Goal: Task Accomplishment & Management: Manage account settings

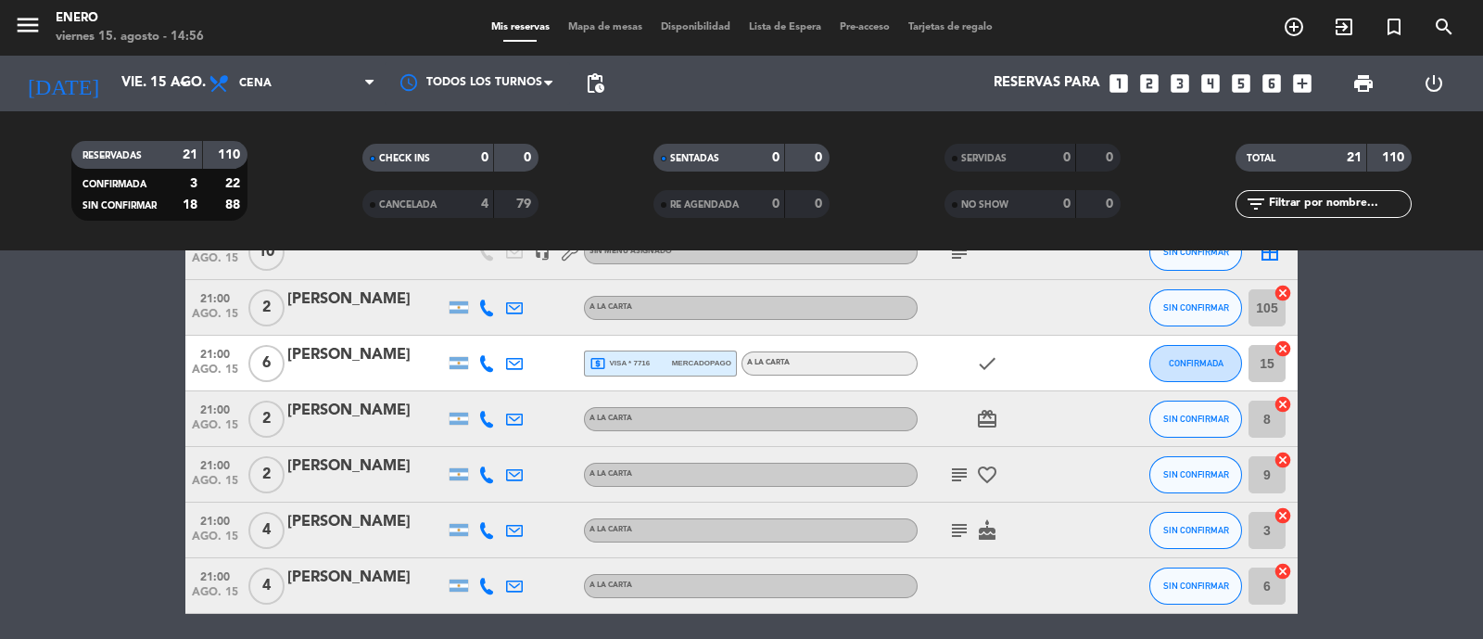
scroll to position [462, 0]
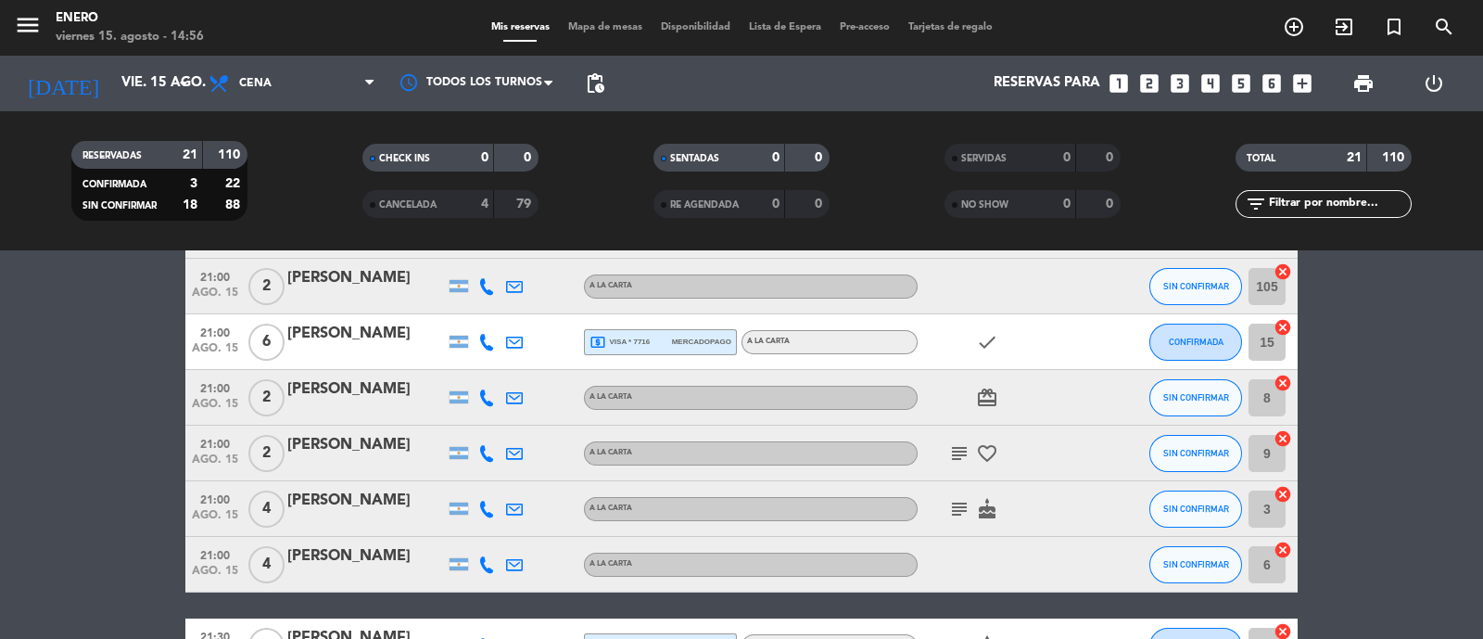
click at [962, 448] on icon "subject" at bounding box center [959, 453] width 22 height 22
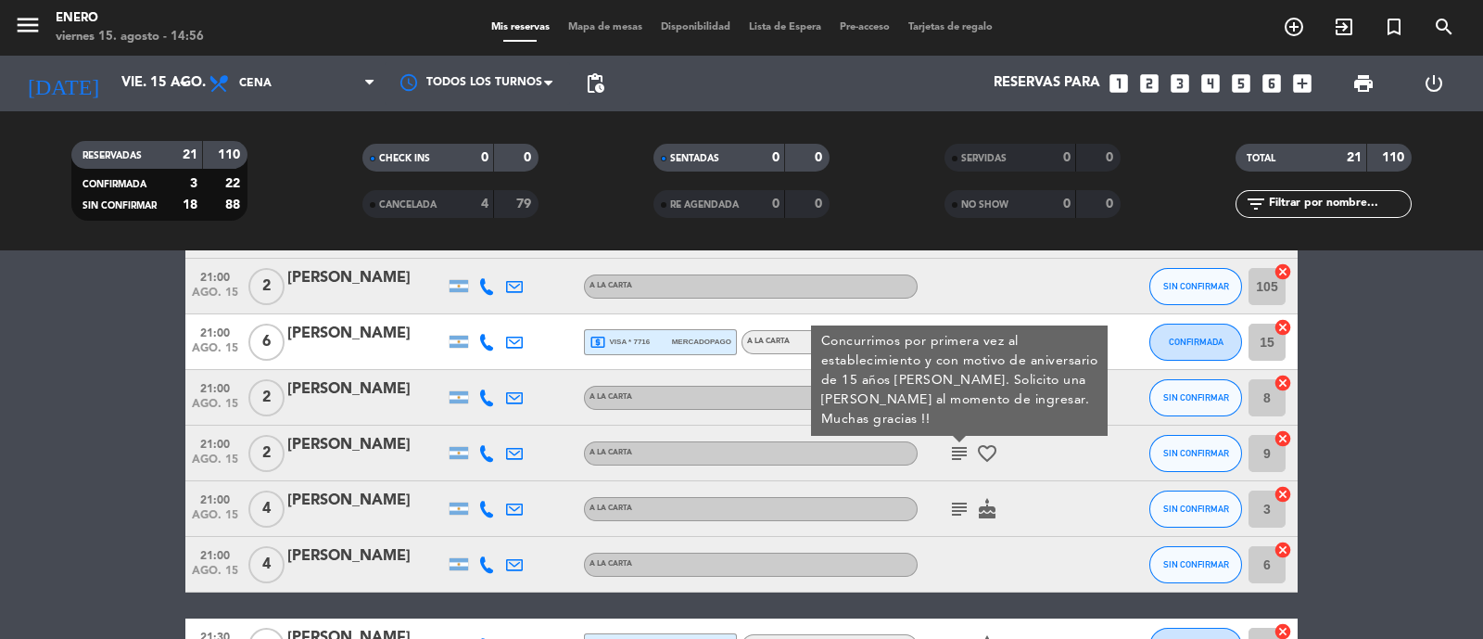
click at [147, 451] on bookings-row "20:00 [DATE] SIGNATURE [PERSON_NAME] headset_mic turned_in_not Sin menú asignad…" at bounding box center [741, 522] width 1483 height 1298
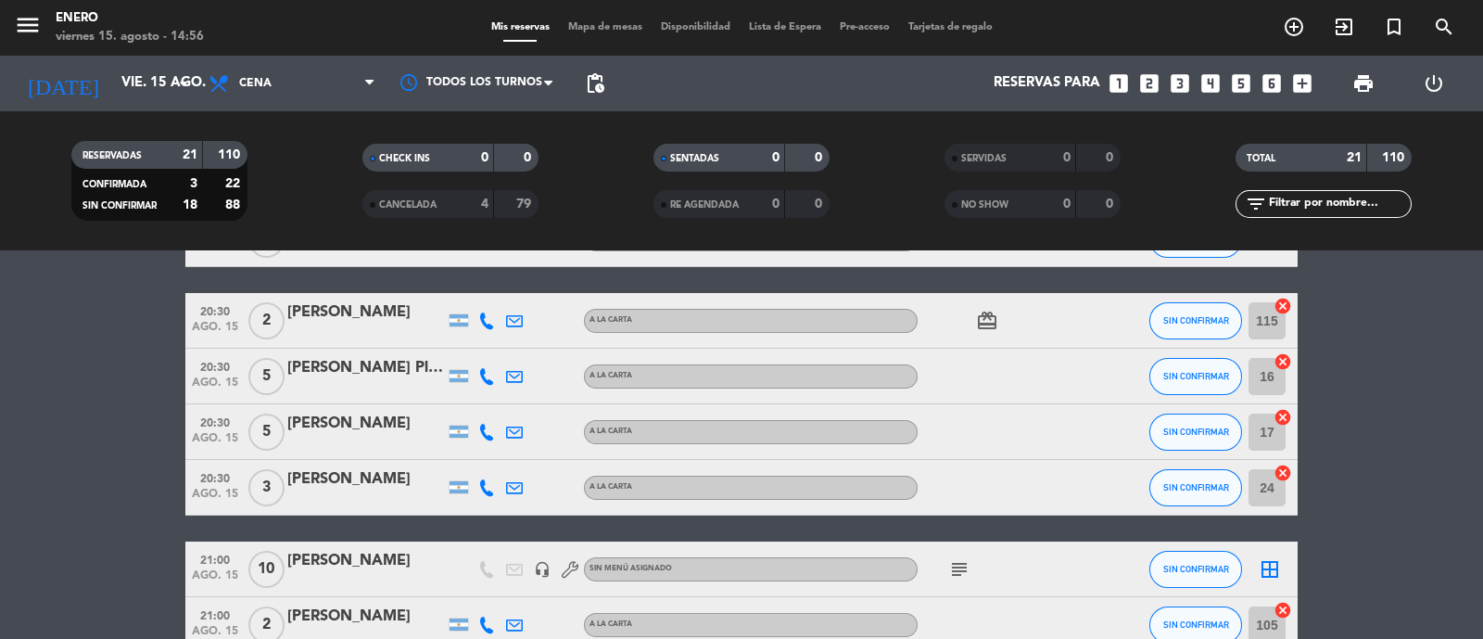
scroll to position [0, 0]
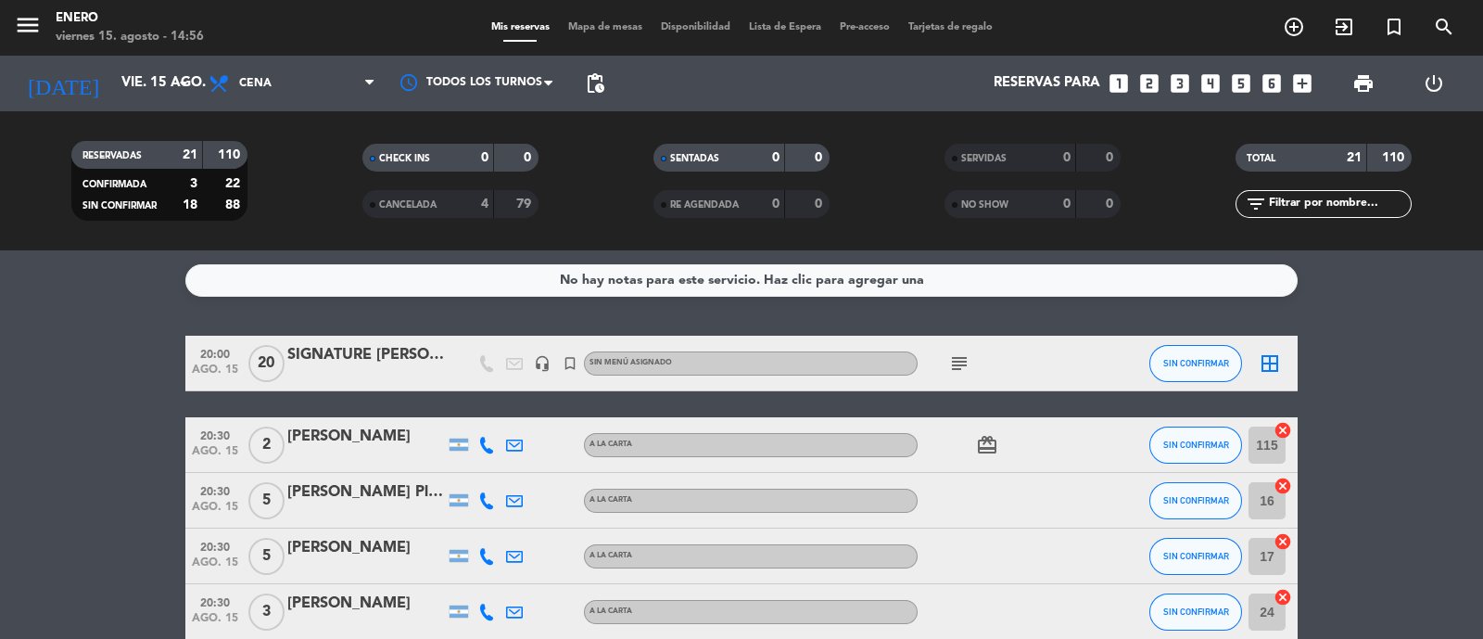
click at [959, 360] on icon "subject" at bounding box center [959, 363] width 22 height 22
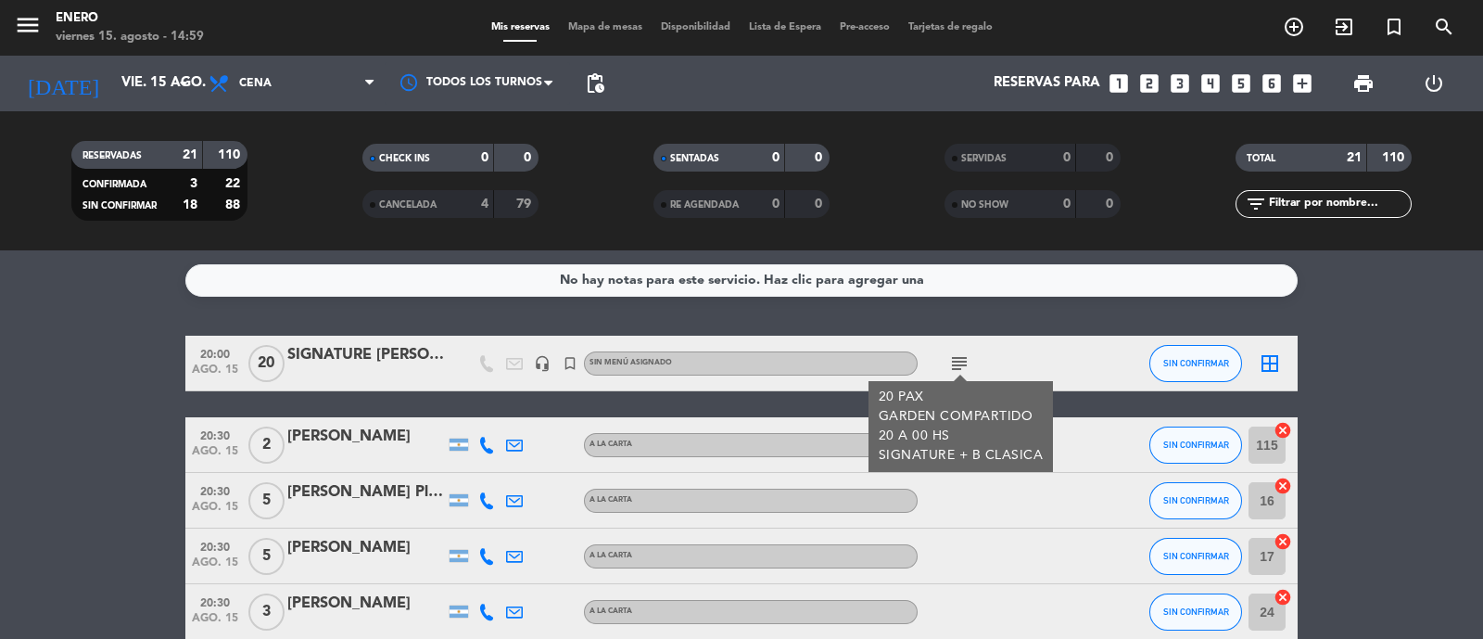
click at [1038, 370] on div "subject 20 PAX GARDEN COMPARTIDO 20 A 00 HS SIGNATURE + B CLASICA" at bounding box center [1001, 363] width 167 height 55
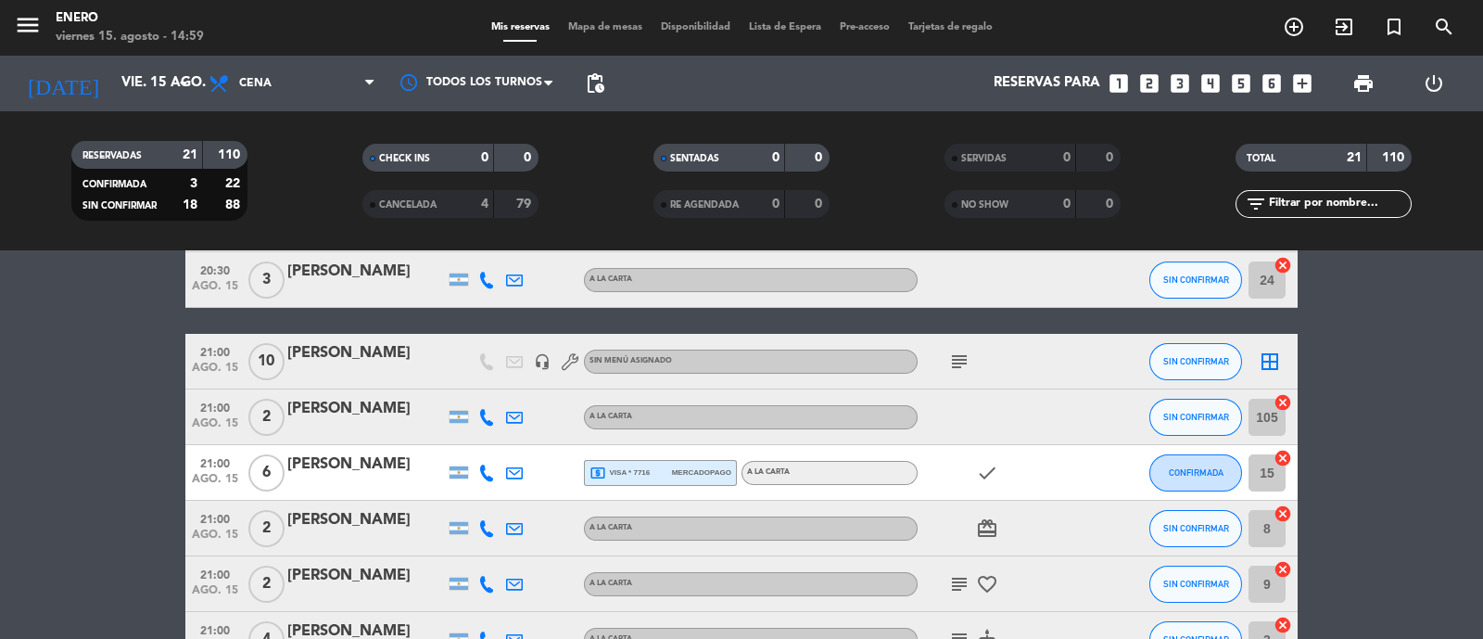
scroll to position [348, 0]
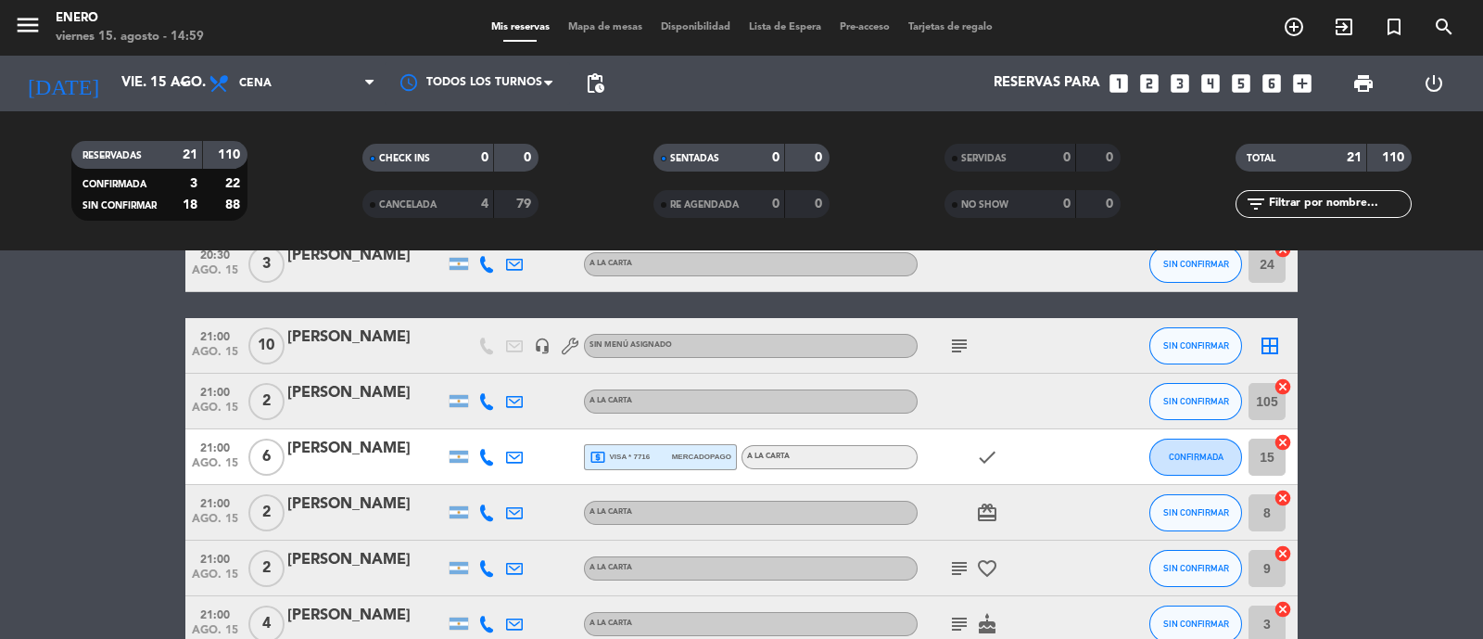
click at [960, 345] on icon "subject" at bounding box center [959, 346] width 22 height 22
click at [1057, 357] on div "subject ABONÓ 100MIL [PERSON_NAME]." at bounding box center [1001, 345] width 167 height 55
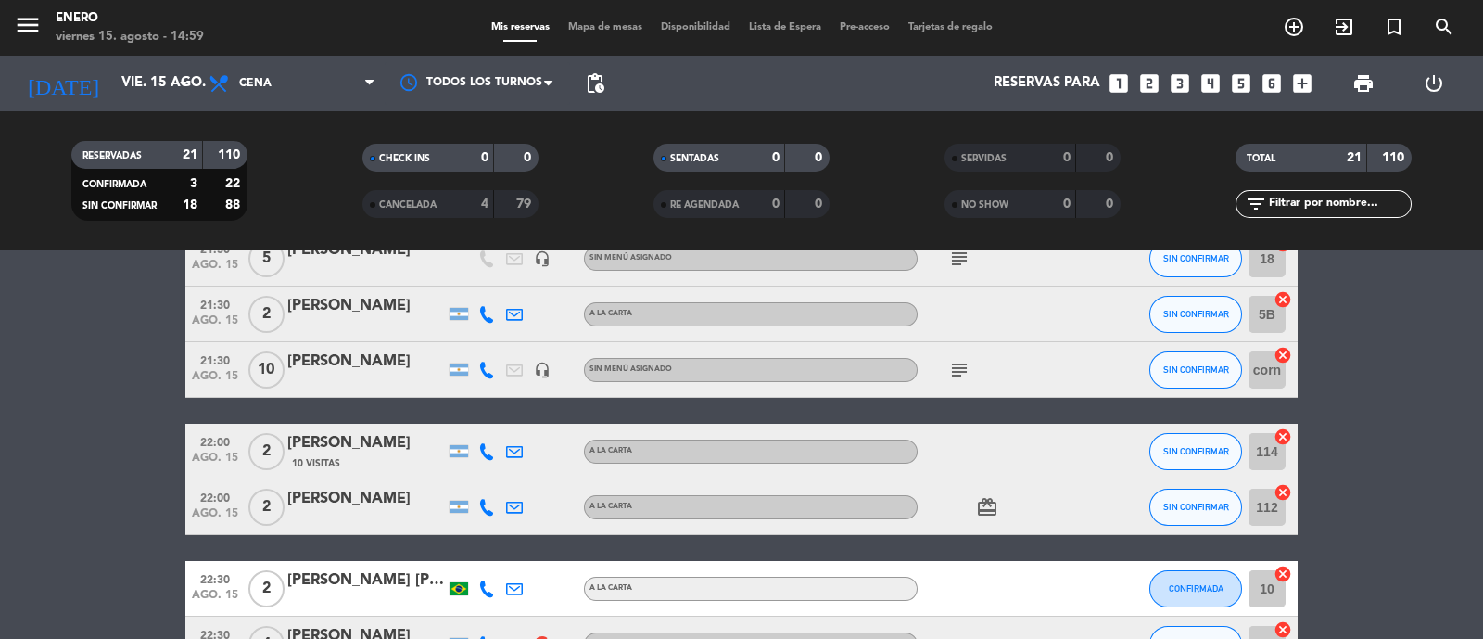
scroll to position [926, 0]
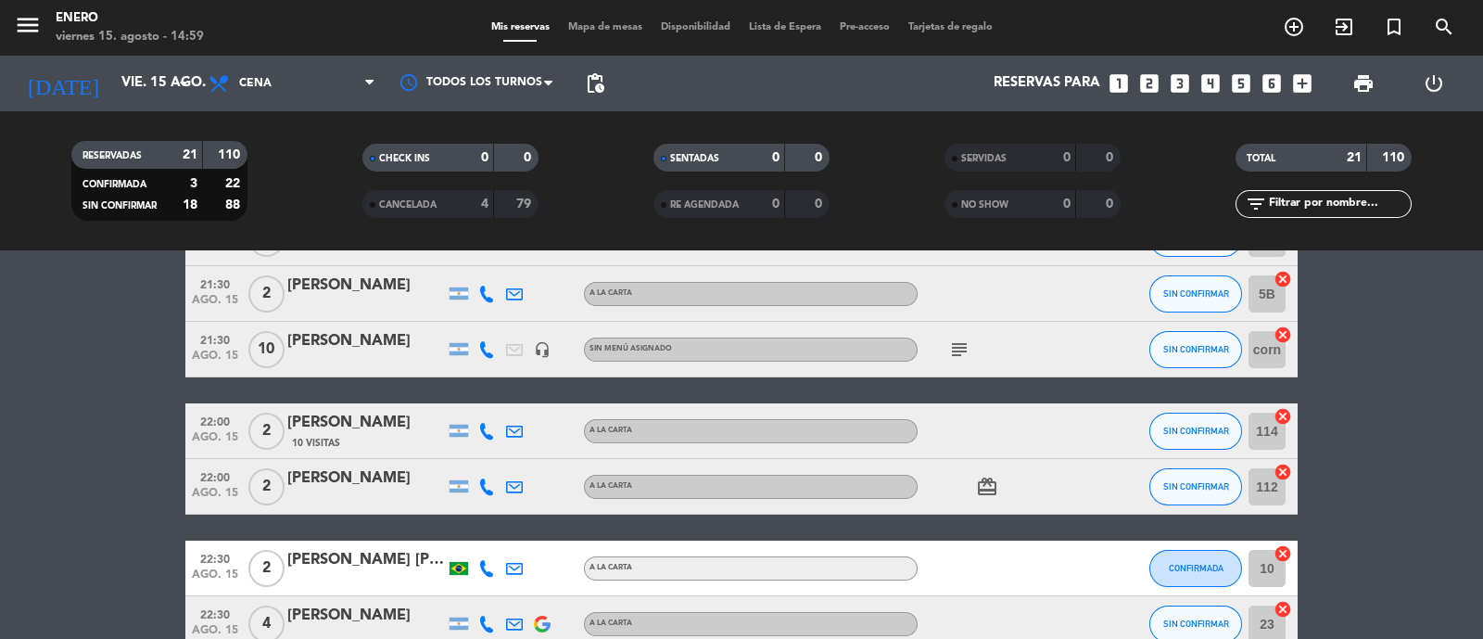
click at [955, 349] on icon "subject" at bounding box center [959, 349] width 22 height 22
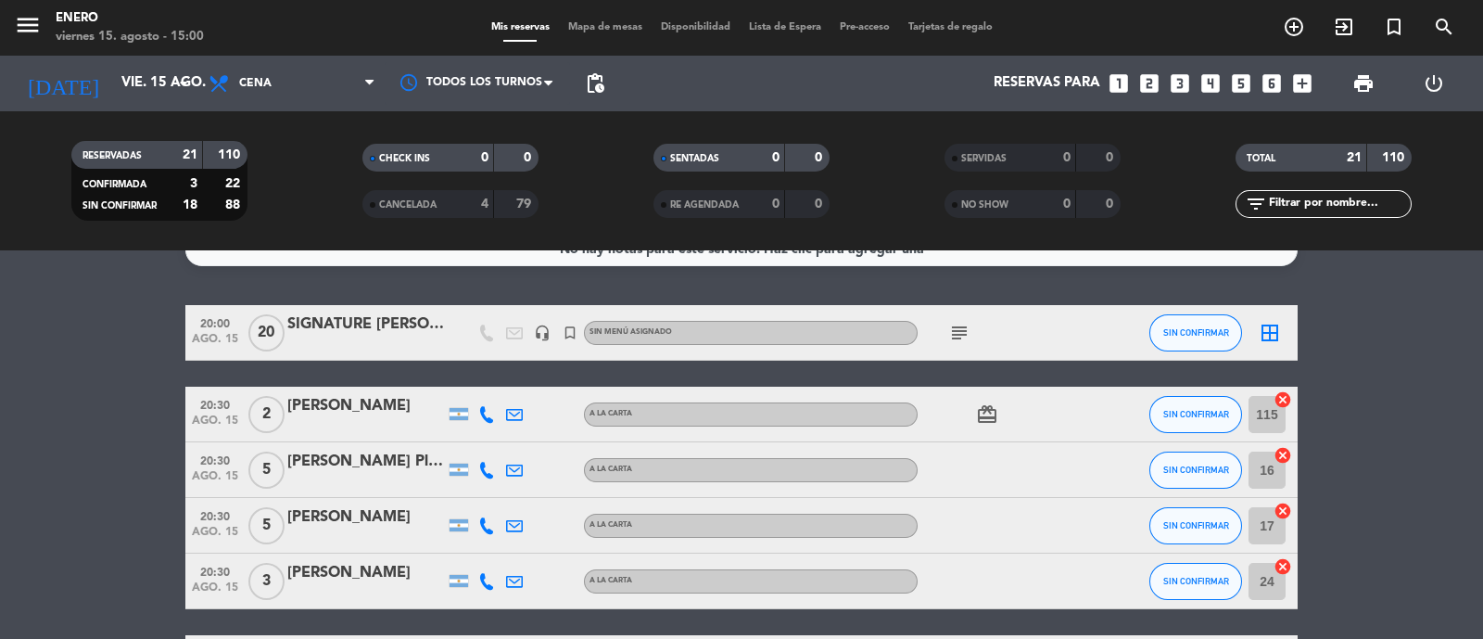
scroll to position [0, 0]
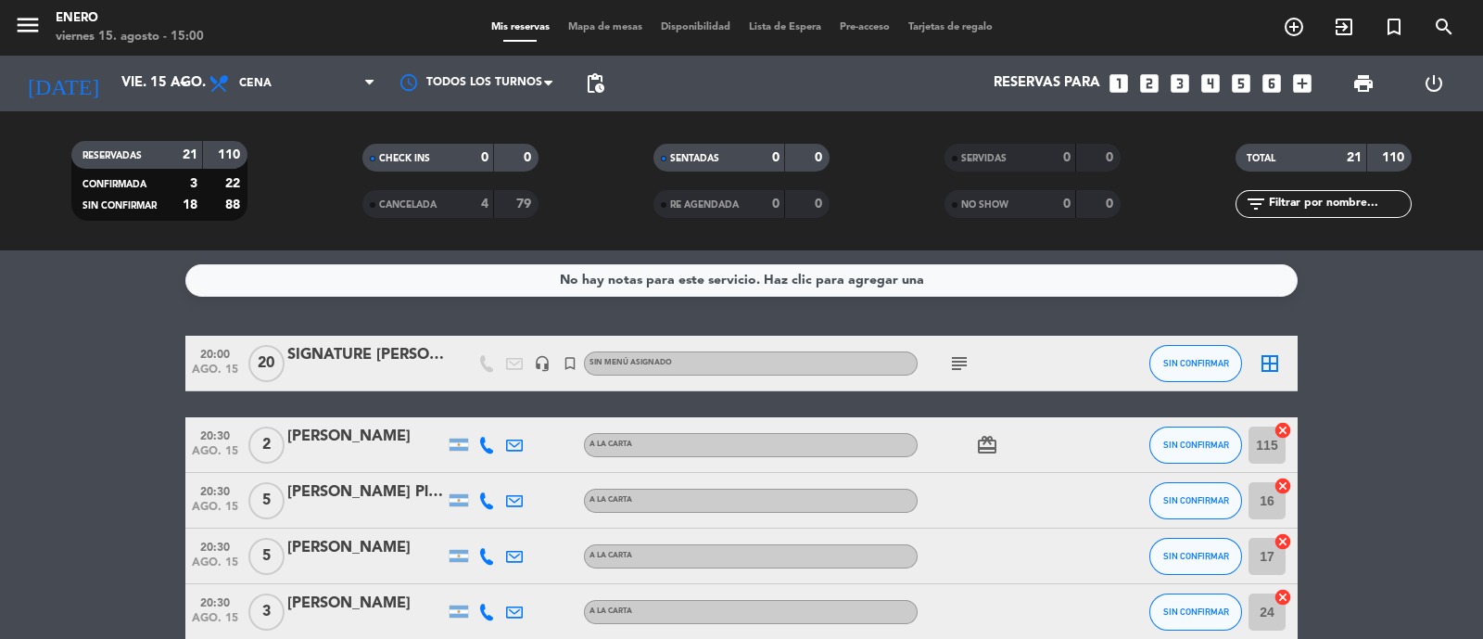
click at [955, 361] on icon "subject" at bounding box center [959, 363] width 22 height 22
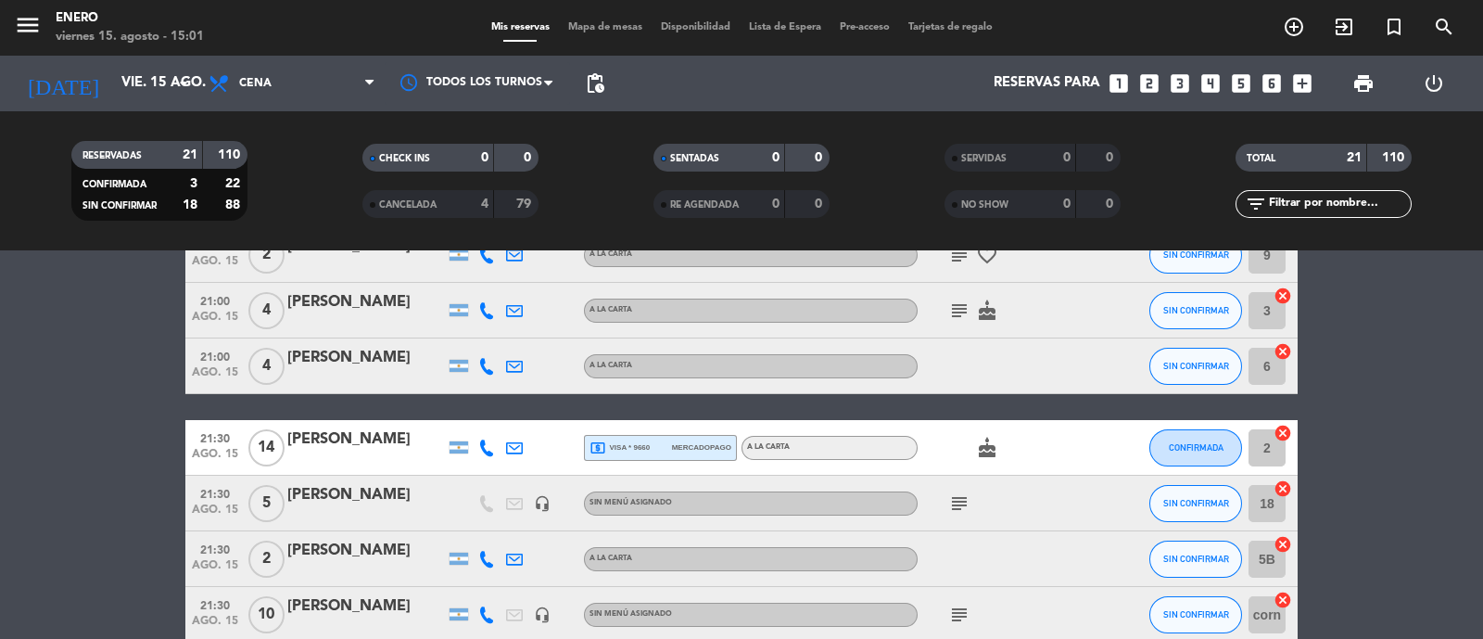
scroll to position [810, 0]
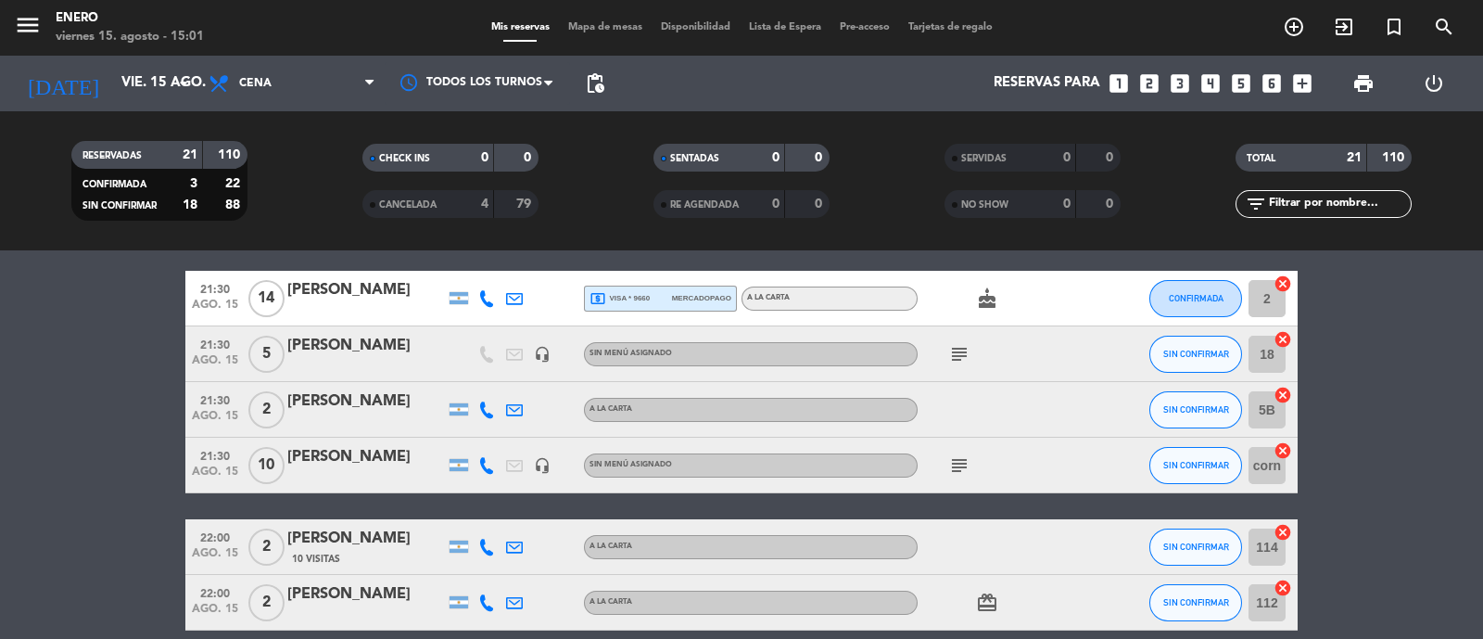
click at [960, 461] on icon "subject" at bounding box center [959, 465] width 22 height 22
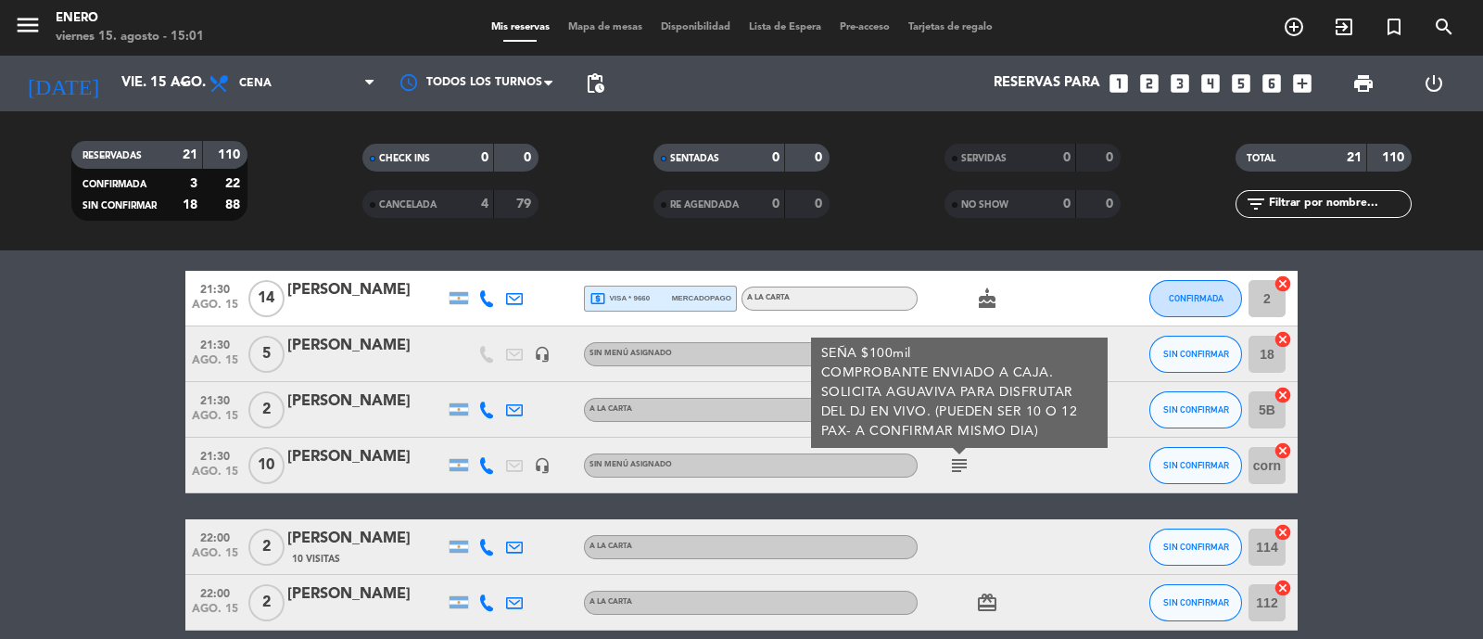
click at [1047, 471] on div "subject SEÑA $100mil COMPROBANTE ENVIADO A CAJA. SOLICITA AGUAVIVA PARA DISFRUT…" at bounding box center [1001, 464] width 167 height 55
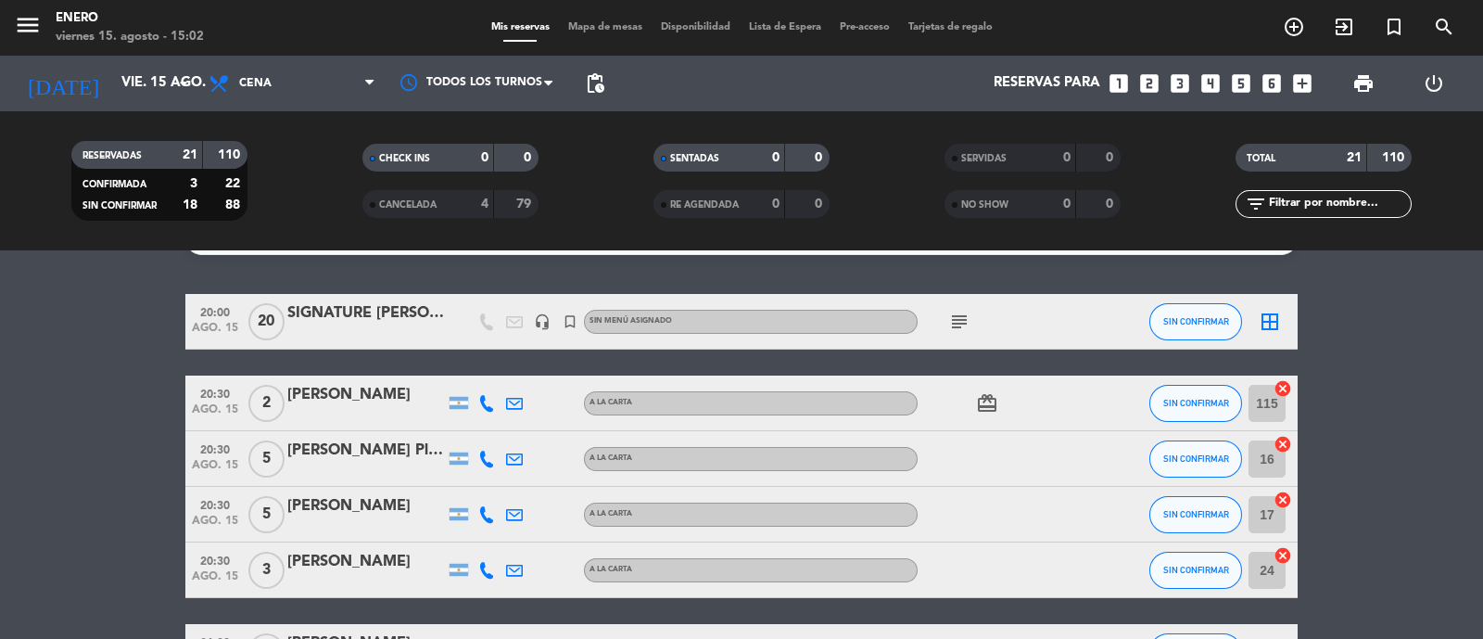
scroll to position [0, 0]
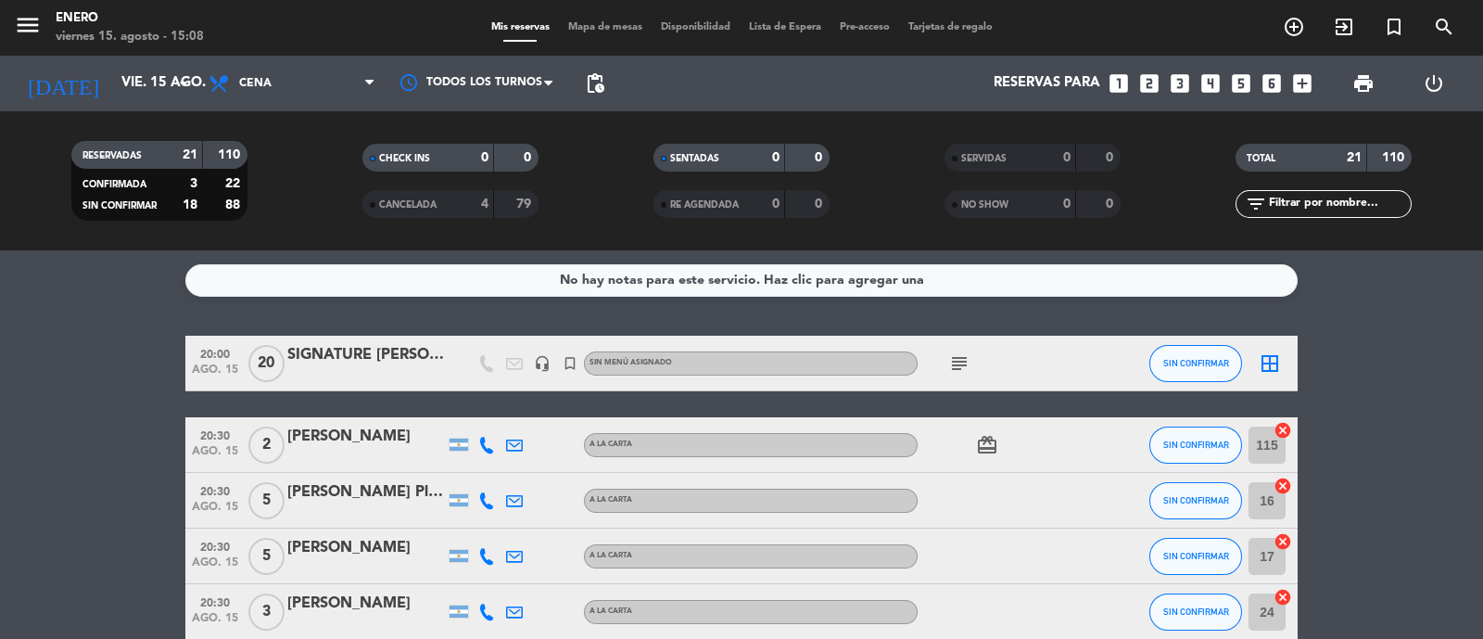
click at [965, 361] on icon "subject" at bounding box center [959, 363] width 22 height 22
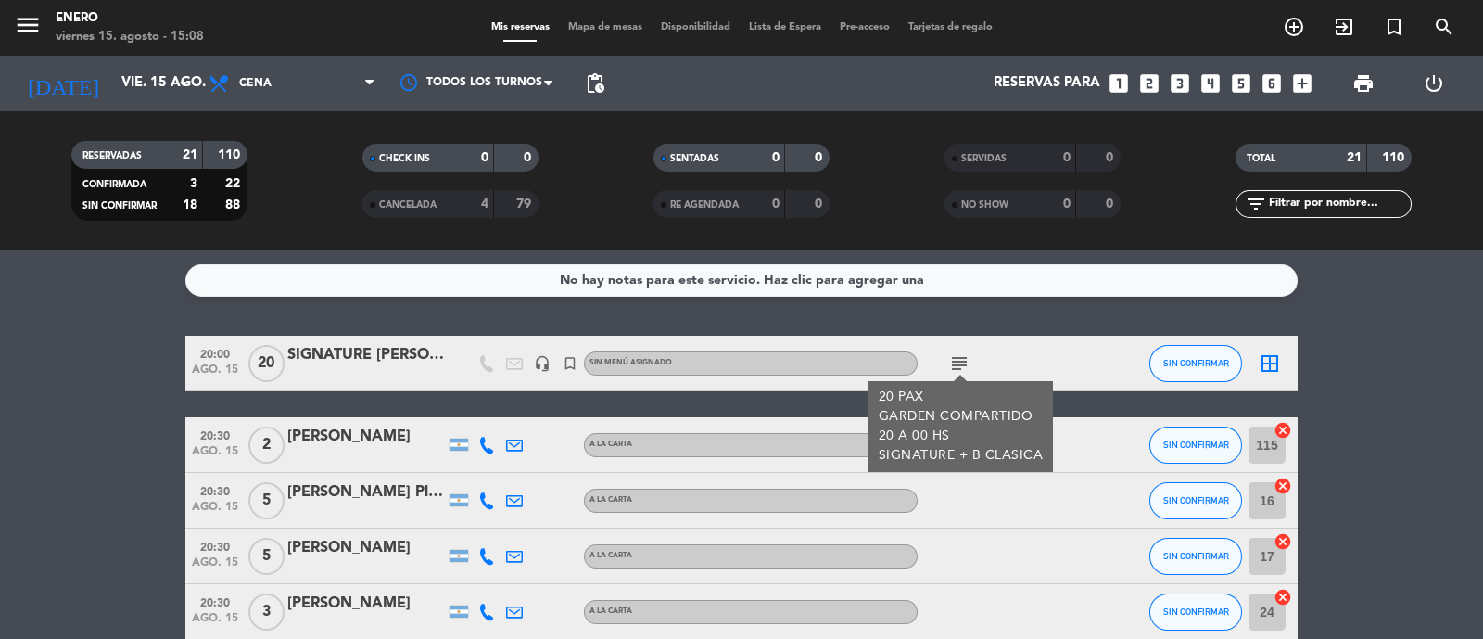
click at [1073, 371] on div "subject 20 PAX GARDEN COMPARTIDO 20 A 00 HS SIGNATURE + B CLASICA" at bounding box center [1001, 363] width 167 height 55
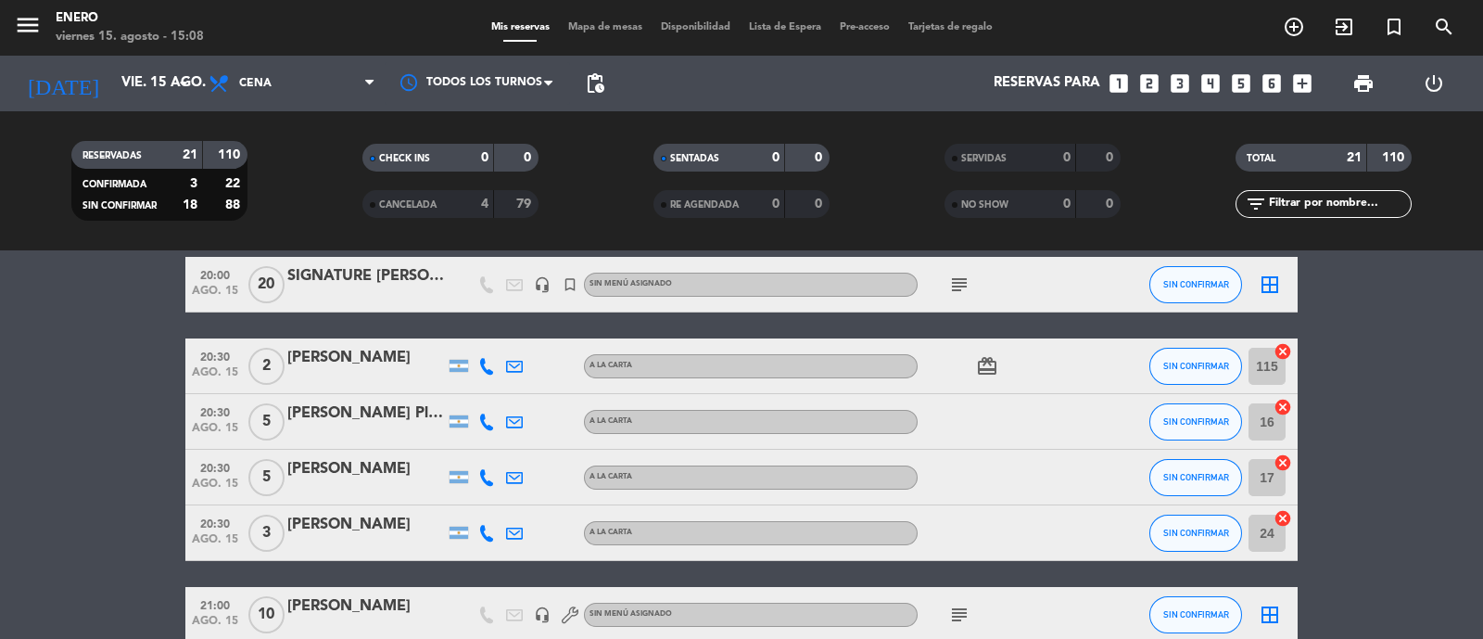
scroll to position [115, 0]
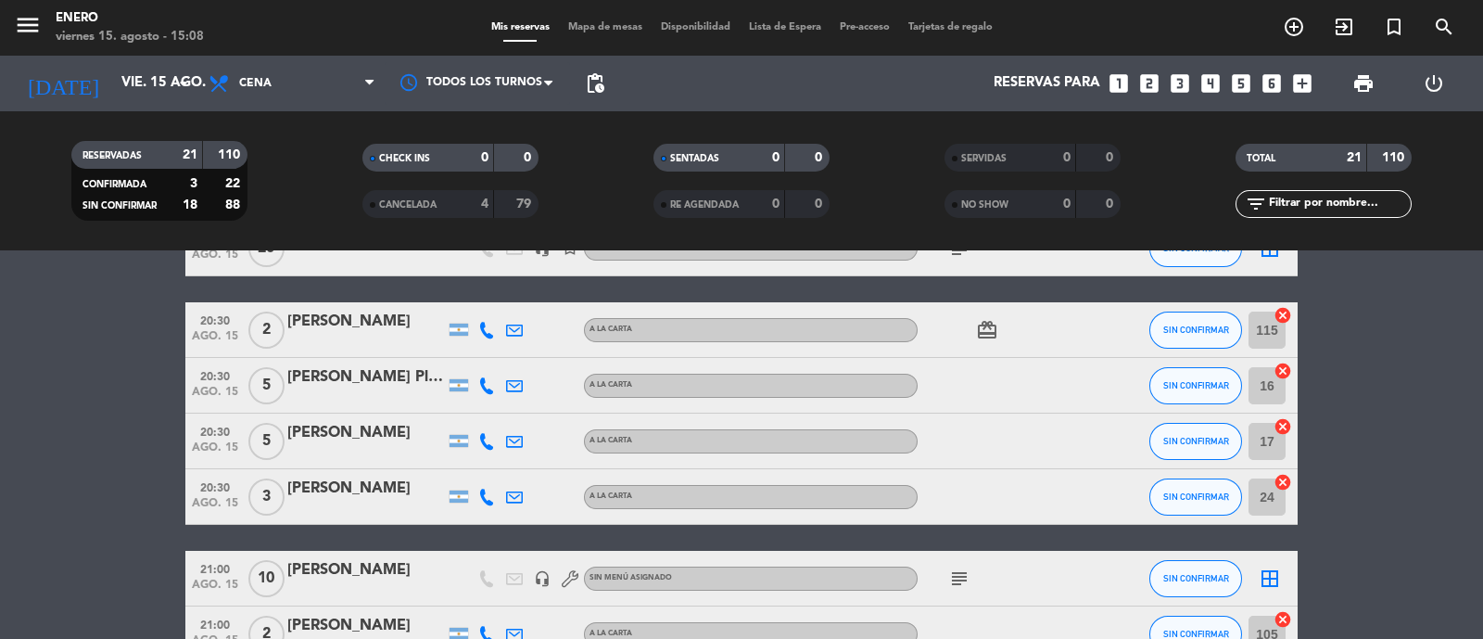
click at [996, 331] on icon "card_giftcard" at bounding box center [987, 330] width 22 height 22
click at [1056, 340] on div "card_giftcard SOLO UN REGALO" at bounding box center [1001, 329] width 167 height 55
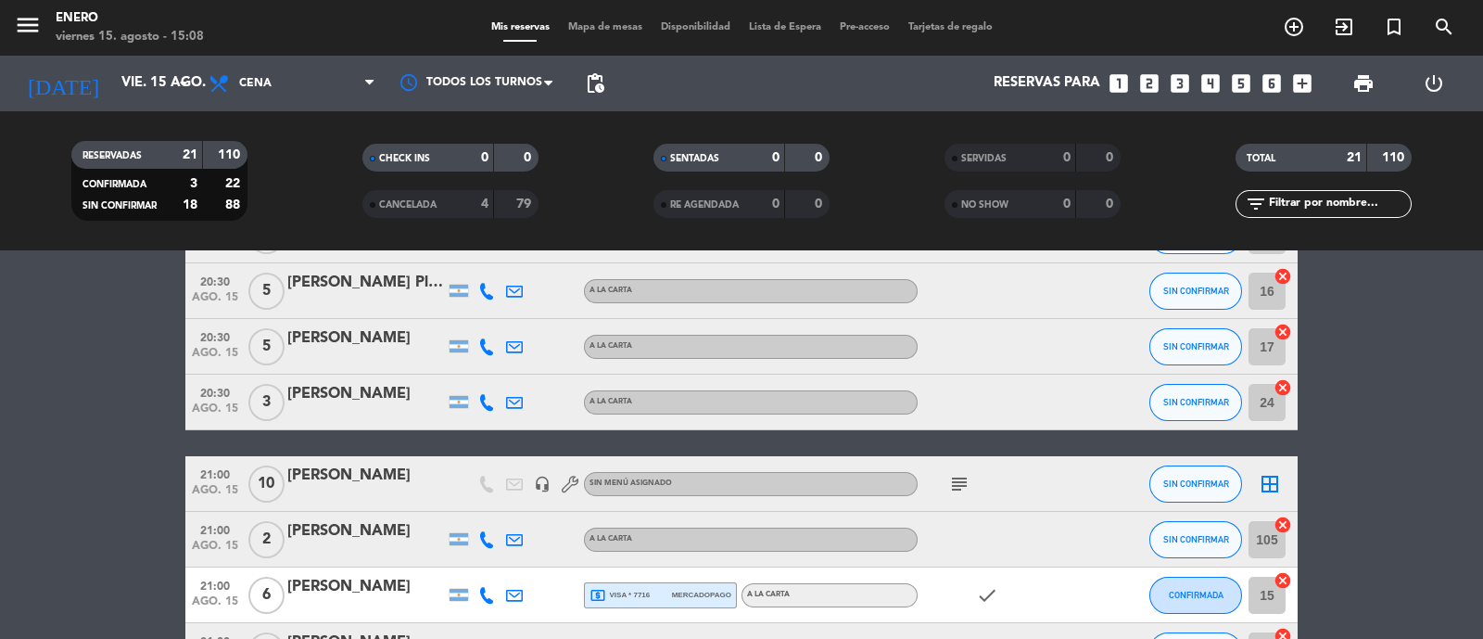
scroll to position [231, 0]
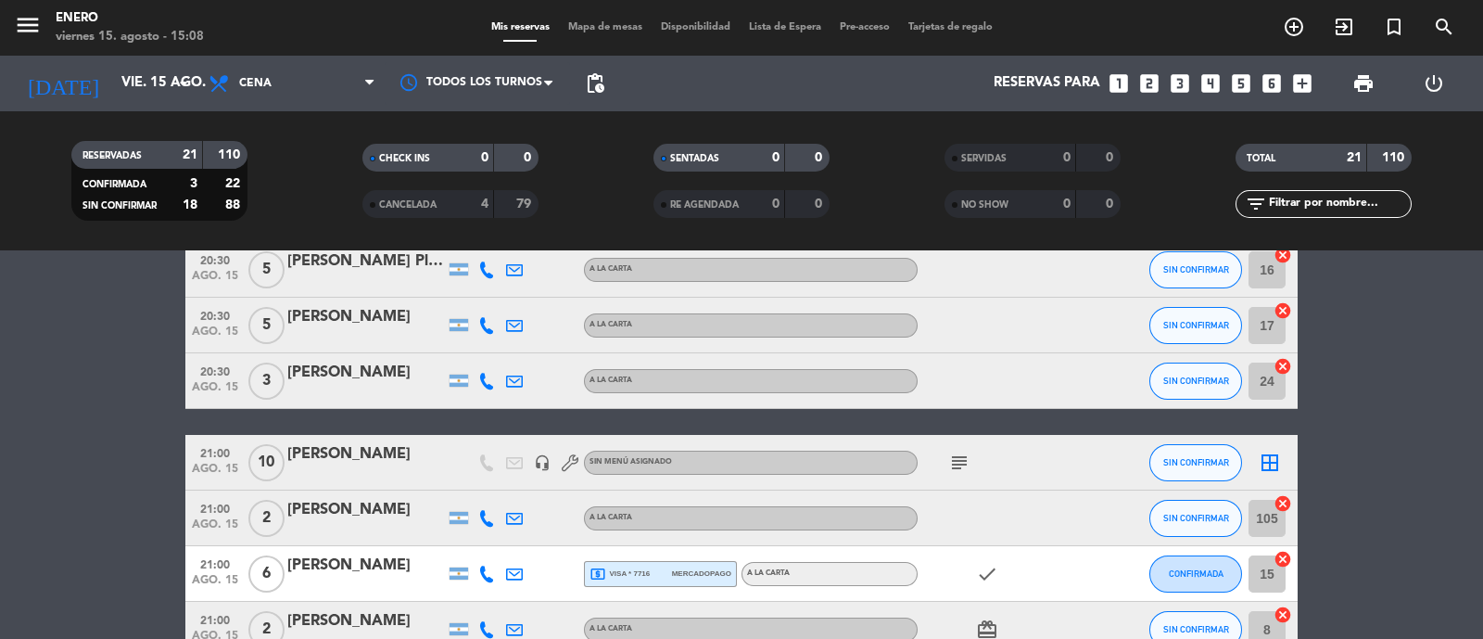
click at [961, 462] on icon "subject" at bounding box center [959, 462] width 22 height 22
click at [1053, 461] on div "subject ABONÓ 100MIL [PERSON_NAME]." at bounding box center [1001, 462] width 167 height 55
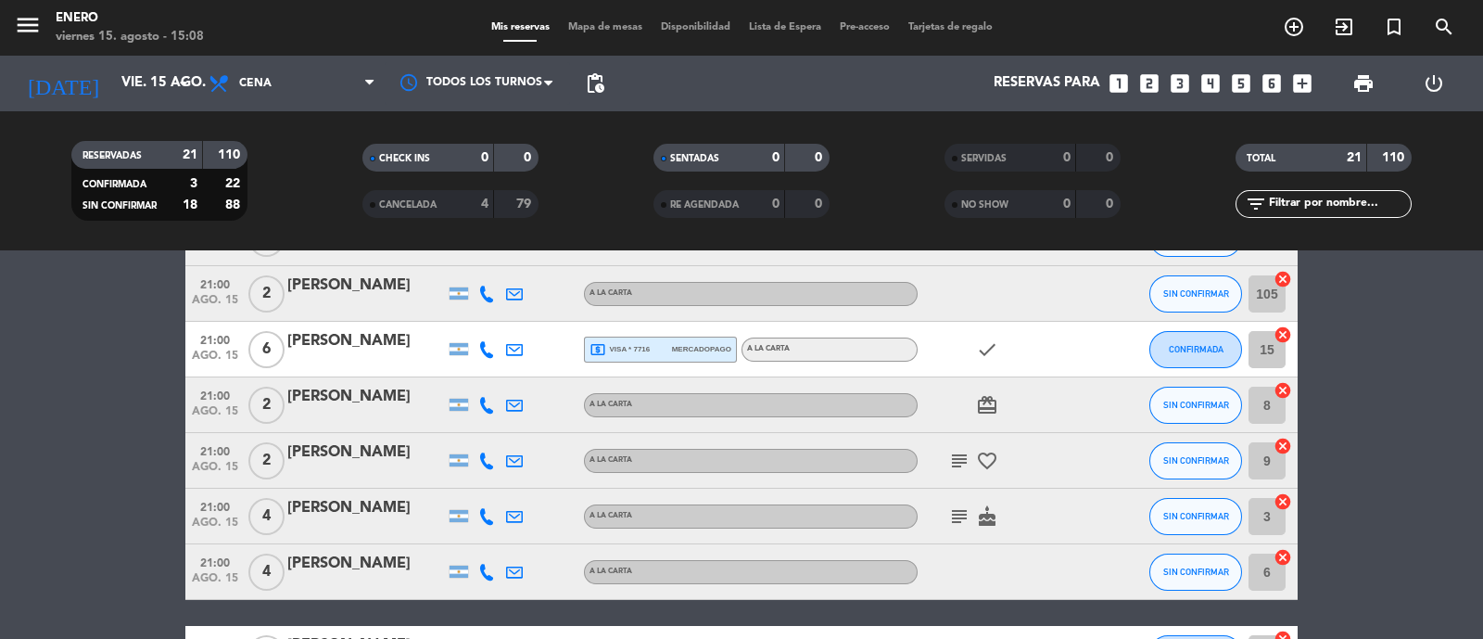
scroll to position [462, 0]
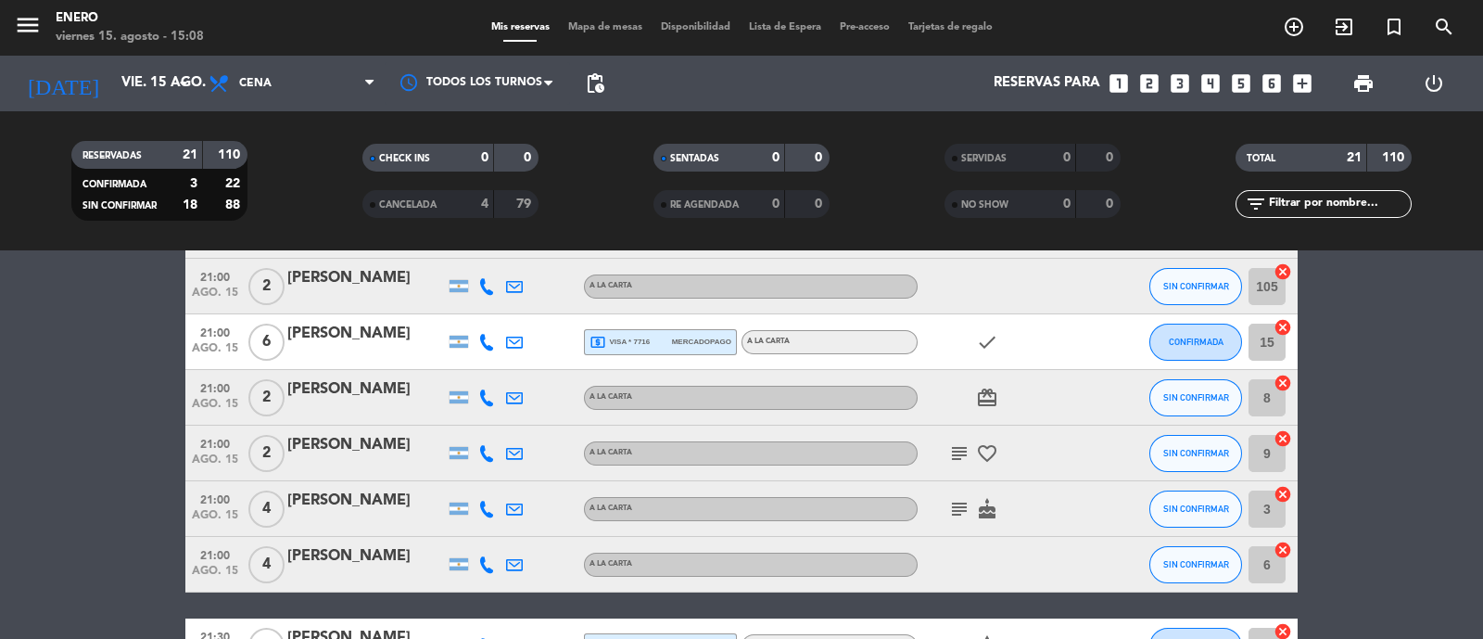
click at [980, 406] on icon "card_giftcard" at bounding box center [987, 397] width 22 height 22
click at [1011, 405] on div "card_giftcard SOLO UN REGALO" at bounding box center [1001, 397] width 167 height 55
click at [964, 448] on icon "subject" at bounding box center [959, 453] width 22 height 22
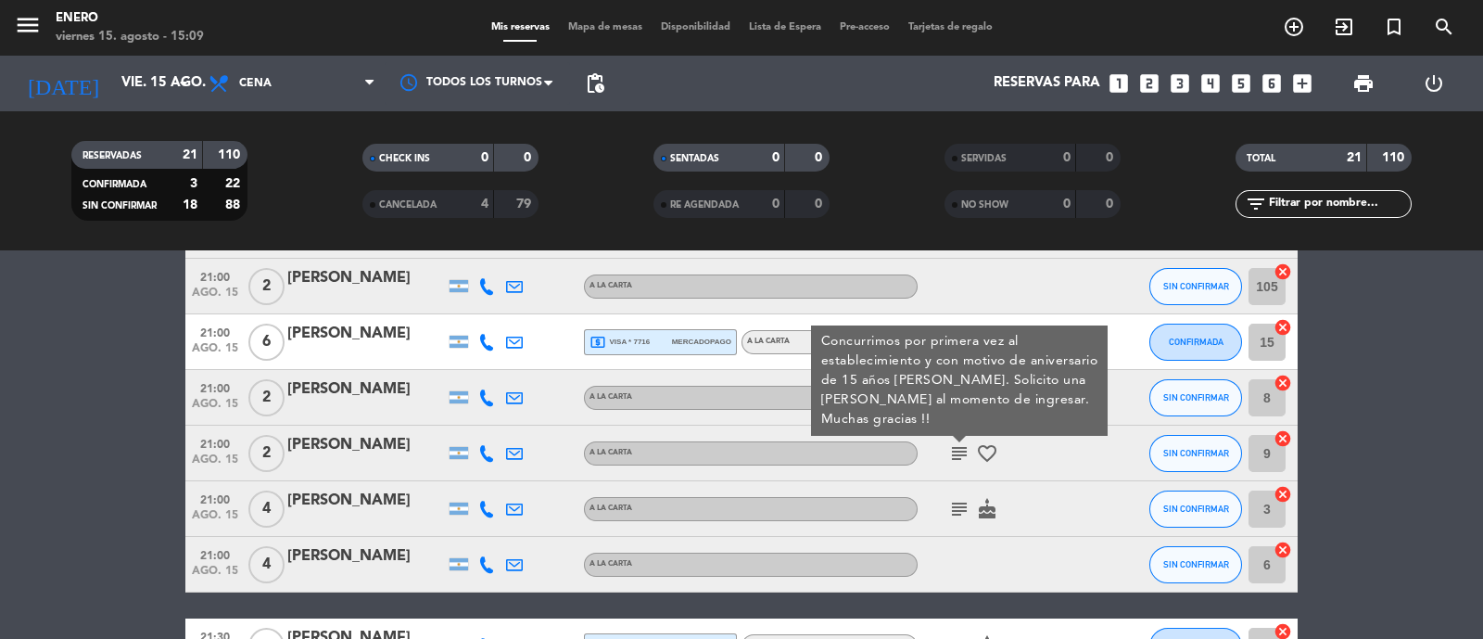
click at [1044, 475] on div "subject Concurrimos por primera vez al establecimiento y con motivo de aniversa…" at bounding box center [1001, 452] width 167 height 55
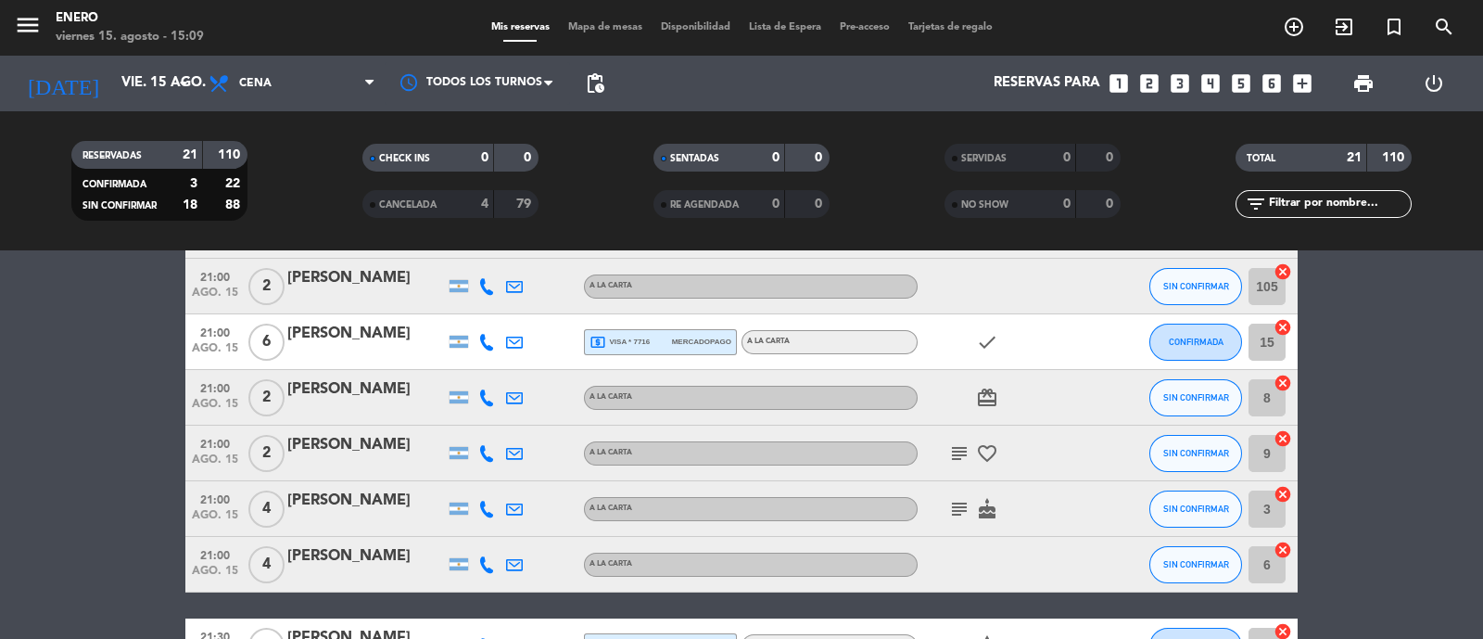
click at [959, 512] on icon "subject" at bounding box center [959, 509] width 22 height 22
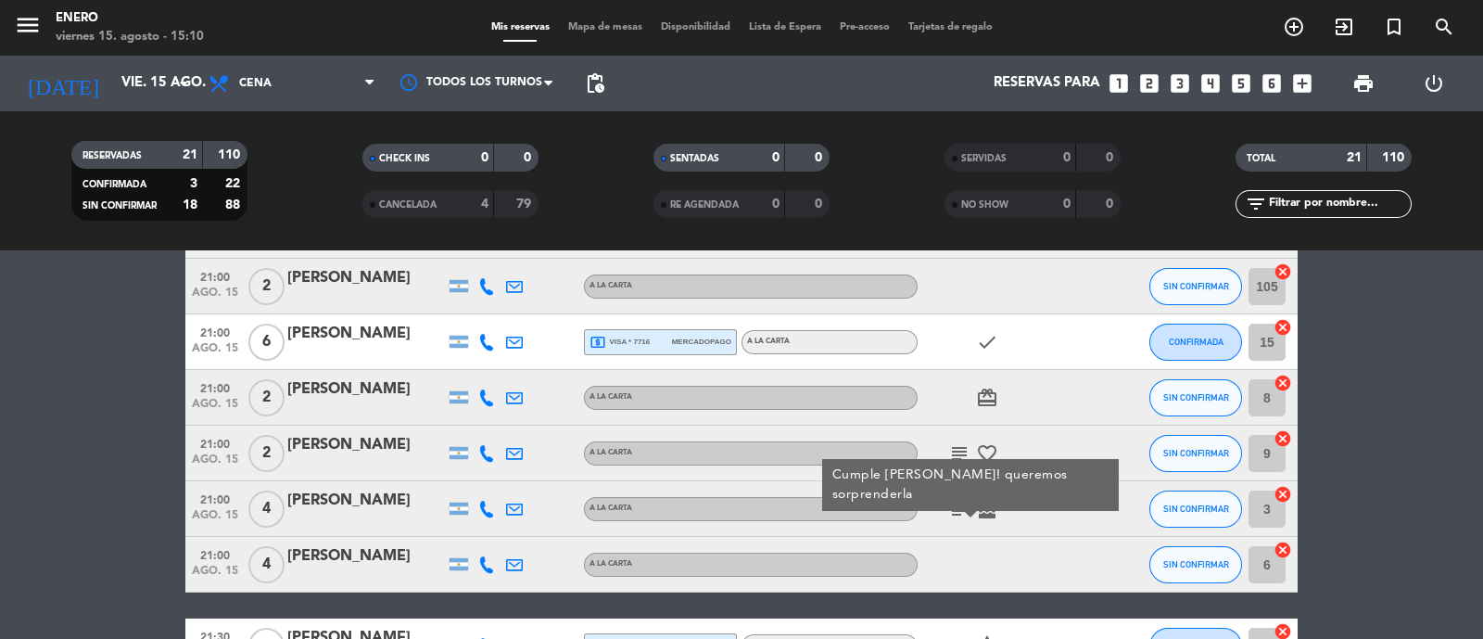
click at [1086, 521] on div at bounding box center [1109, 508] width 50 height 55
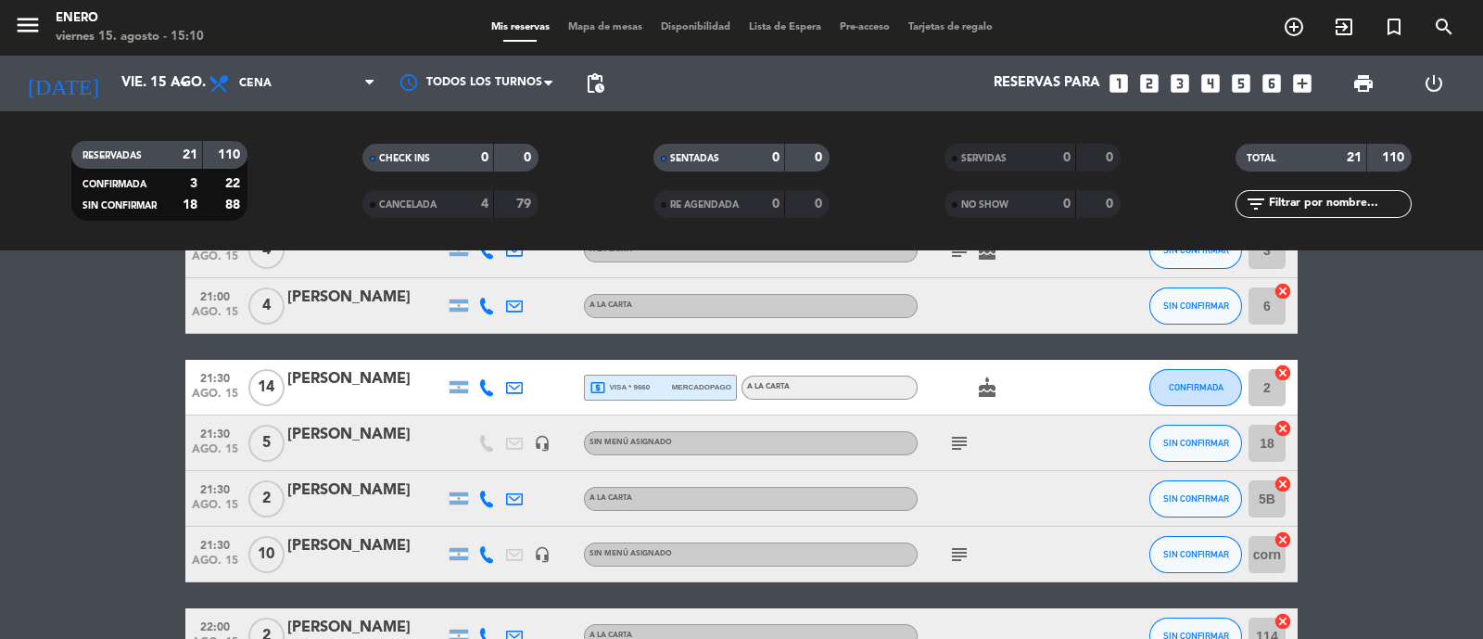
scroll to position [810, 0]
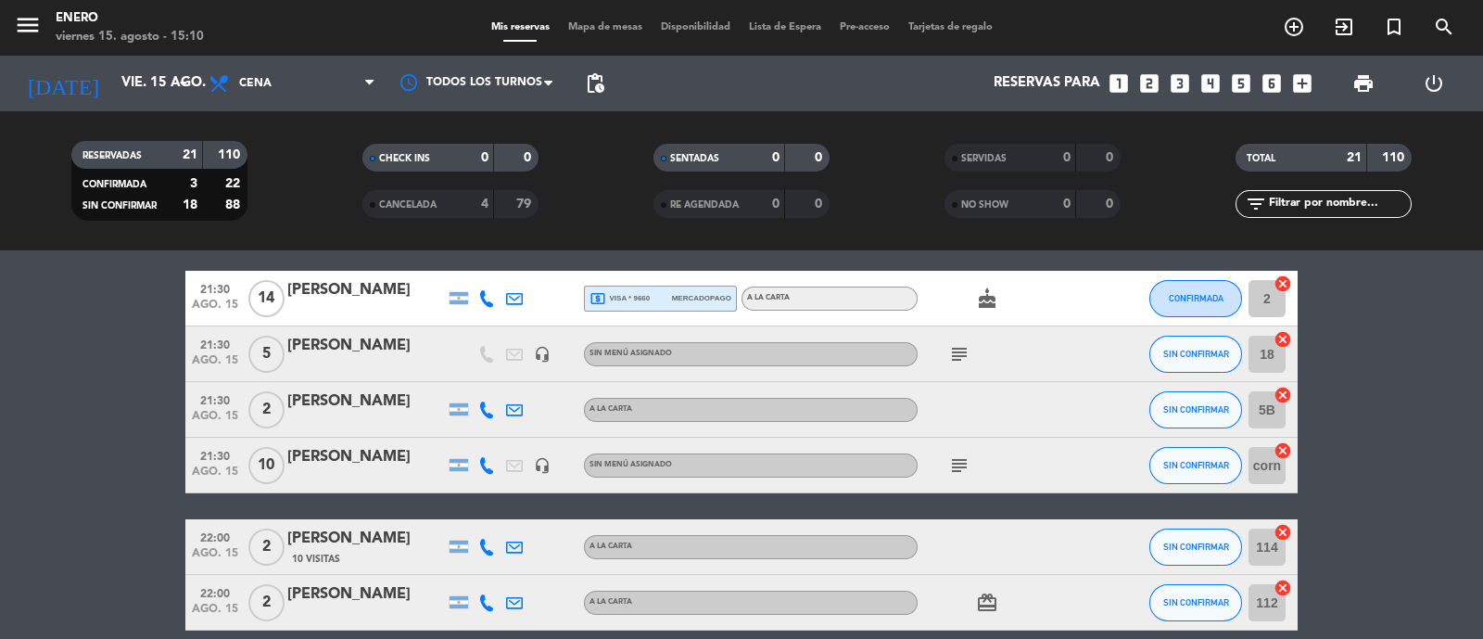
click at [962, 356] on icon "subject" at bounding box center [959, 354] width 22 height 22
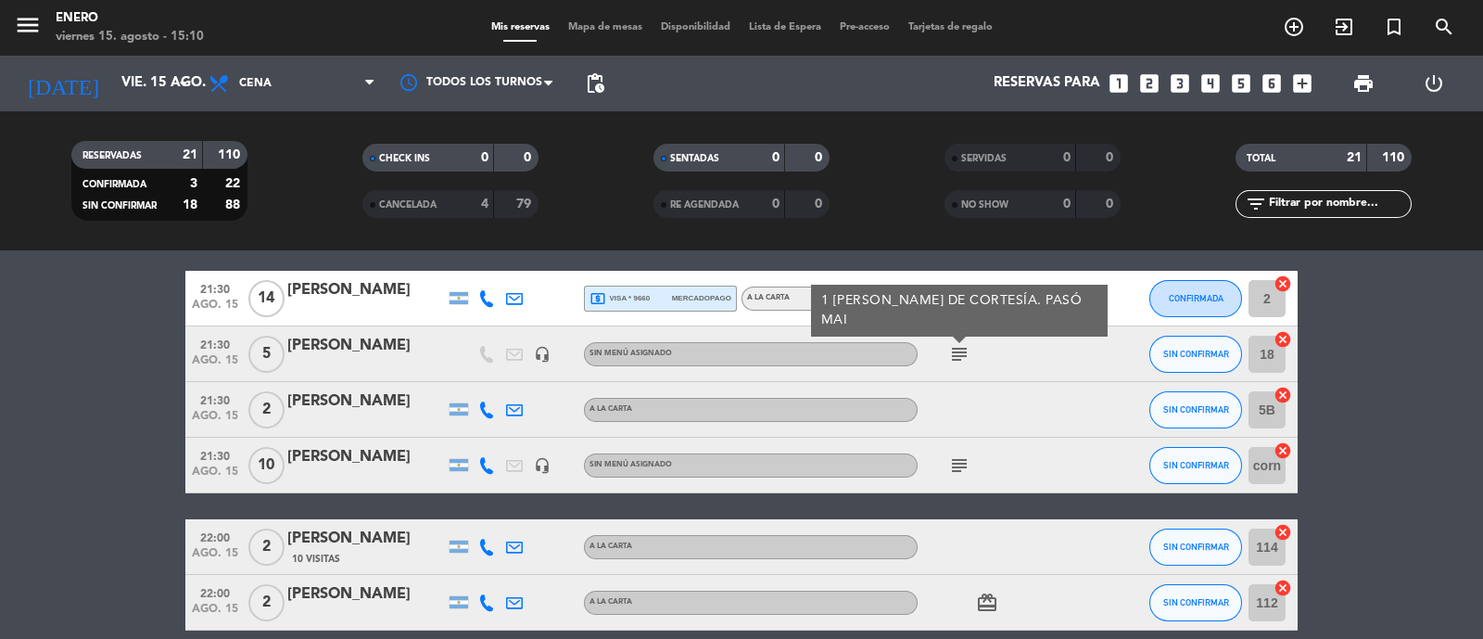
click at [424, 363] on div at bounding box center [366, 366] width 158 height 15
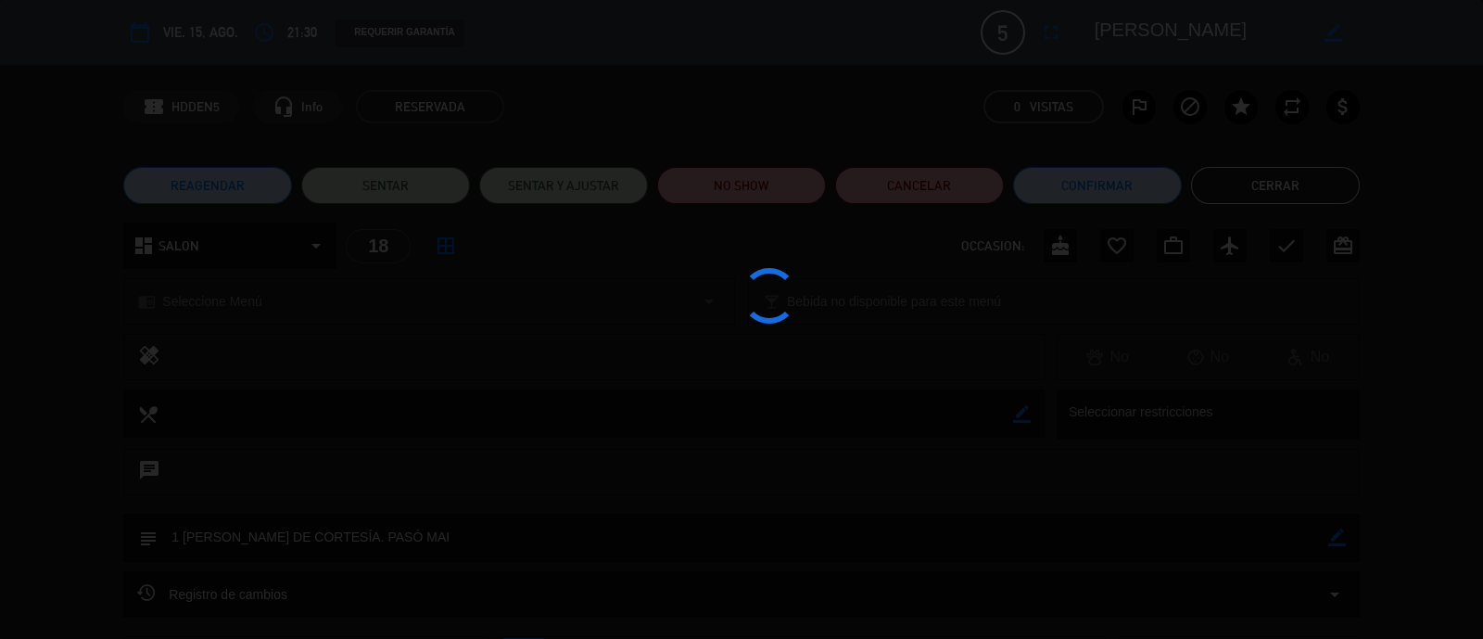
click at [1111, 396] on div at bounding box center [741, 319] width 1483 height 639
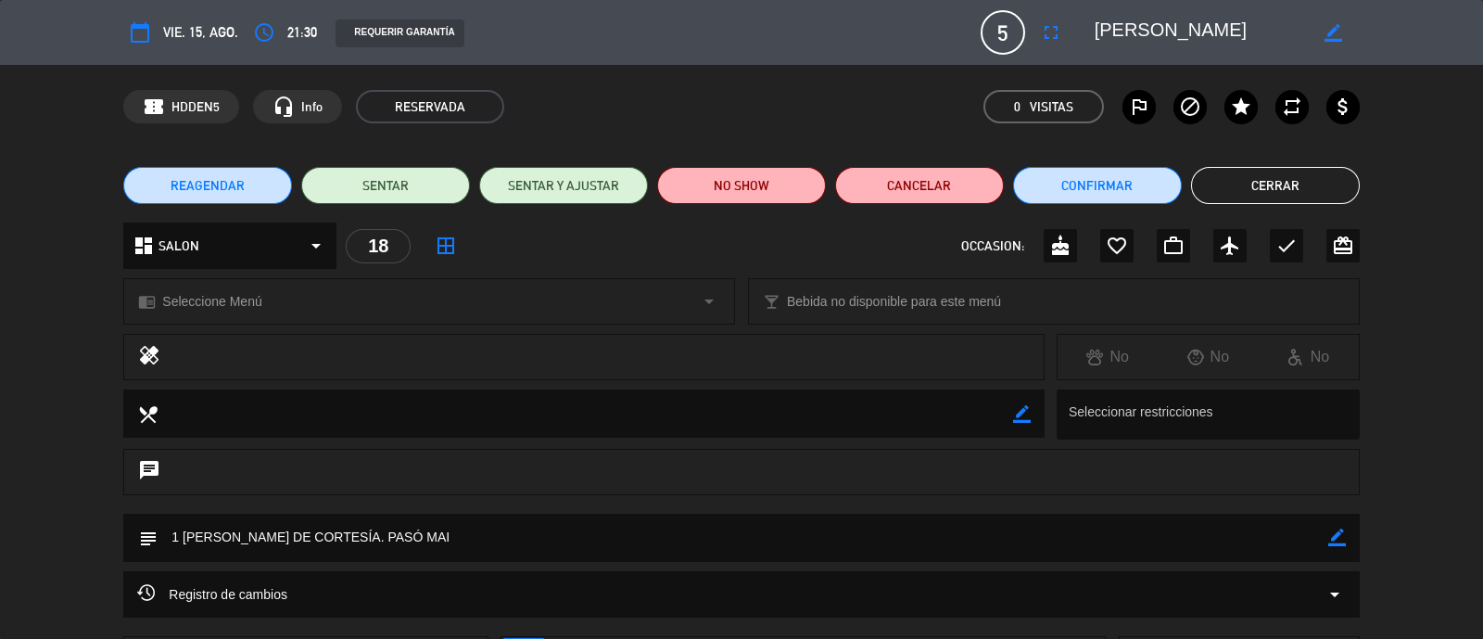
click at [1292, 186] on button "Cerrar" at bounding box center [1275, 185] width 169 height 37
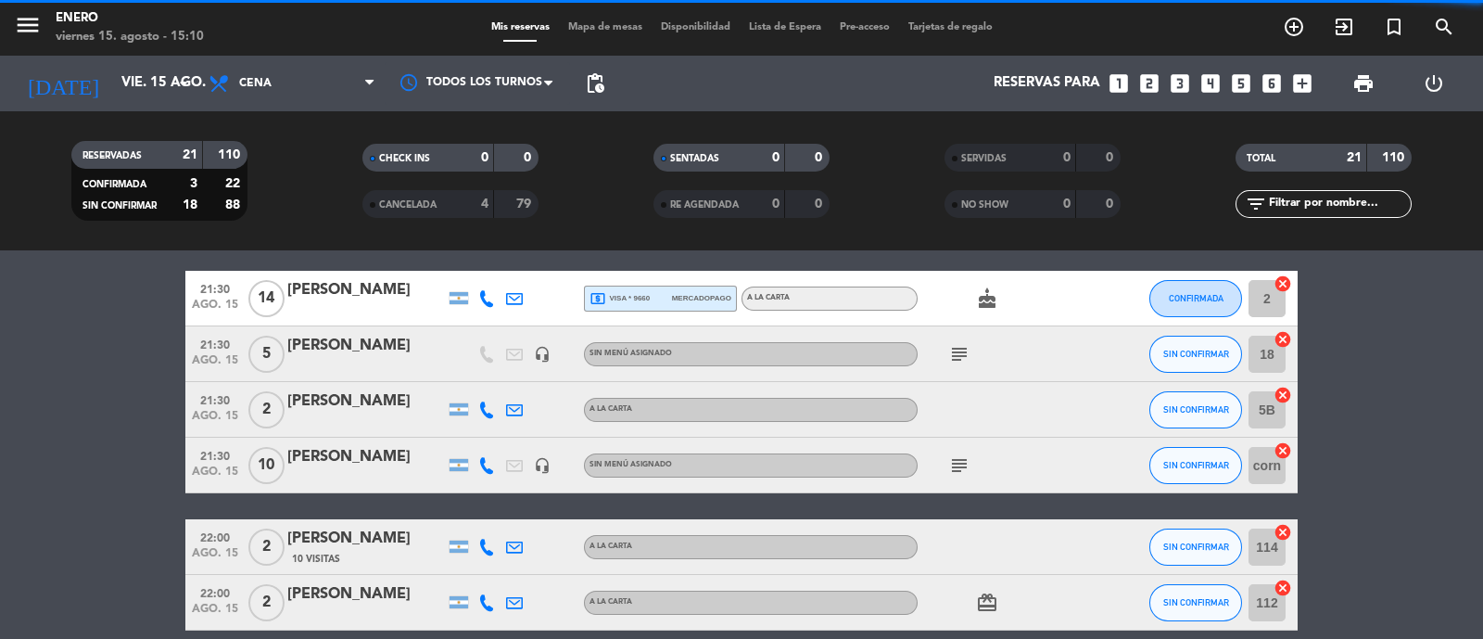
click at [964, 353] on icon "subject" at bounding box center [959, 354] width 22 height 22
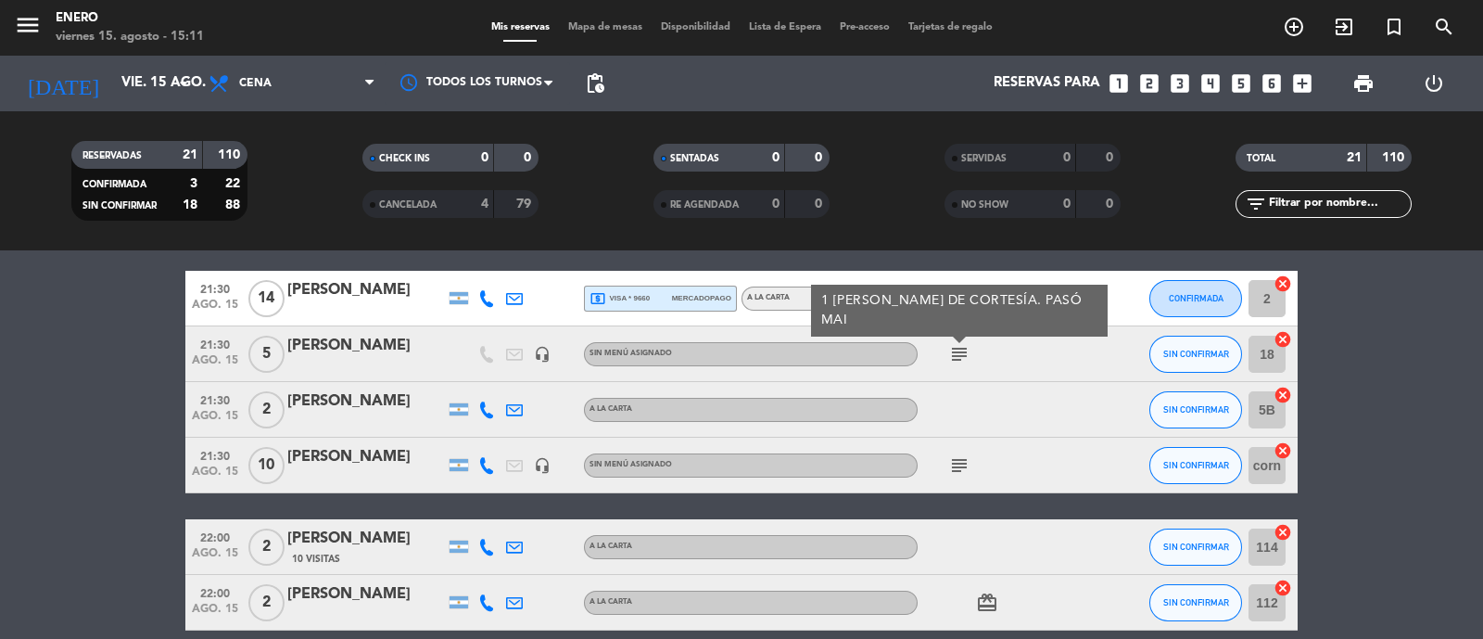
click at [1058, 401] on div at bounding box center [1001, 409] width 167 height 55
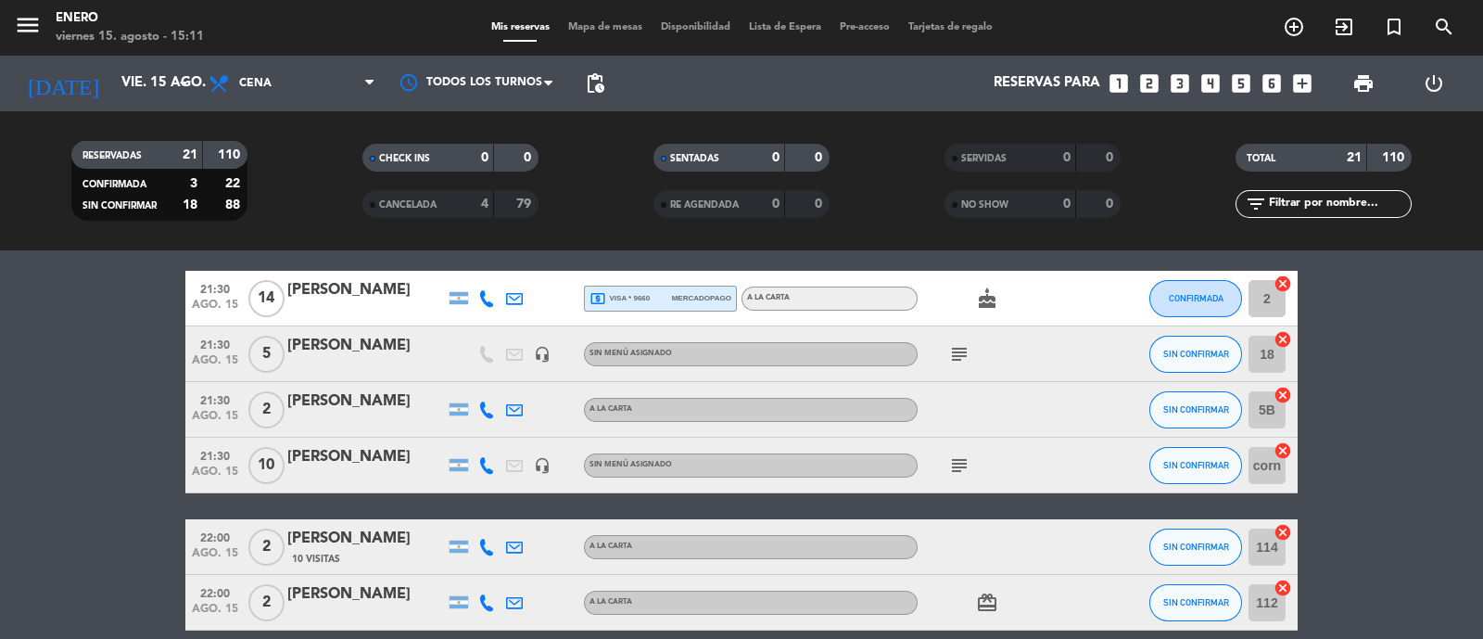
click at [964, 464] on icon "subject" at bounding box center [959, 465] width 22 height 22
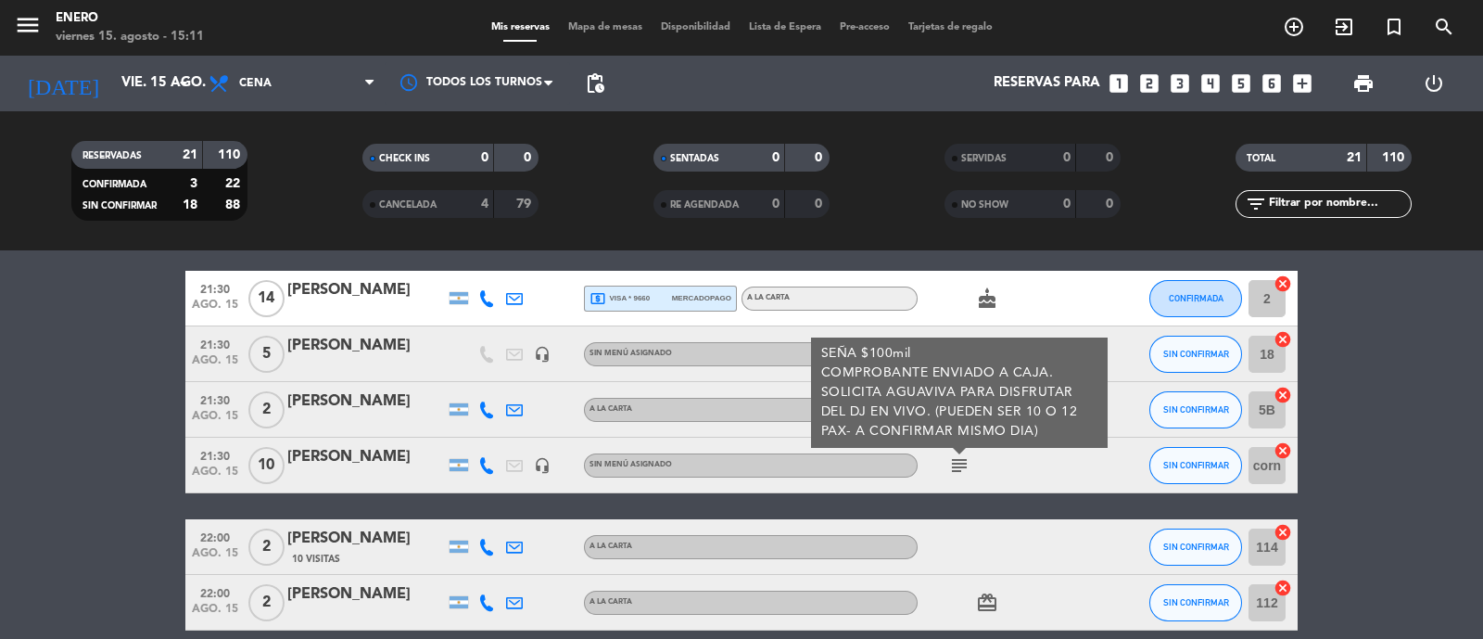
click at [1055, 475] on div "subject SEÑA $100mil COMPROBANTE ENVIADO A CAJA. SOLICITA AGUAVIVA PARA DISFRUT…" at bounding box center [1001, 464] width 167 height 55
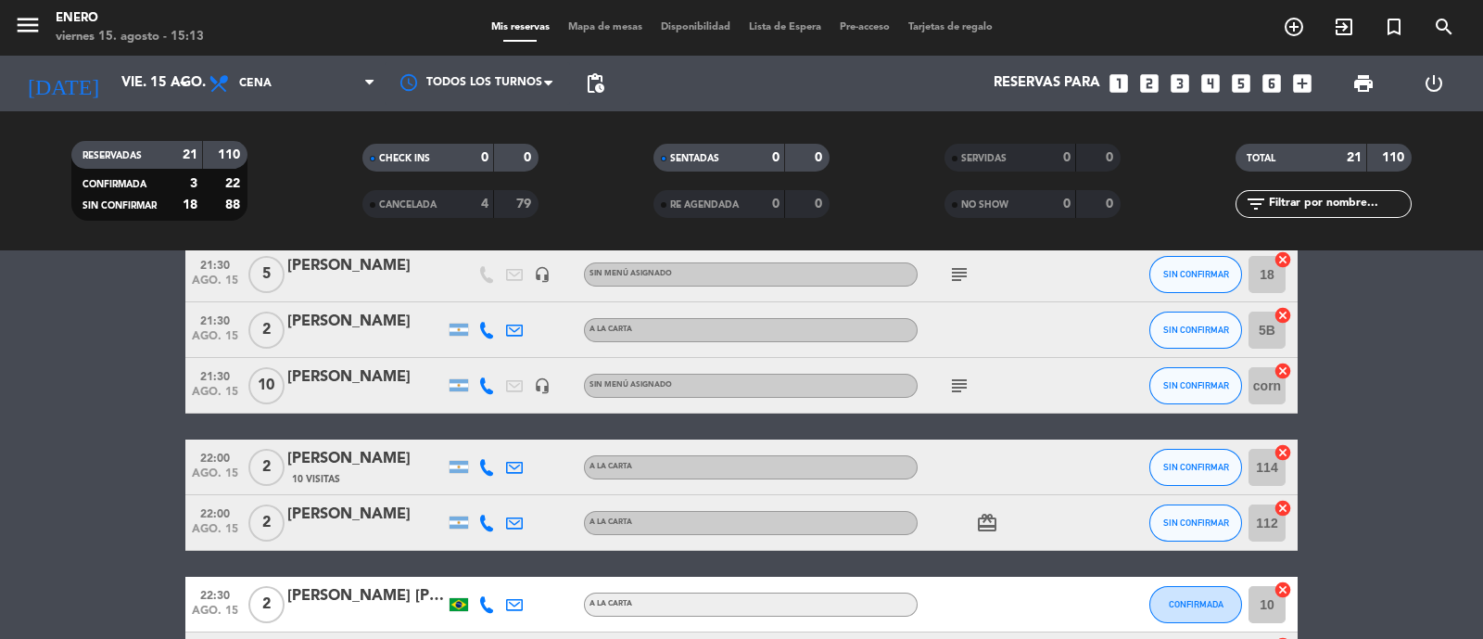
scroll to position [926, 0]
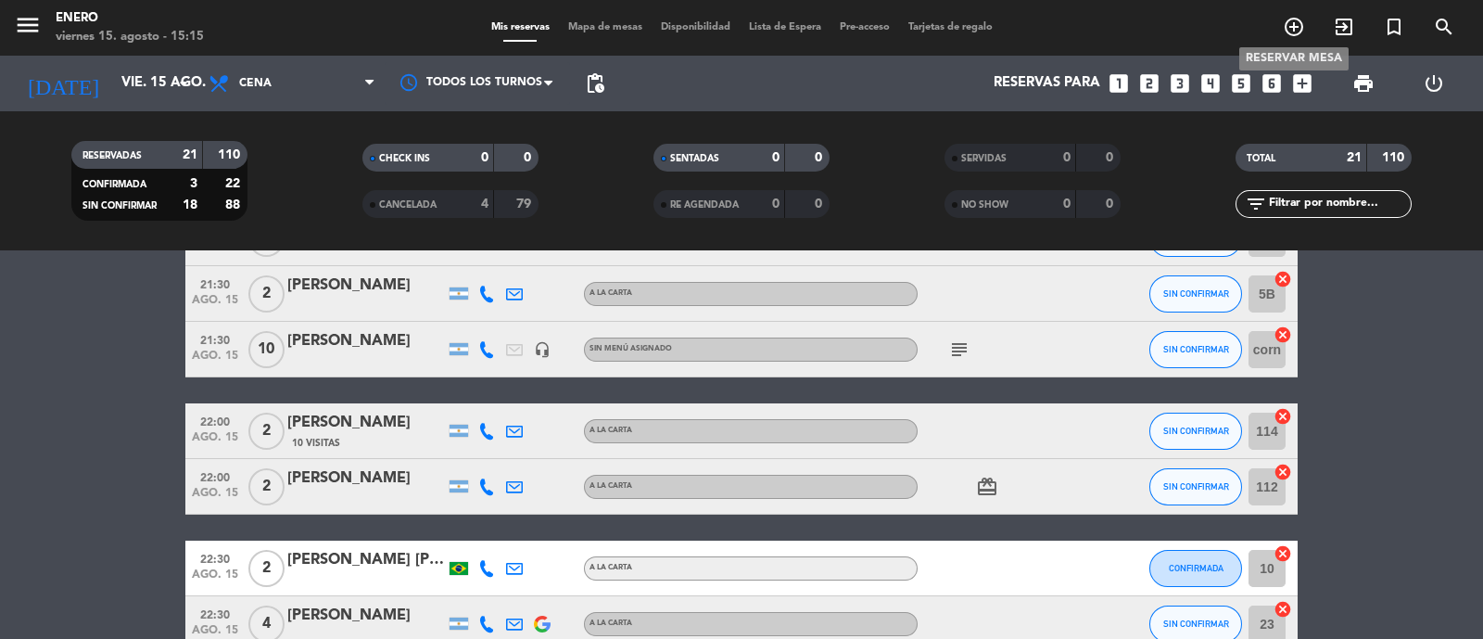
click at [1290, 27] on icon "add_circle_outline" at bounding box center [1294, 27] width 22 height 22
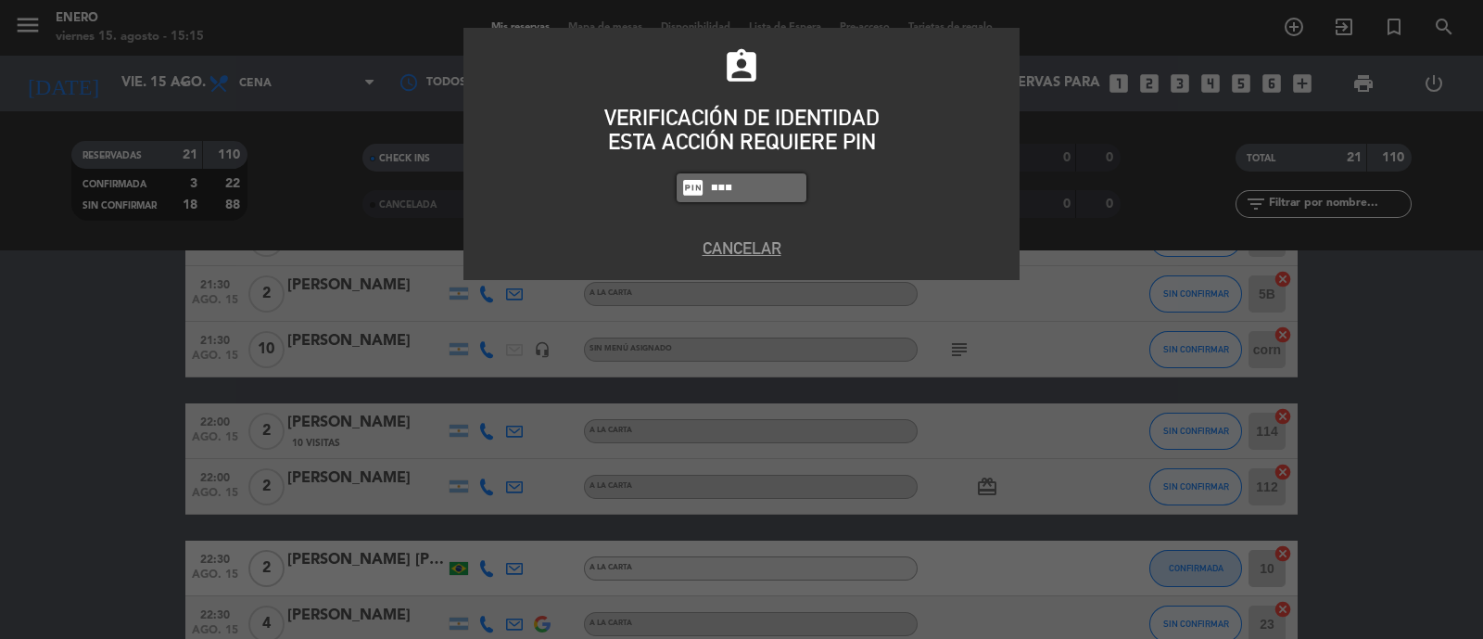
type input "4283"
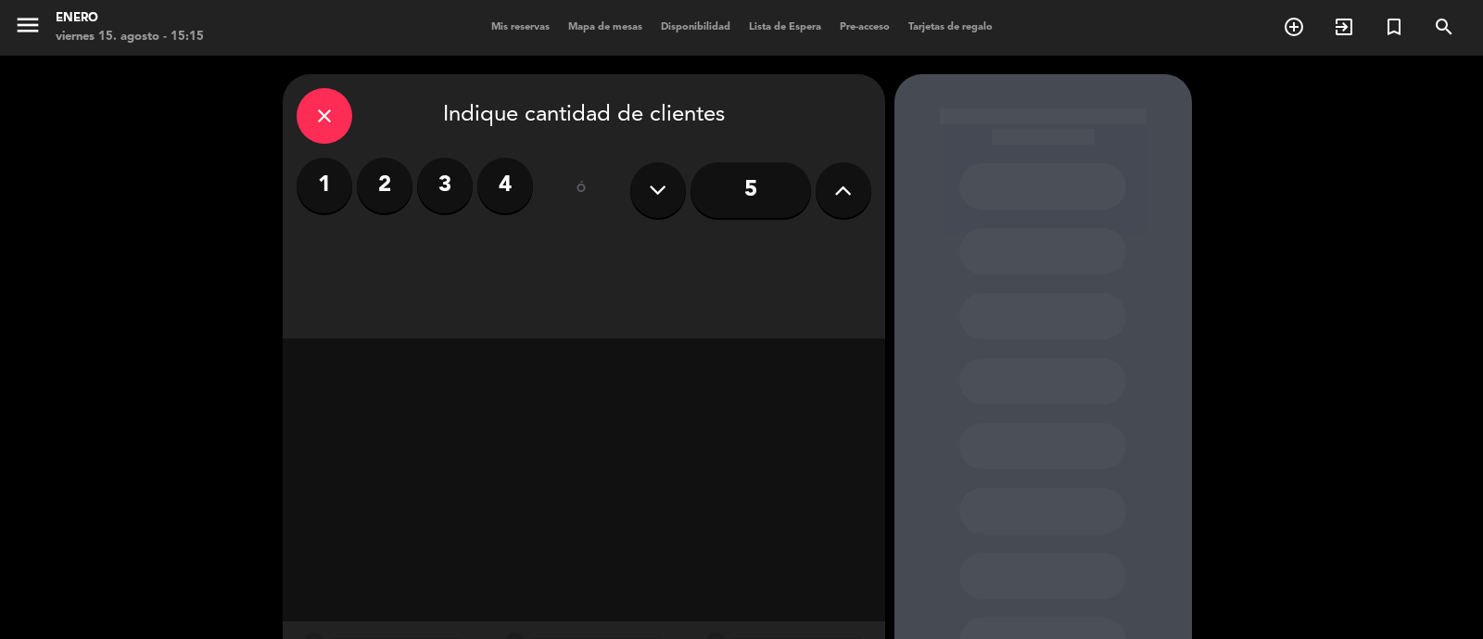
click at [768, 193] on input "5" at bounding box center [750, 190] width 120 height 56
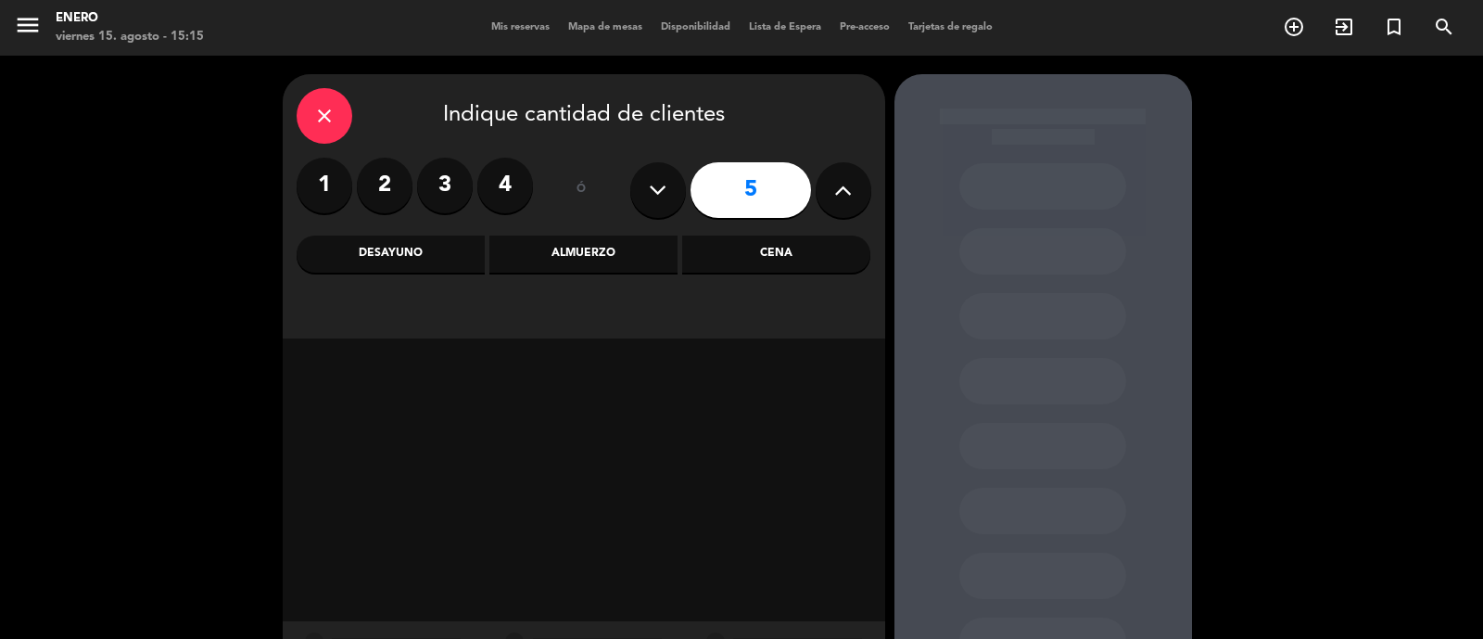
click at [772, 254] on div "Cena" at bounding box center [776, 253] width 188 height 37
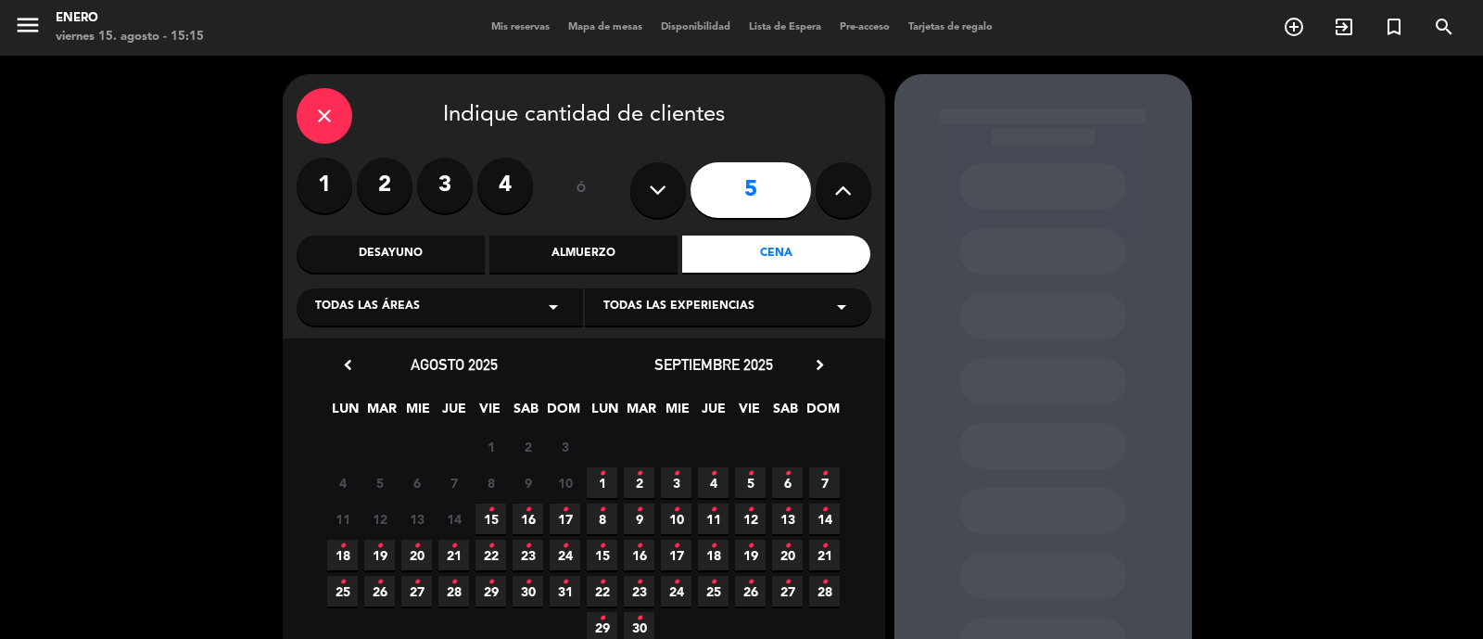
click at [498, 516] on span "15 •" at bounding box center [490, 518] width 31 height 31
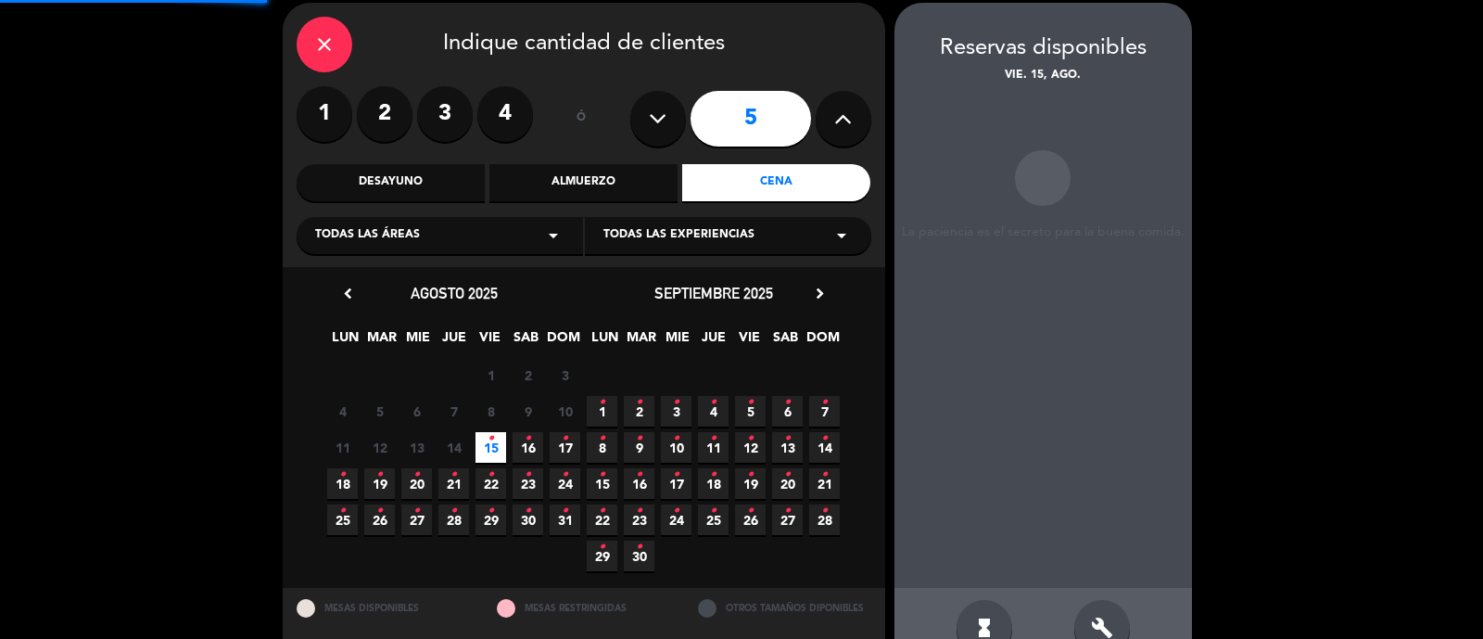
scroll to position [74, 0]
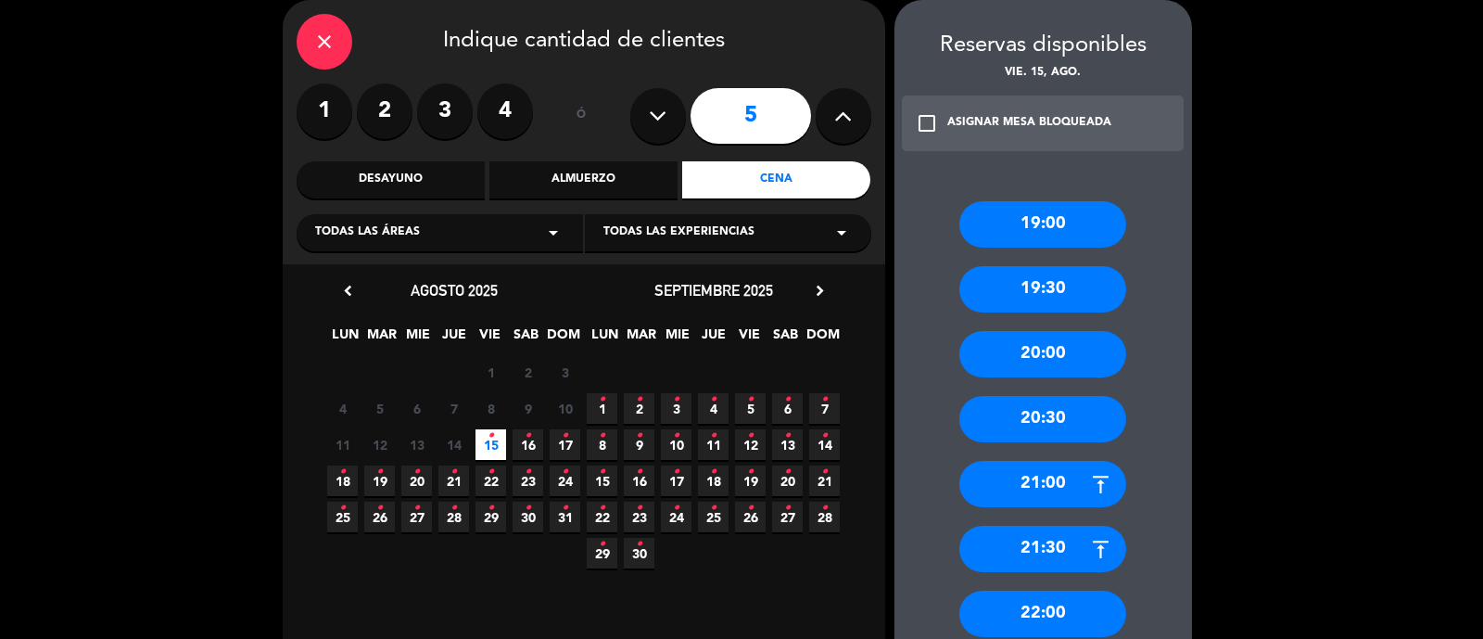
click at [1060, 472] on div "21:00" at bounding box center [1042, 484] width 167 height 46
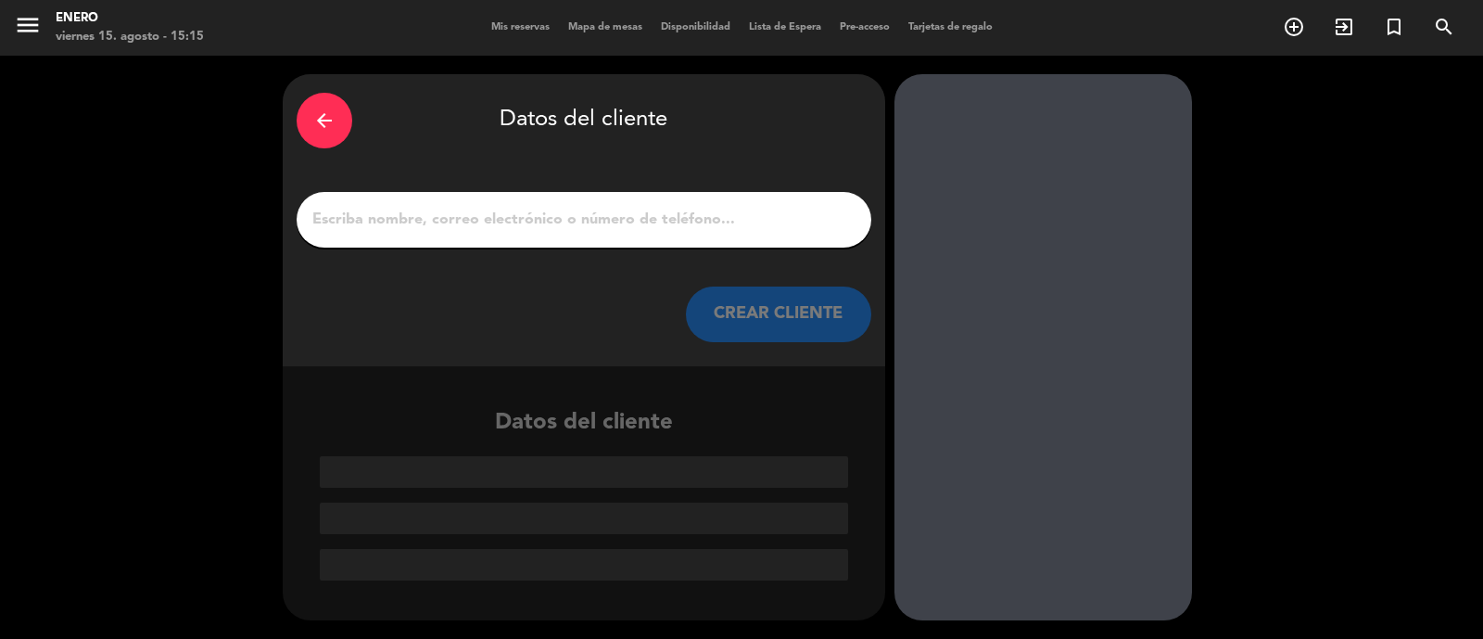
scroll to position [0, 0]
click at [644, 210] on input "1" at bounding box center [583, 220] width 547 height 26
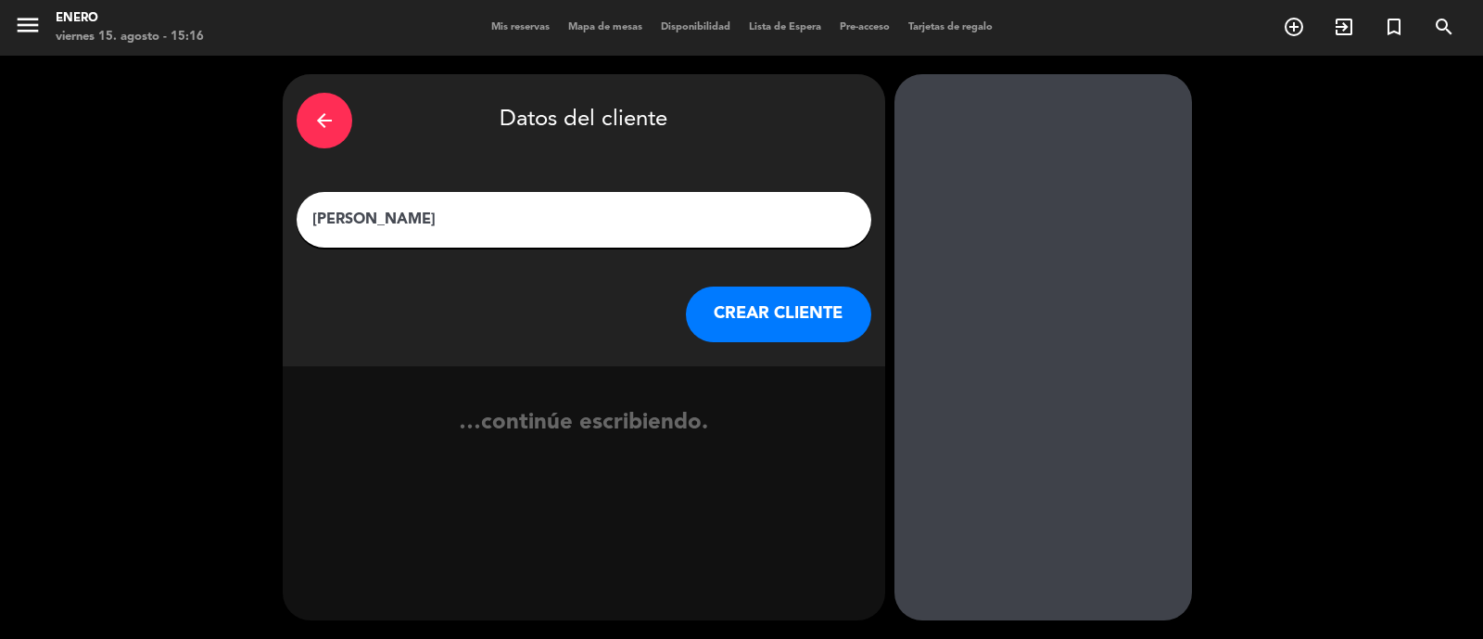
type input "[PERSON_NAME]"
click at [784, 317] on button "CREAR CLIENTE" at bounding box center [778, 314] width 185 height 56
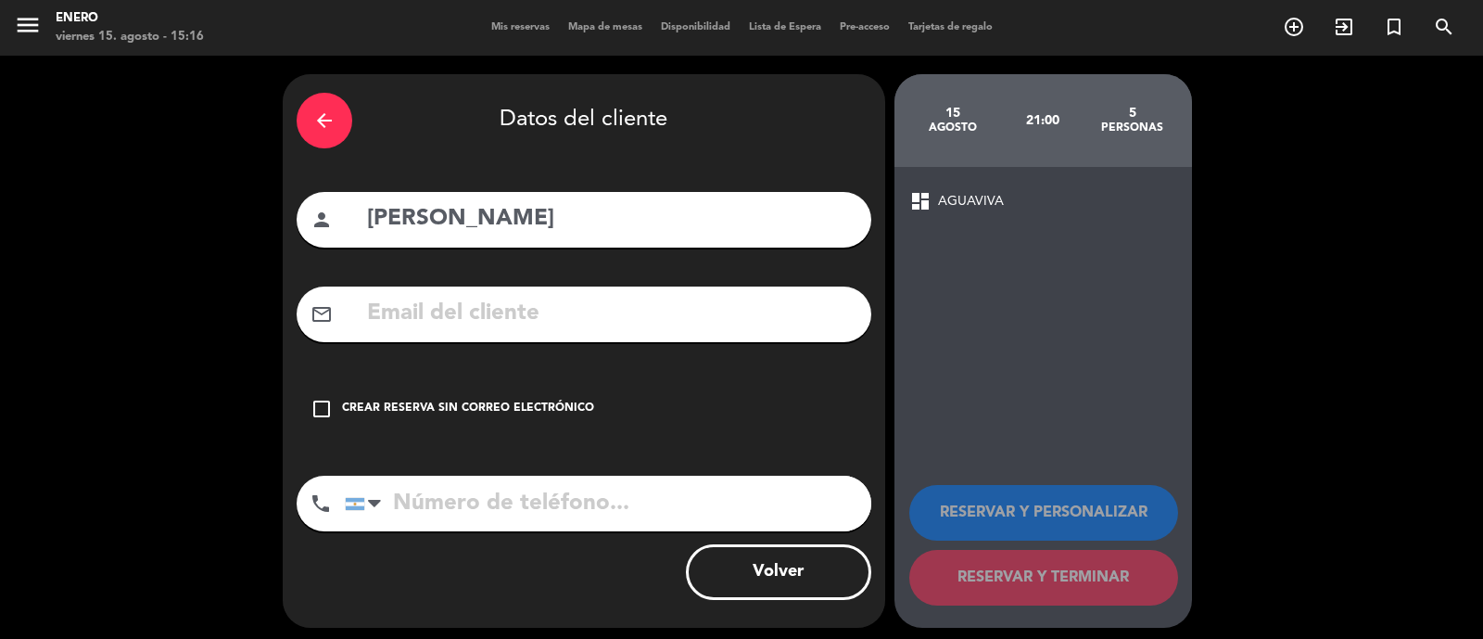
click at [785, 318] on input "text" at bounding box center [611, 314] width 492 height 38
click at [616, 507] on input "tel" at bounding box center [608, 503] width 526 height 56
type input "1130392006"
click at [663, 399] on div "check_box_outline_blank Crear reserva sin correo electrónico" at bounding box center [584, 409] width 575 height 56
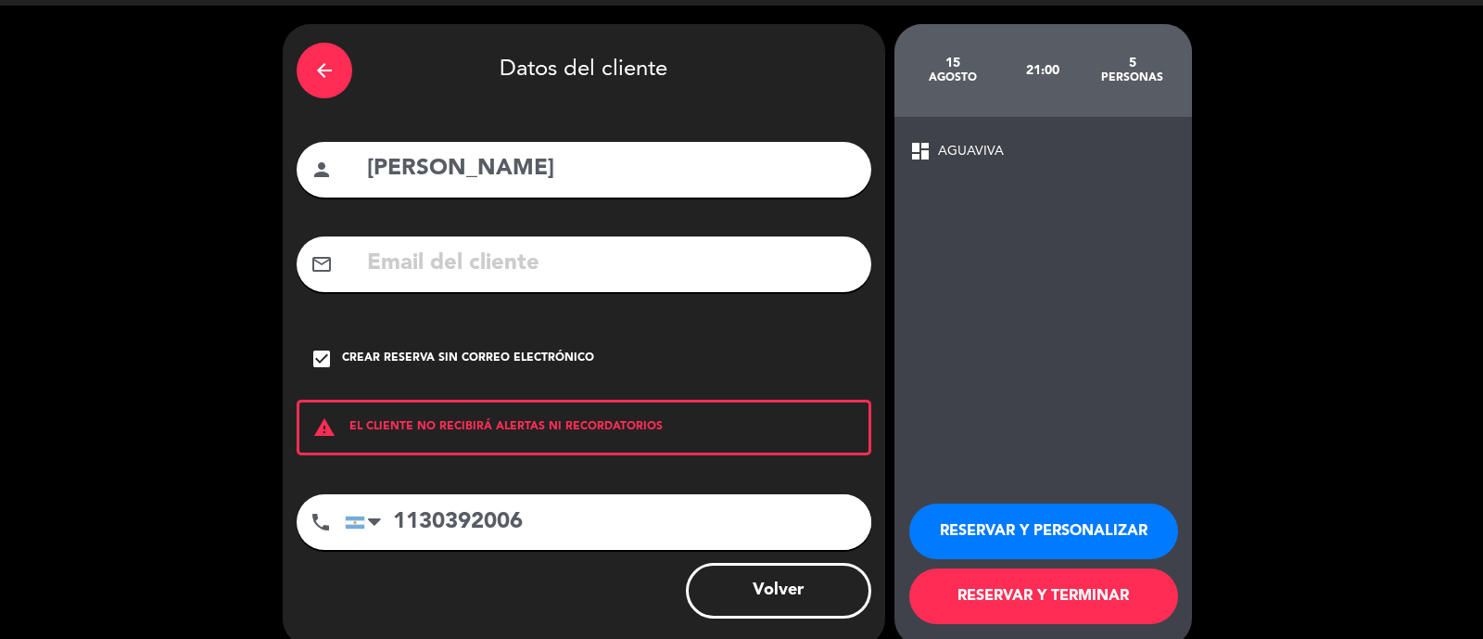
scroll to position [75, 0]
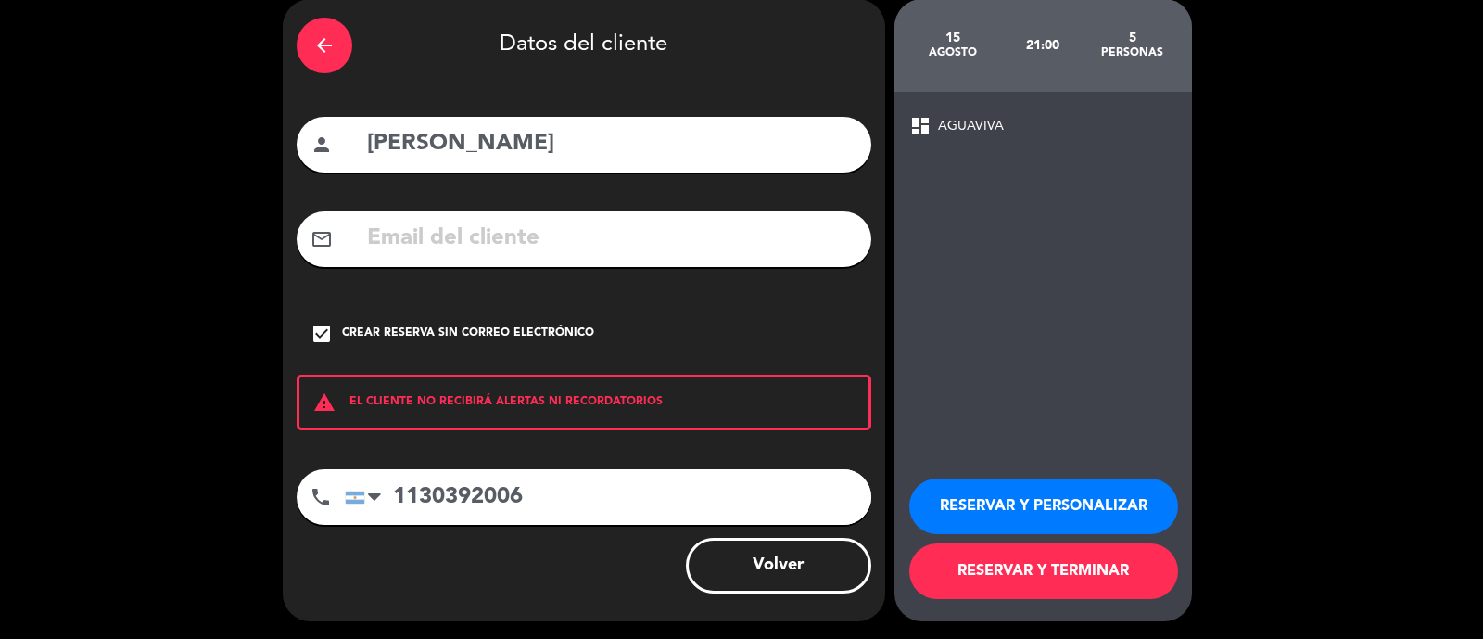
click at [1020, 505] on button "RESERVAR Y PERSONALIZAR" at bounding box center [1043, 506] width 269 height 56
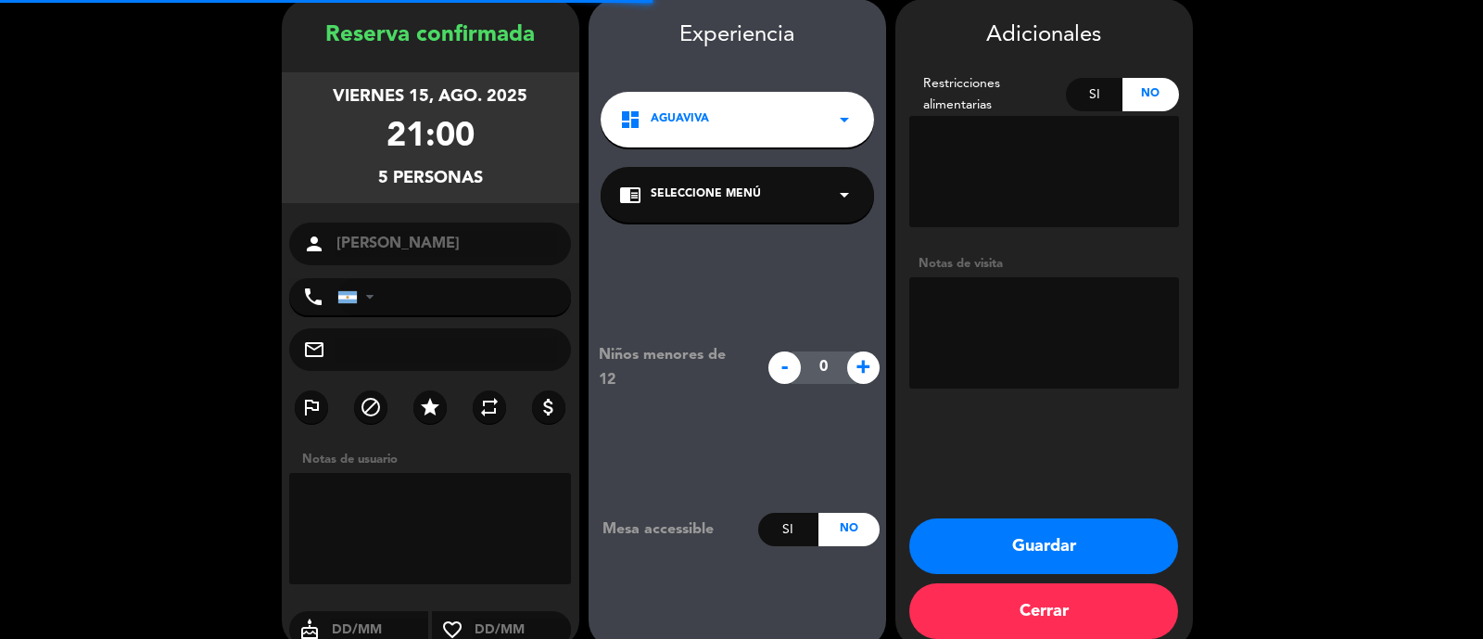
type input "[PHONE_NUMBER]"
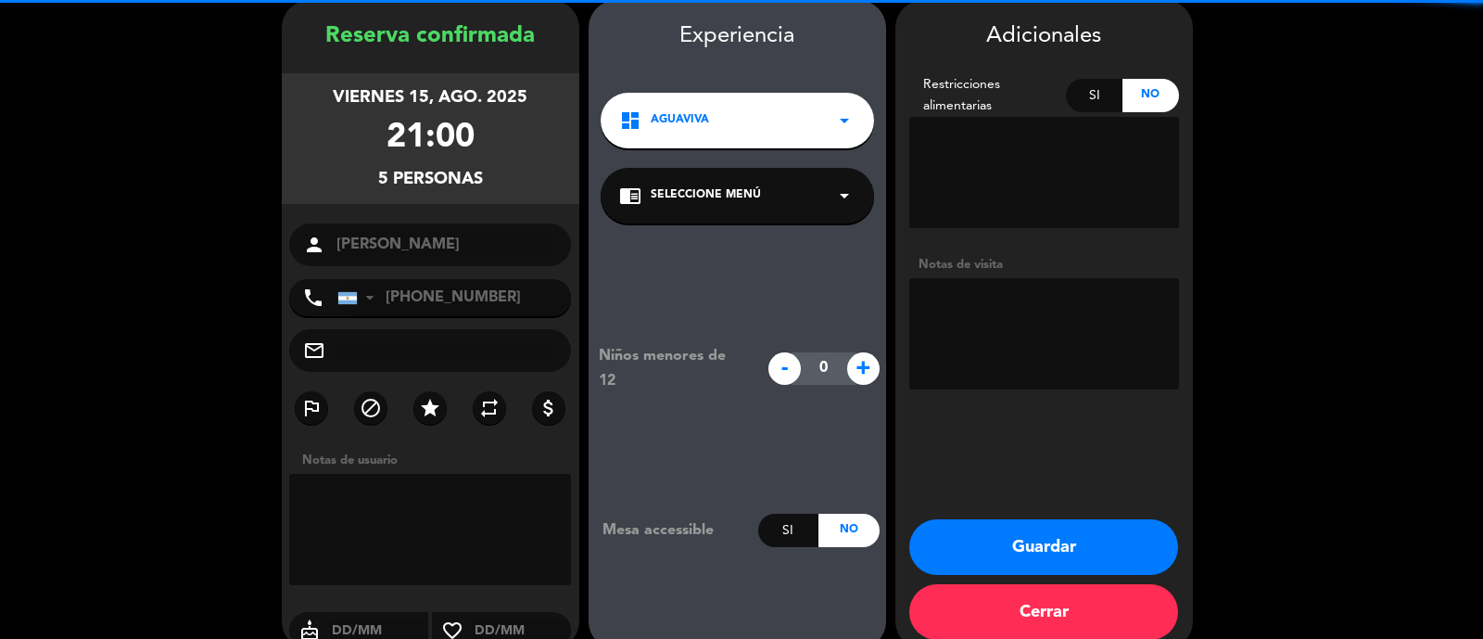
click at [1087, 544] on button "Guardar" at bounding box center [1043, 547] width 269 height 56
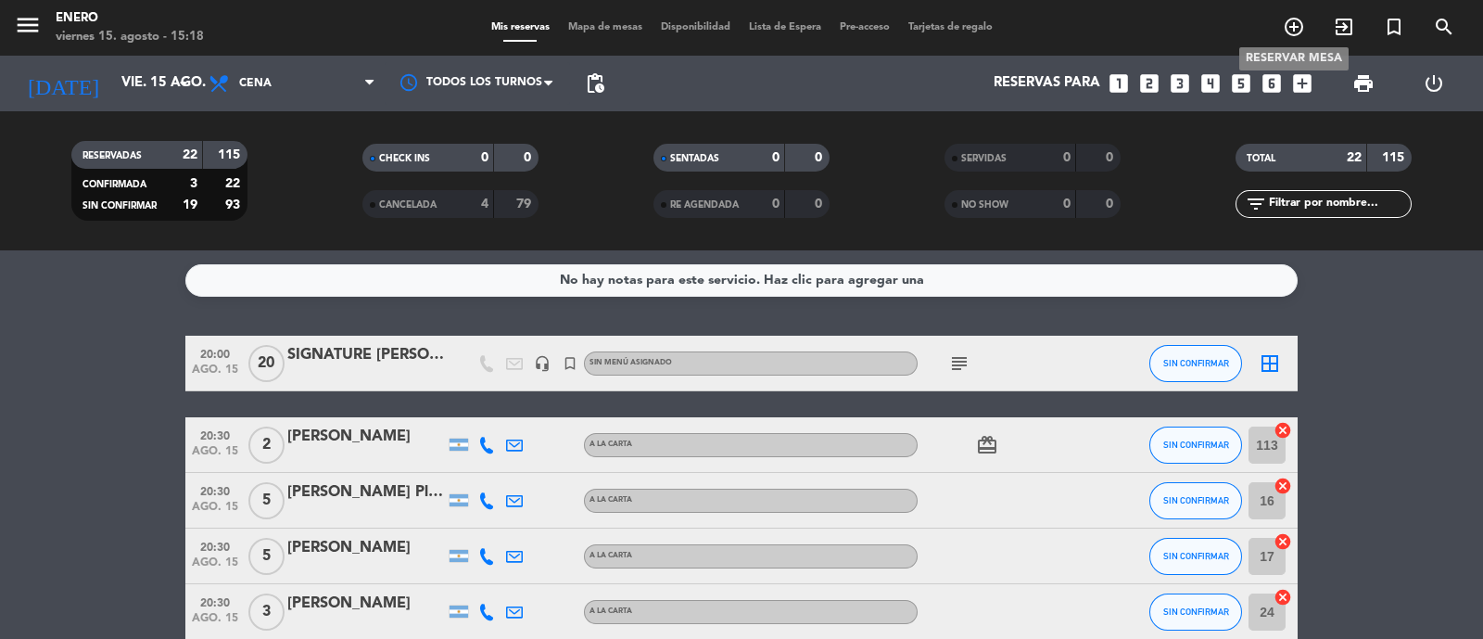
click at [1284, 26] on icon "add_circle_outline" at bounding box center [1294, 27] width 22 height 22
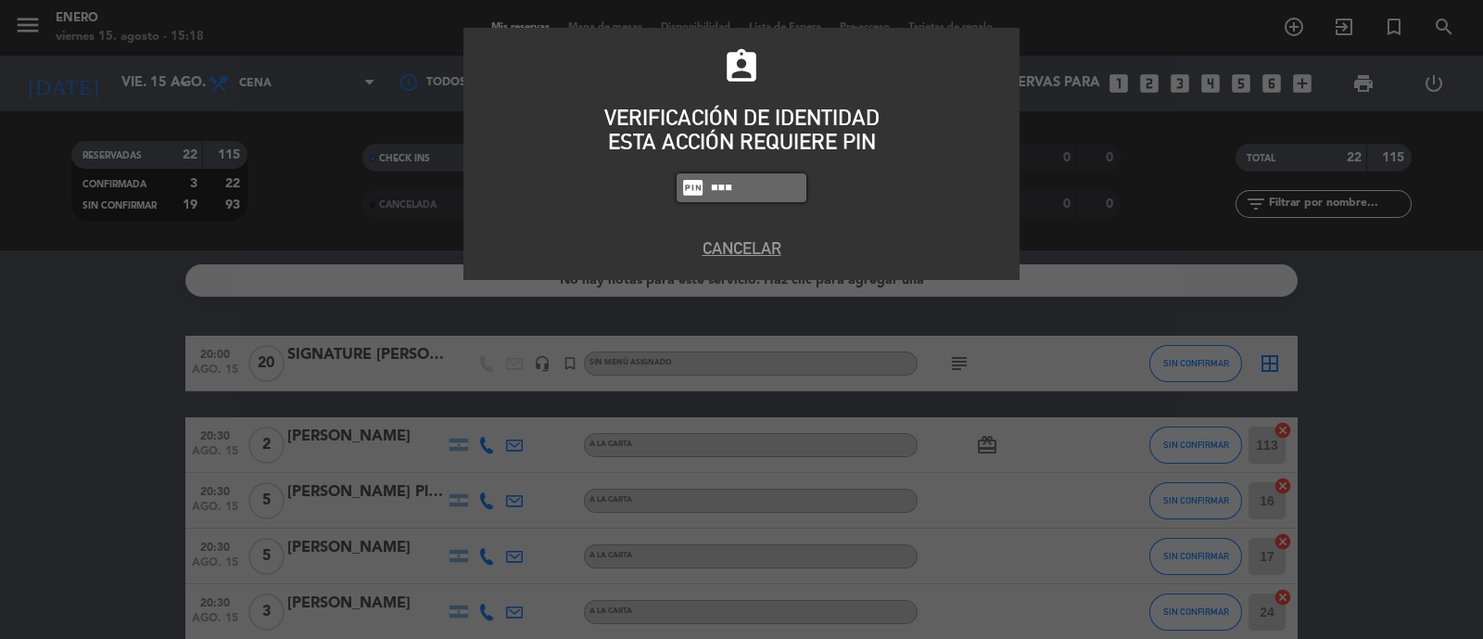
type input "4283"
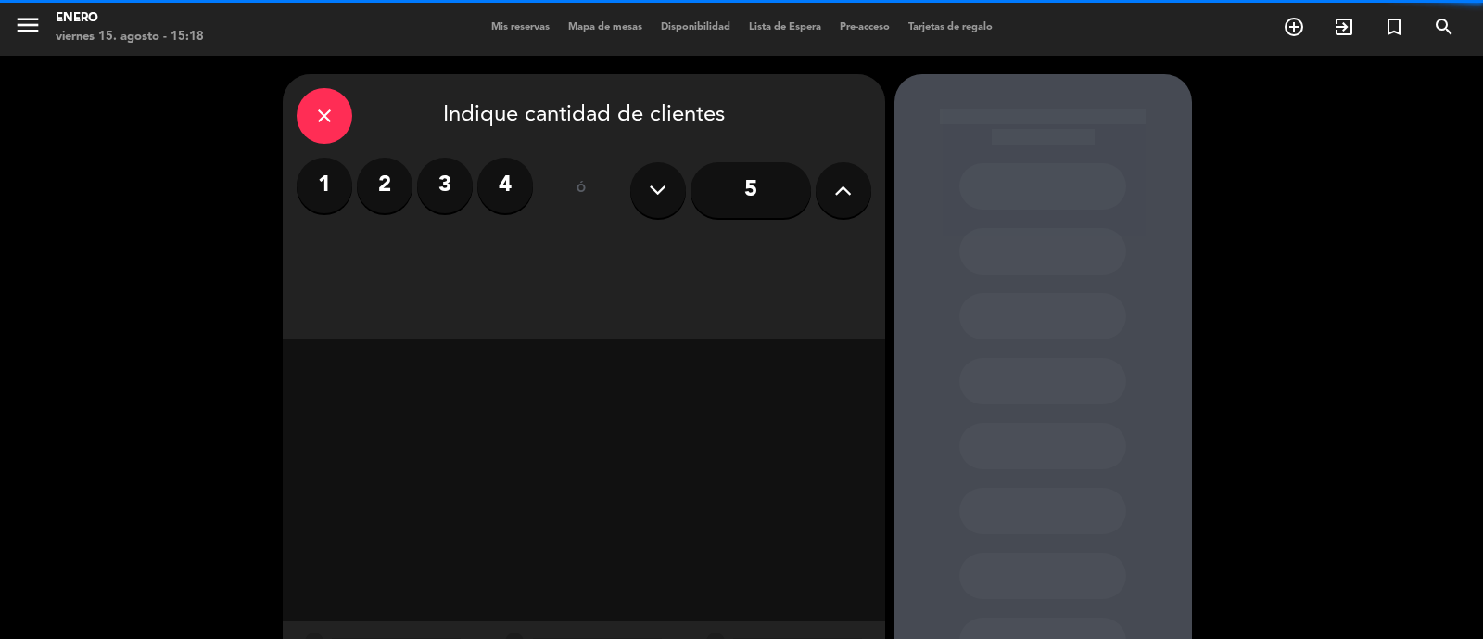
click at [388, 185] on label "2" at bounding box center [385, 186] width 56 height 56
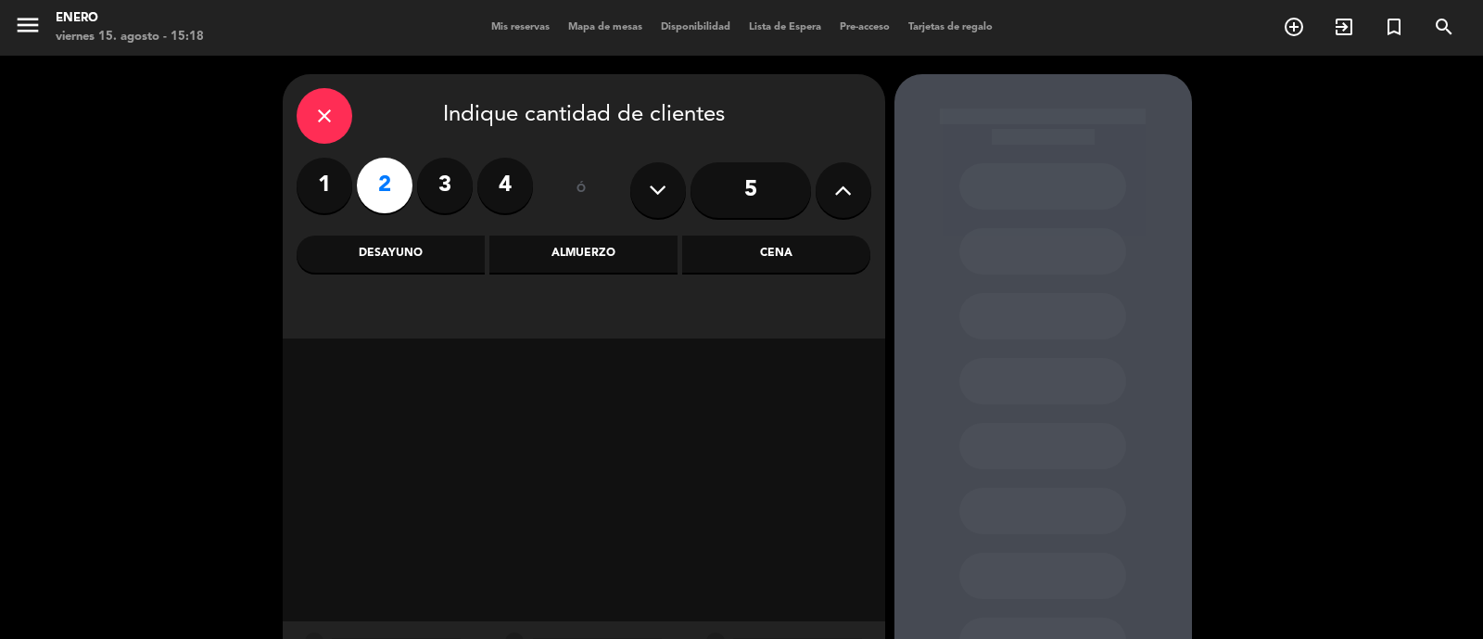
click at [767, 256] on div "Cena" at bounding box center [776, 253] width 188 height 37
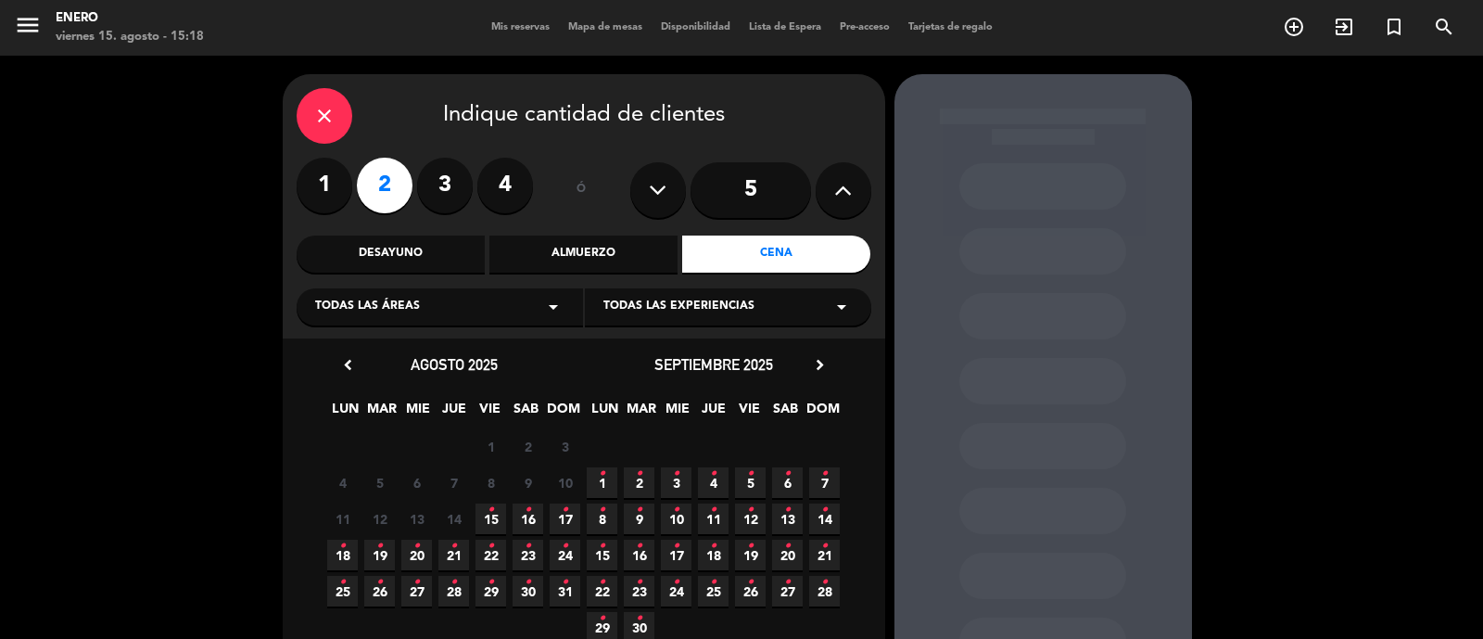
click at [520, 521] on span "16 •" at bounding box center [528, 518] width 31 height 31
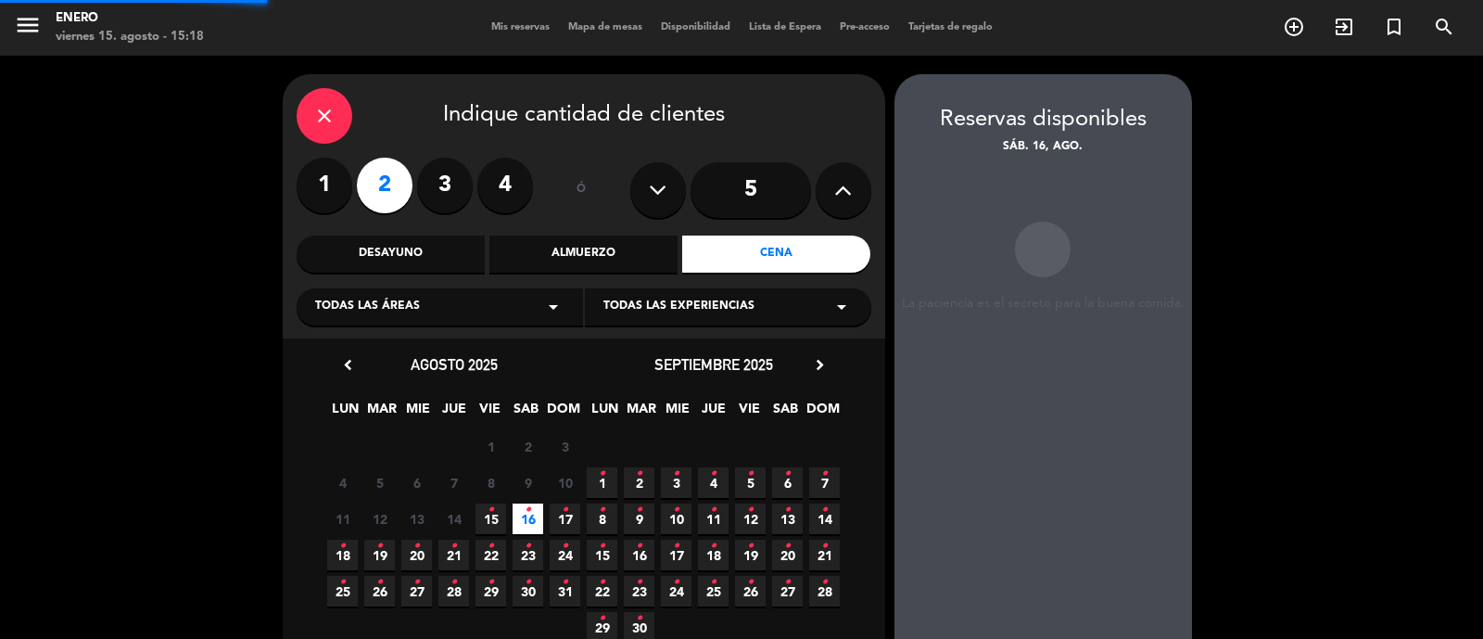
scroll to position [74, 0]
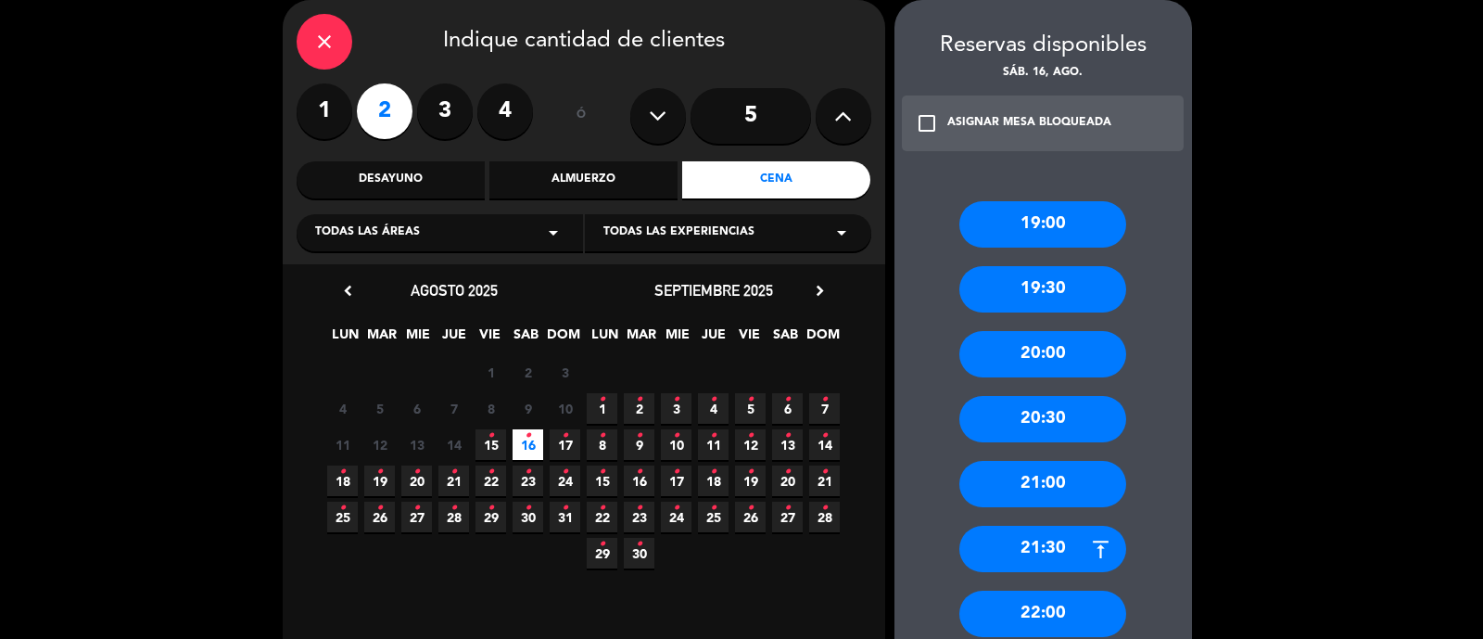
click at [1043, 609] on div "22:00" at bounding box center [1042, 613] width 167 height 46
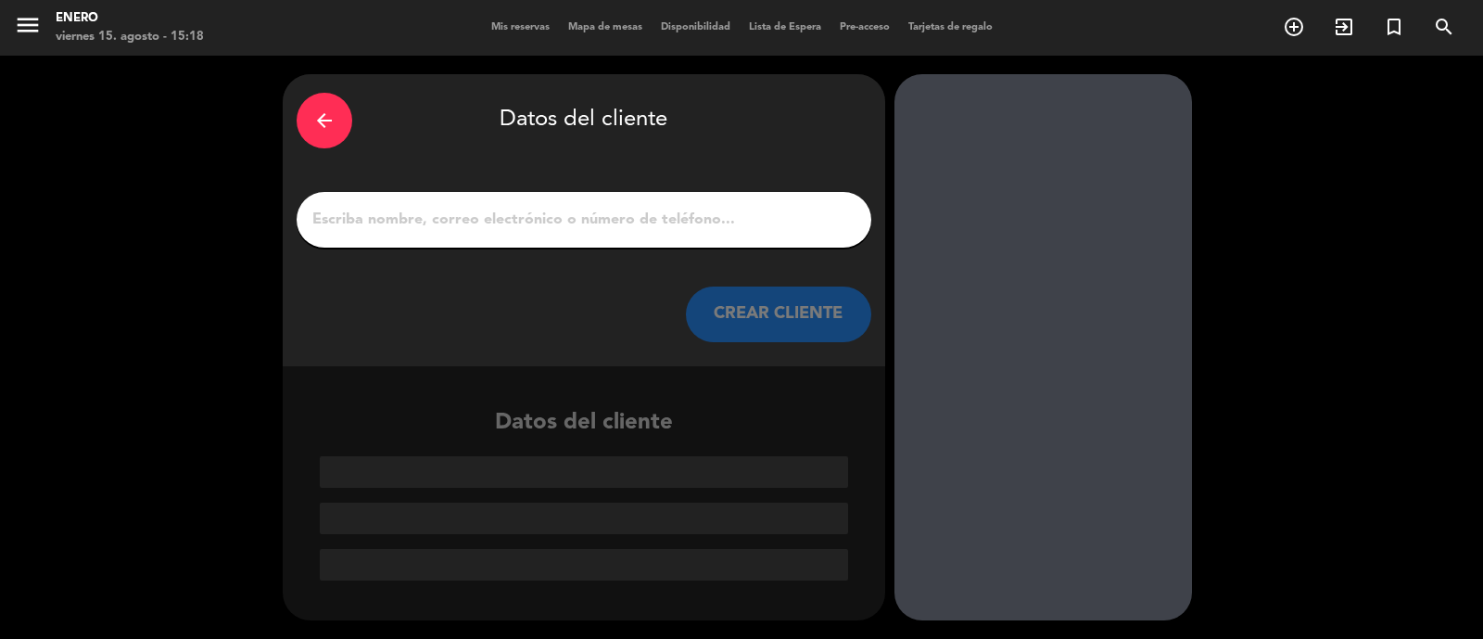
click at [551, 234] on div at bounding box center [584, 220] width 575 height 56
click at [524, 226] on input "1" at bounding box center [583, 220] width 547 height 26
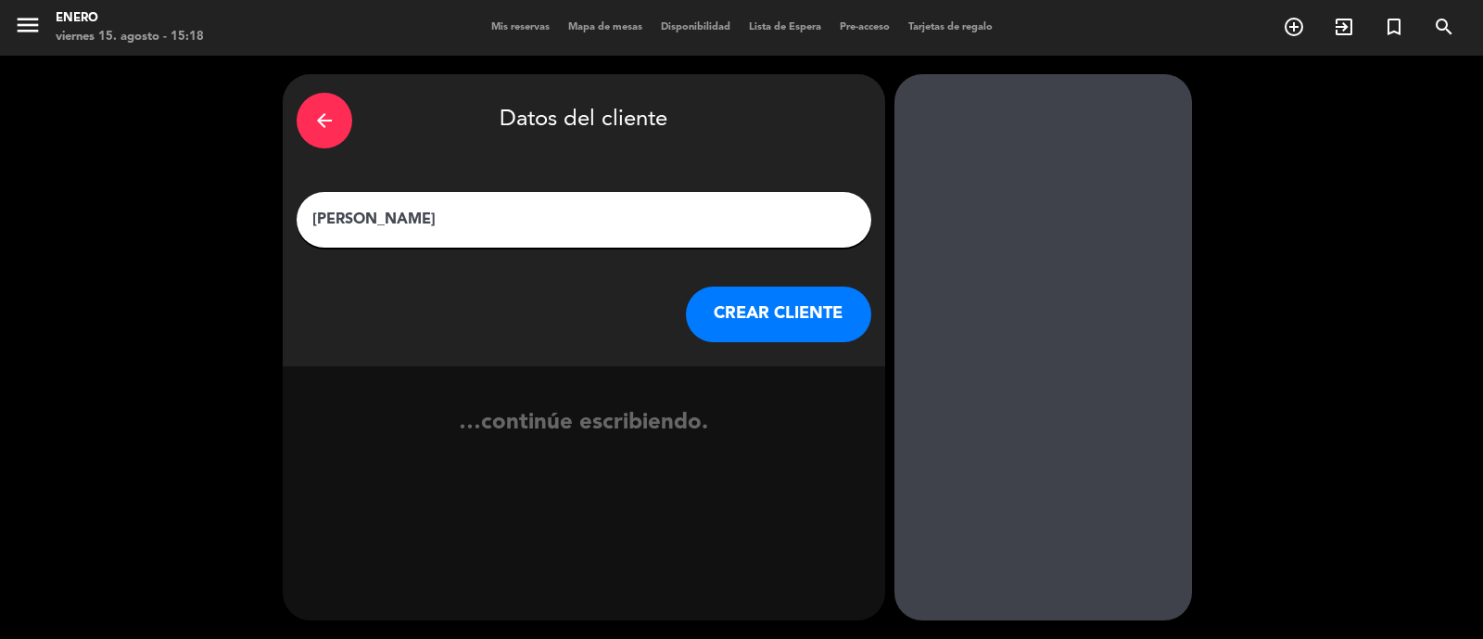
type input "[PERSON_NAME]"
click at [741, 292] on button "CREAR CLIENTE" at bounding box center [778, 314] width 185 height 56
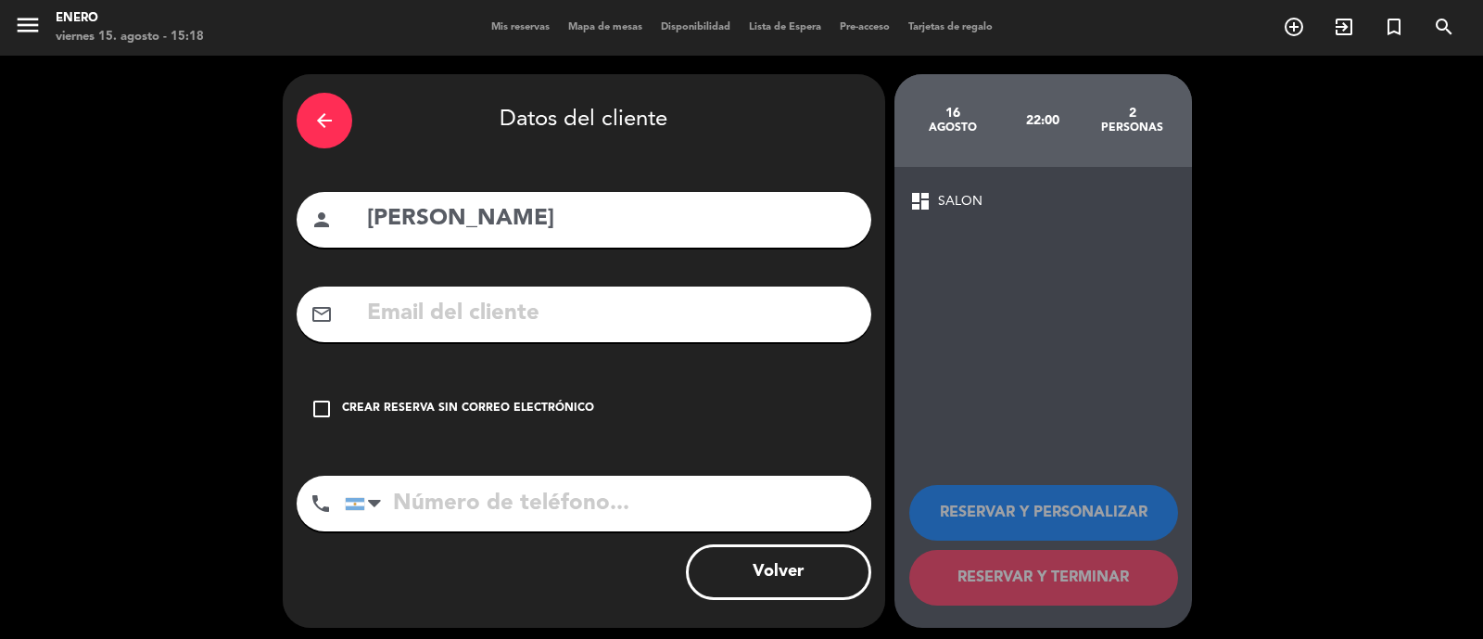
click at [474, 499] on input "tel" at bounding box center [608, 503] width 526 height 56
type input "1169623911"
click at [574, 405] on div "Crear reserva sin correo electrónico" at bounding box center [468, 408] width 252 height 19
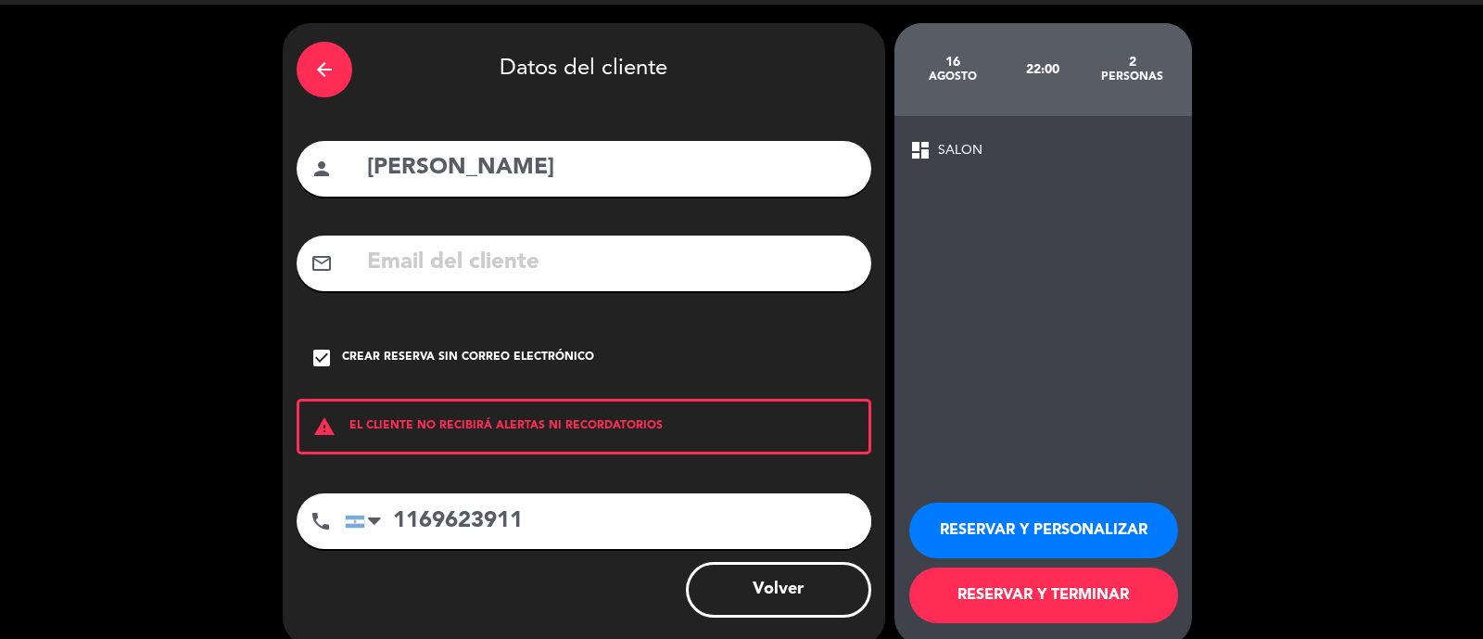
scroll to position [75, 0]
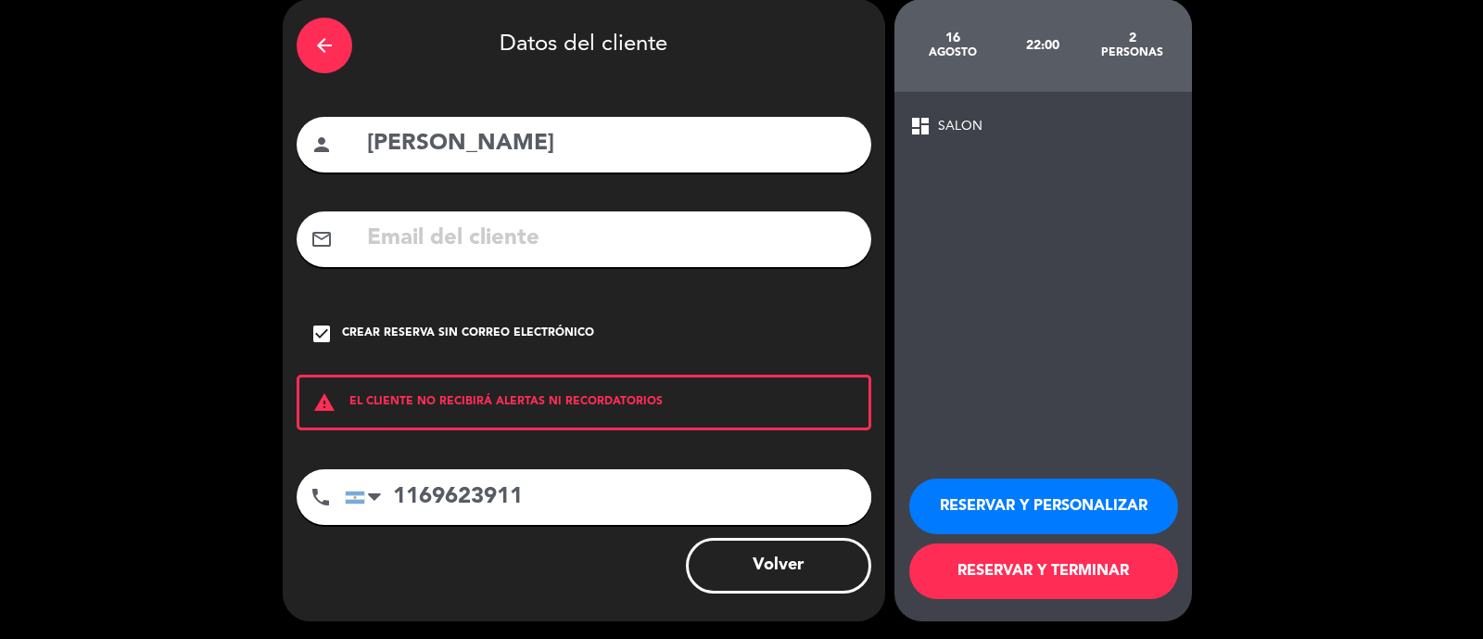
click at [1083, 493] on button "RESERVAR Y PERSONALIZAR" at bounding box center [1043, 506] width 269 height 56
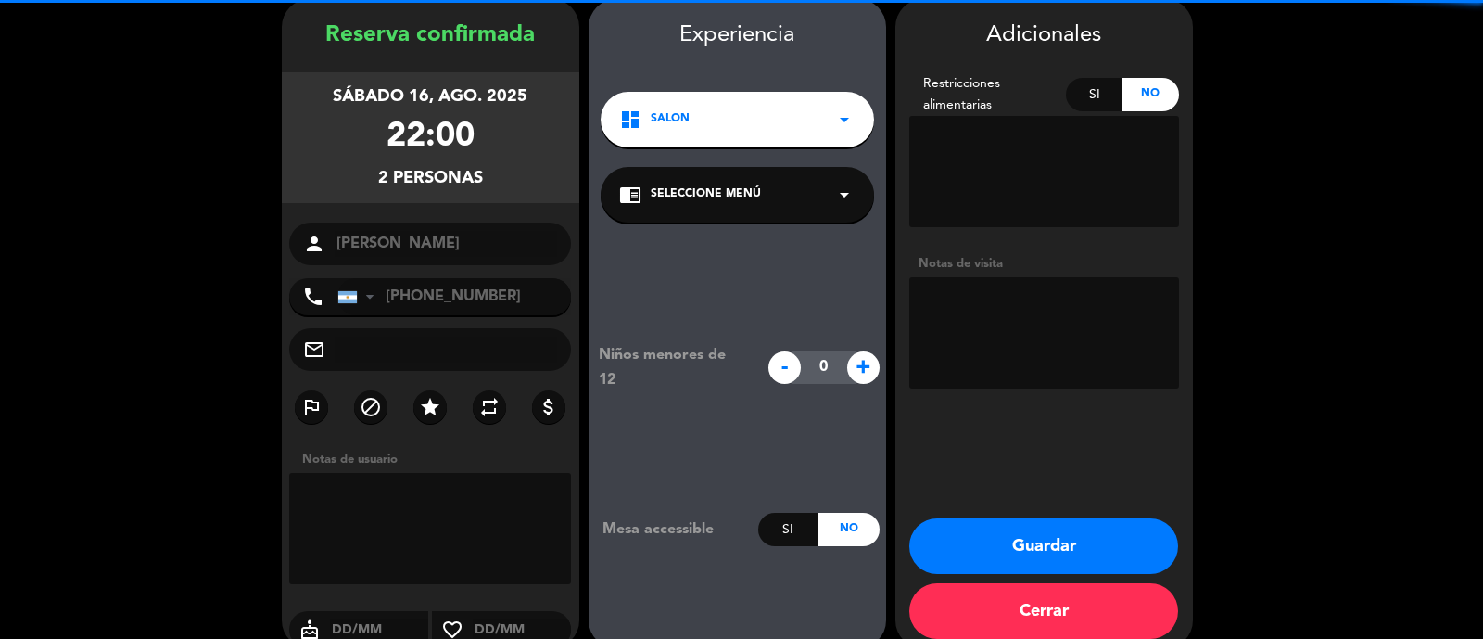
scroll to position [74, 0]
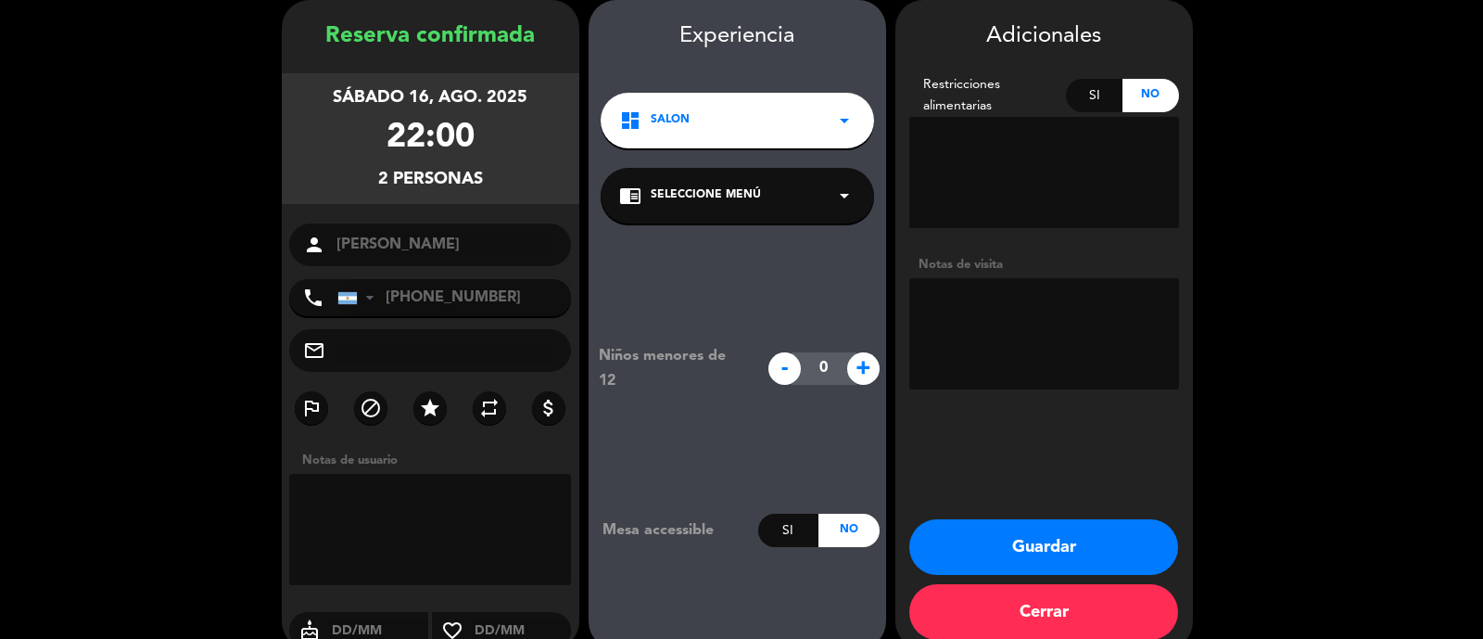
click at [1108, 532] on button "Guardar" at bounding box center [1043, 547] width 269 height 56
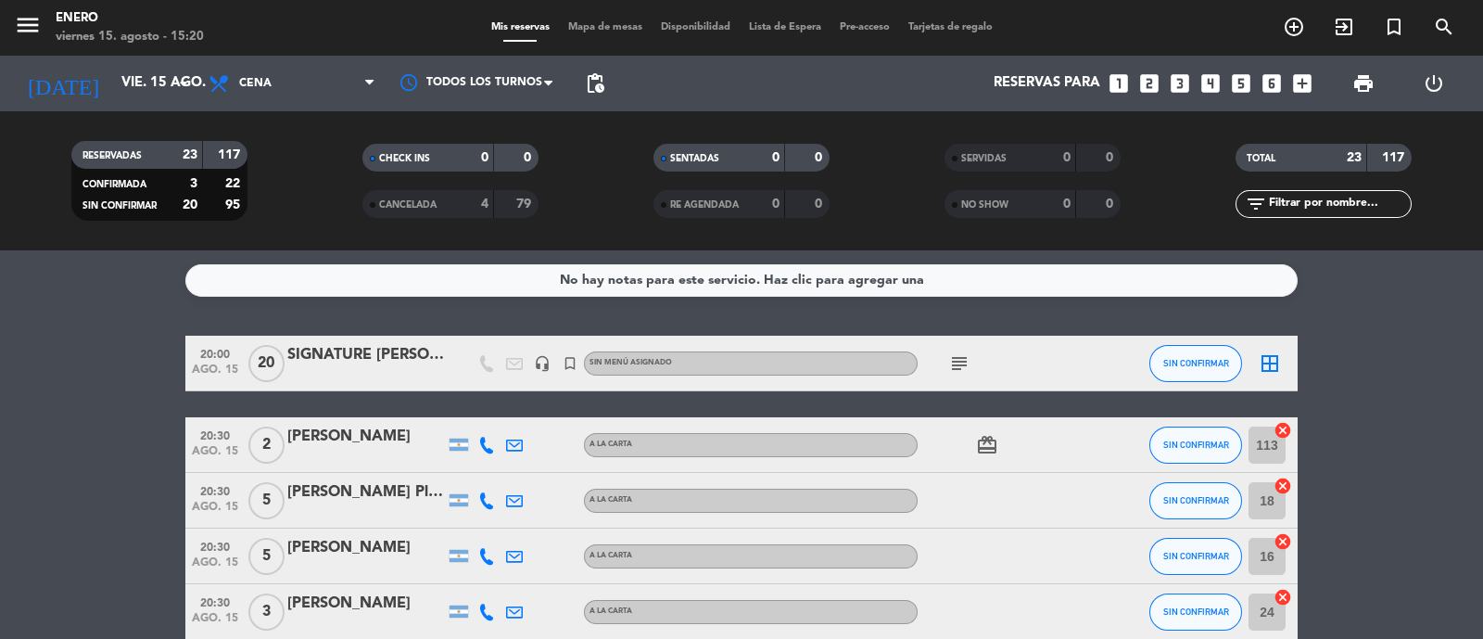
click at [232, 87] on icon at bounding box center [221, 83] width 27 height 22
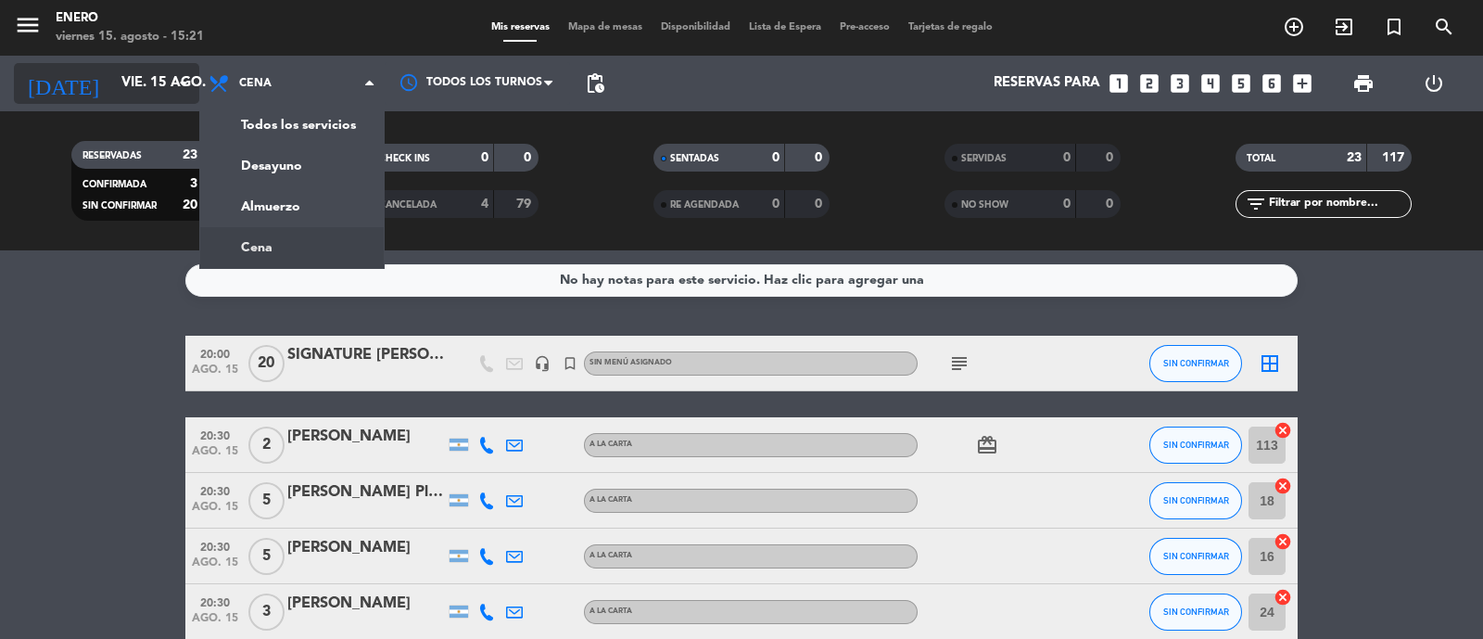
click at [127, 82] on input "vie. 15 ago." at bounding box center [201, 83] width 179 height 35
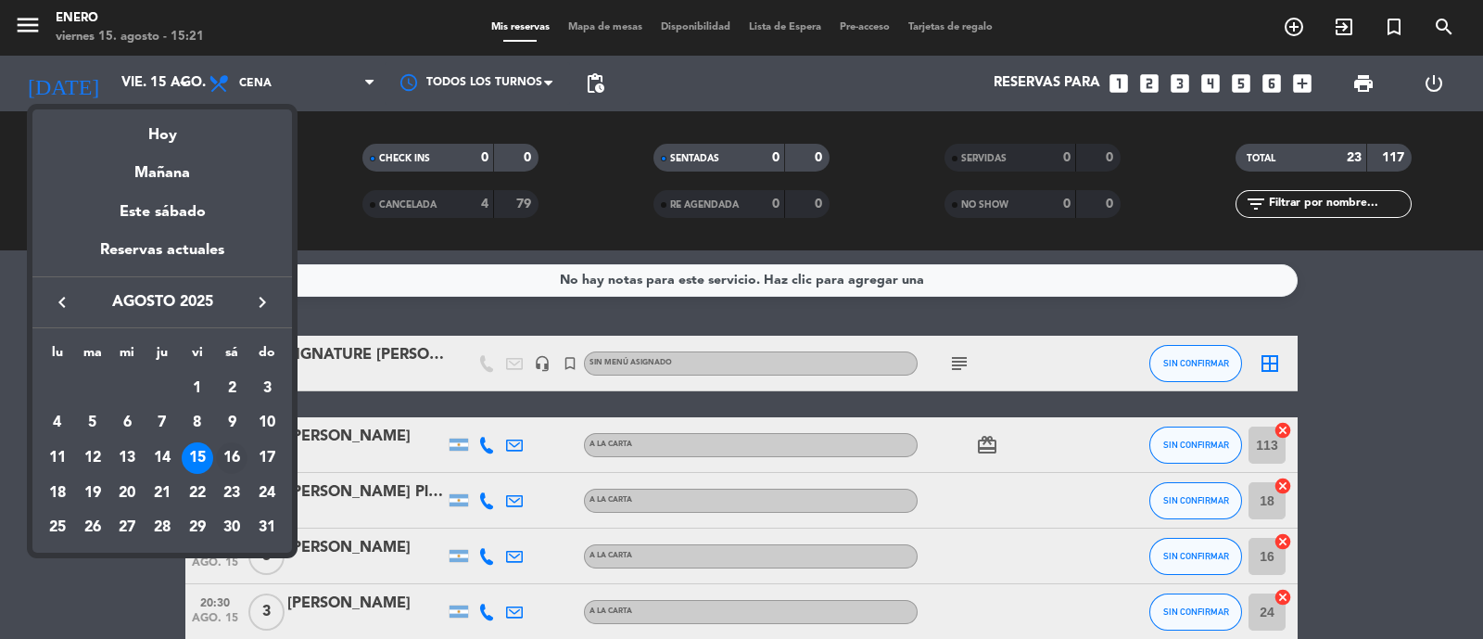
click at [233, 462] on div "16" at bounding box center [232, 458] width 32 height 32
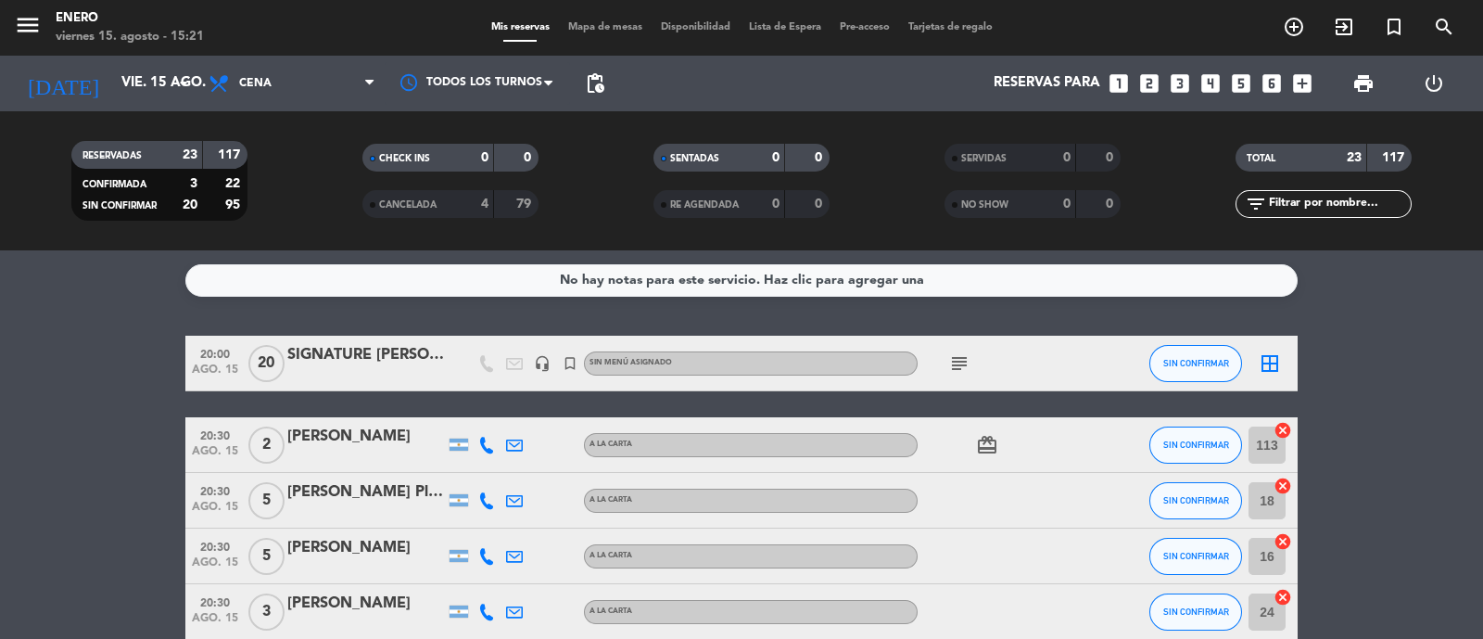
type input "sáb. 16 ago."
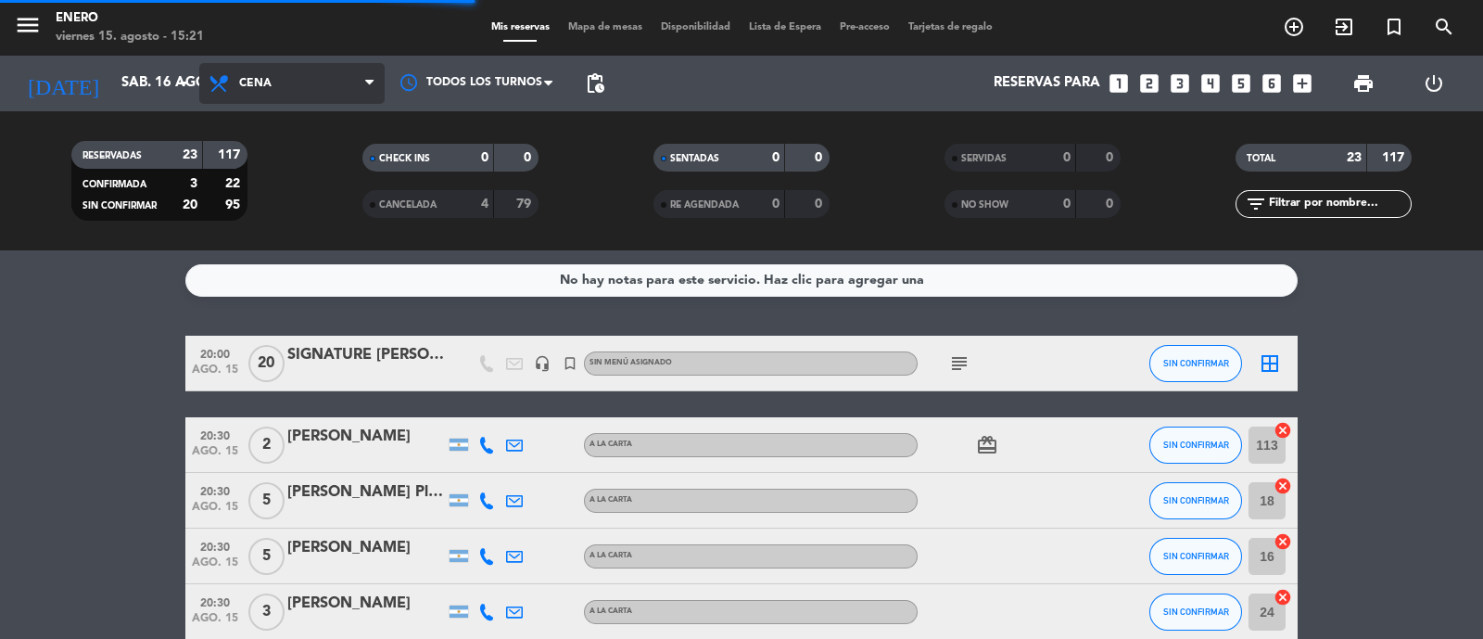
click at [287, 86] on span "Cena" at bounding box center [291, 83] width 185 height 41
click at [300, 197] on div "menu Enero [DATE] 15. agosto - 15:21 Mis reservas Mapa de mesas Disponibilidad …" at bounding box center [741, 125] width 1483 height 250
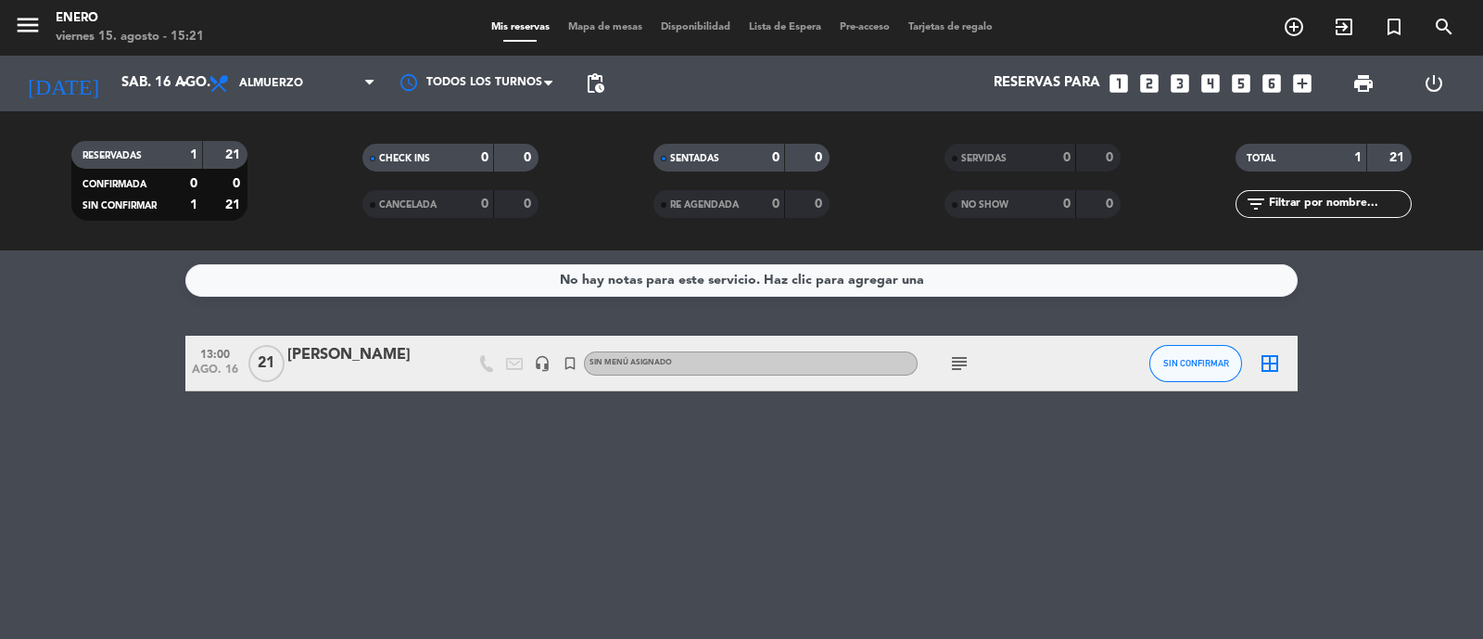
click at [963, 354] on icon "subject" at bounding box center [959, 363] width 22 height 22
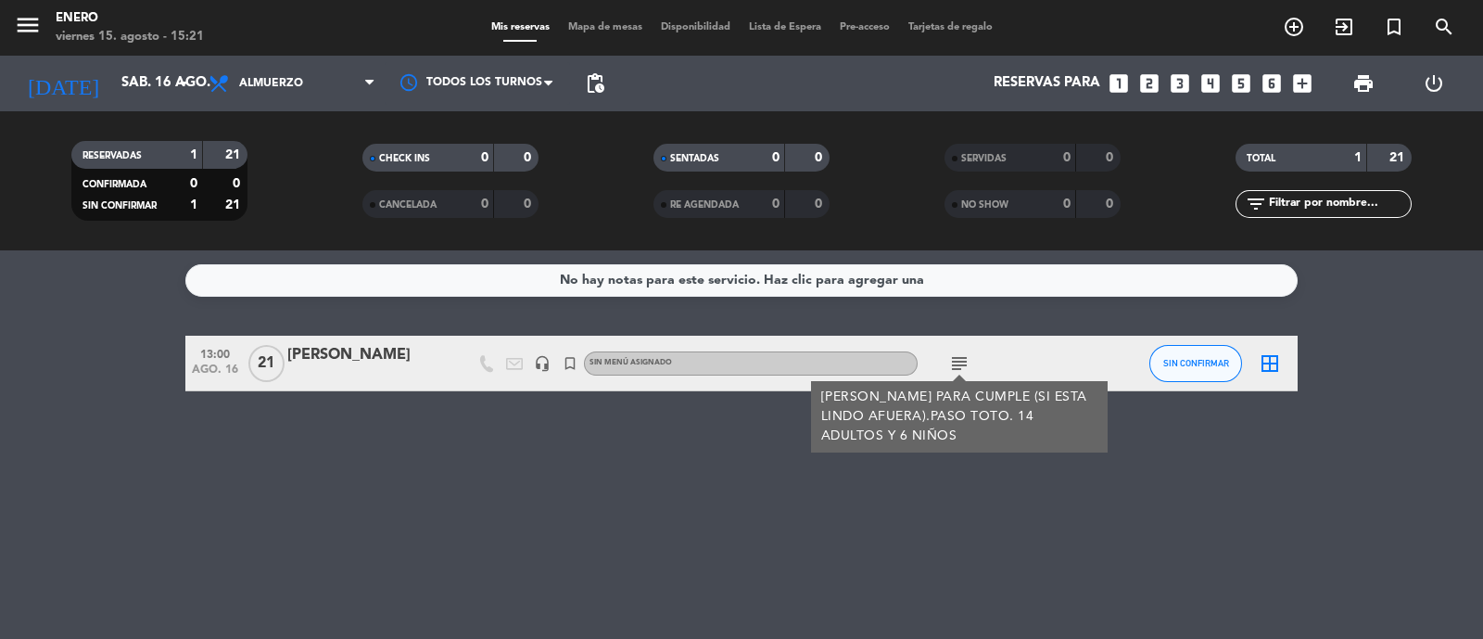
click at [669, 465] on div "No hay notas para este servicio. Haz clic para agregar una 13:00 [DATE] [PERSON…" at bounding box center [741, 444] width 1483 height 388
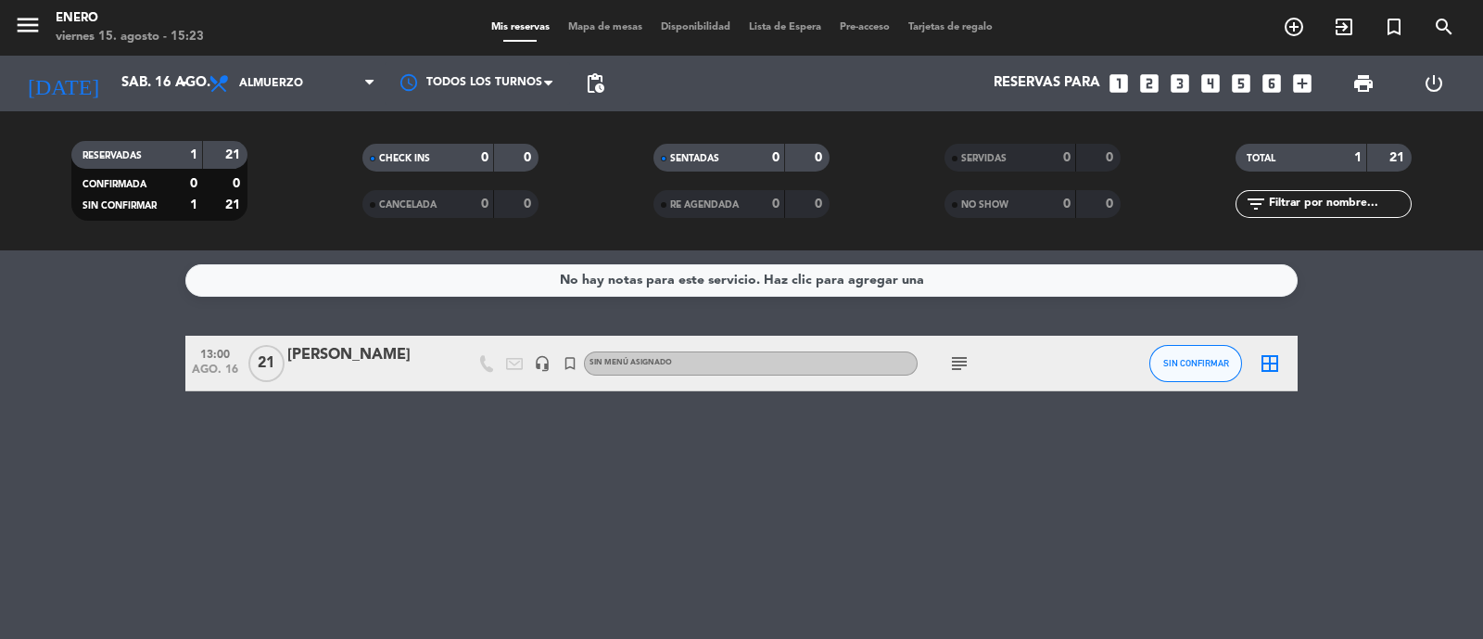
click at [961, 358] on icon "subject" at bounding box center [959, 363] width 22 height 22
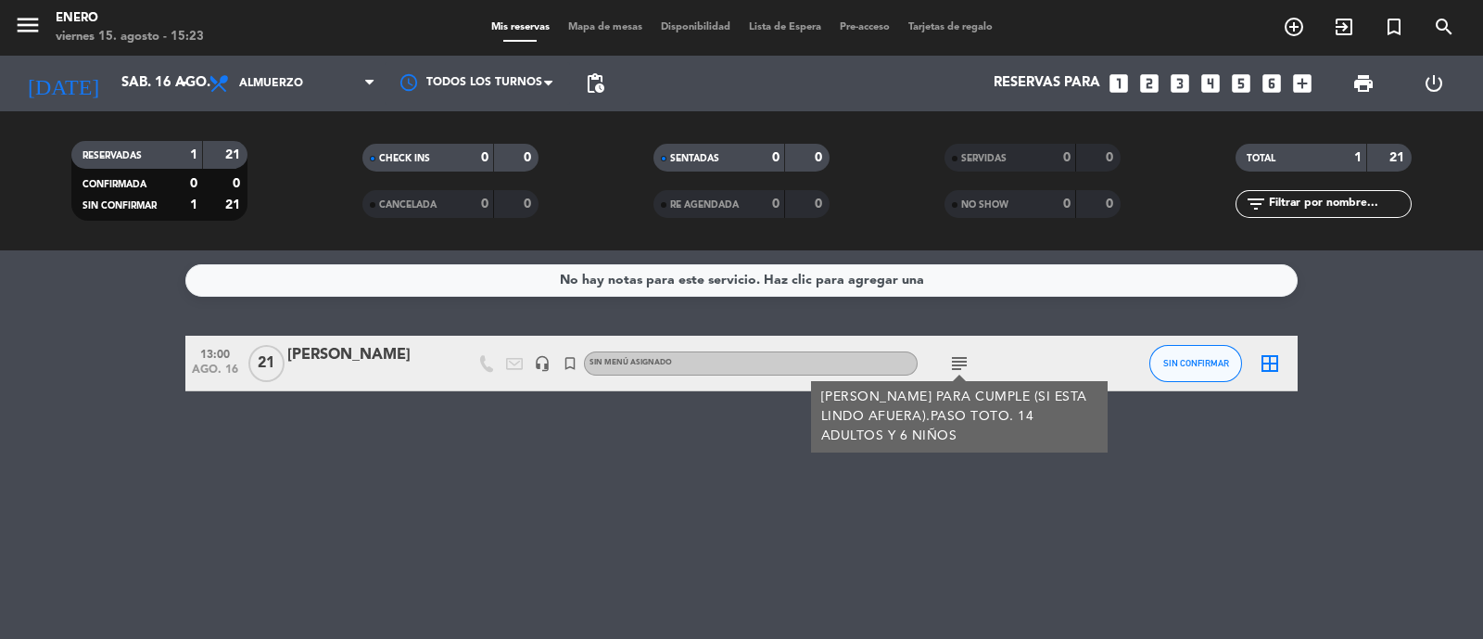
click at [349, 369] on div at bounding box center [366, 375] width 158 height 15
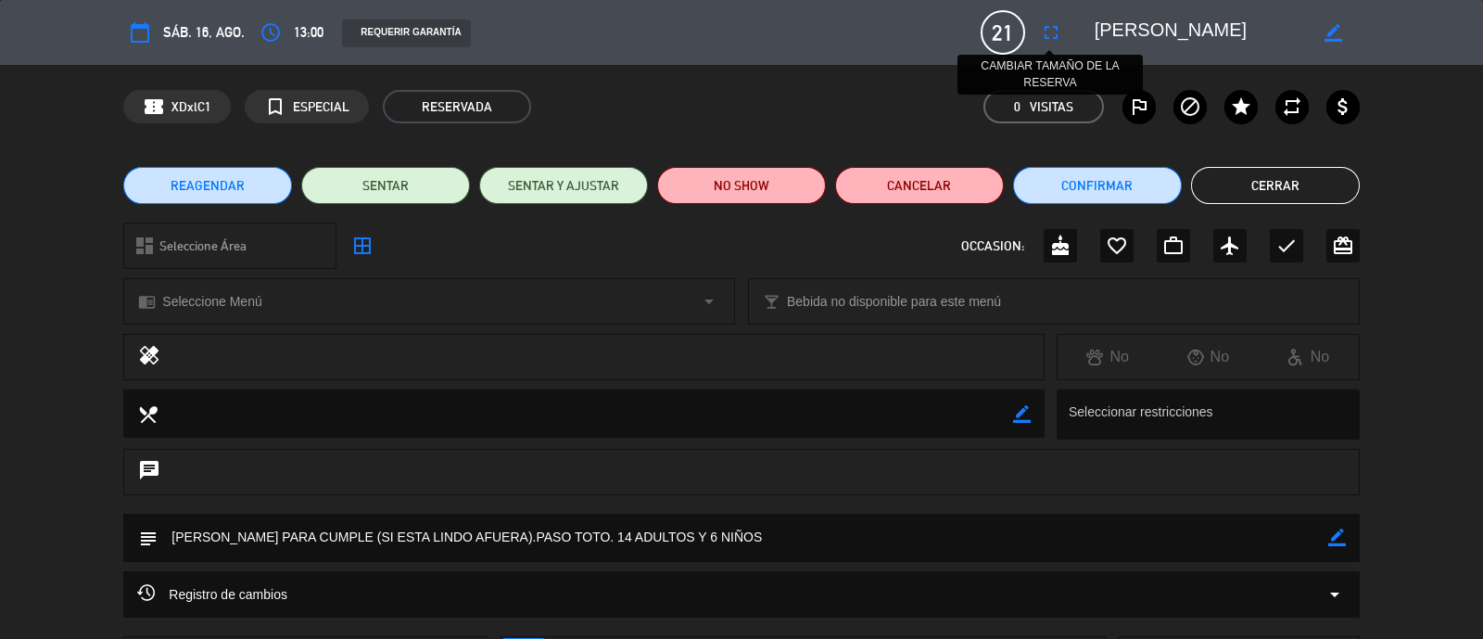
click at [1050, 28] on icon "fullscreen" at bounding box center [1051, 32] width 22 height 22
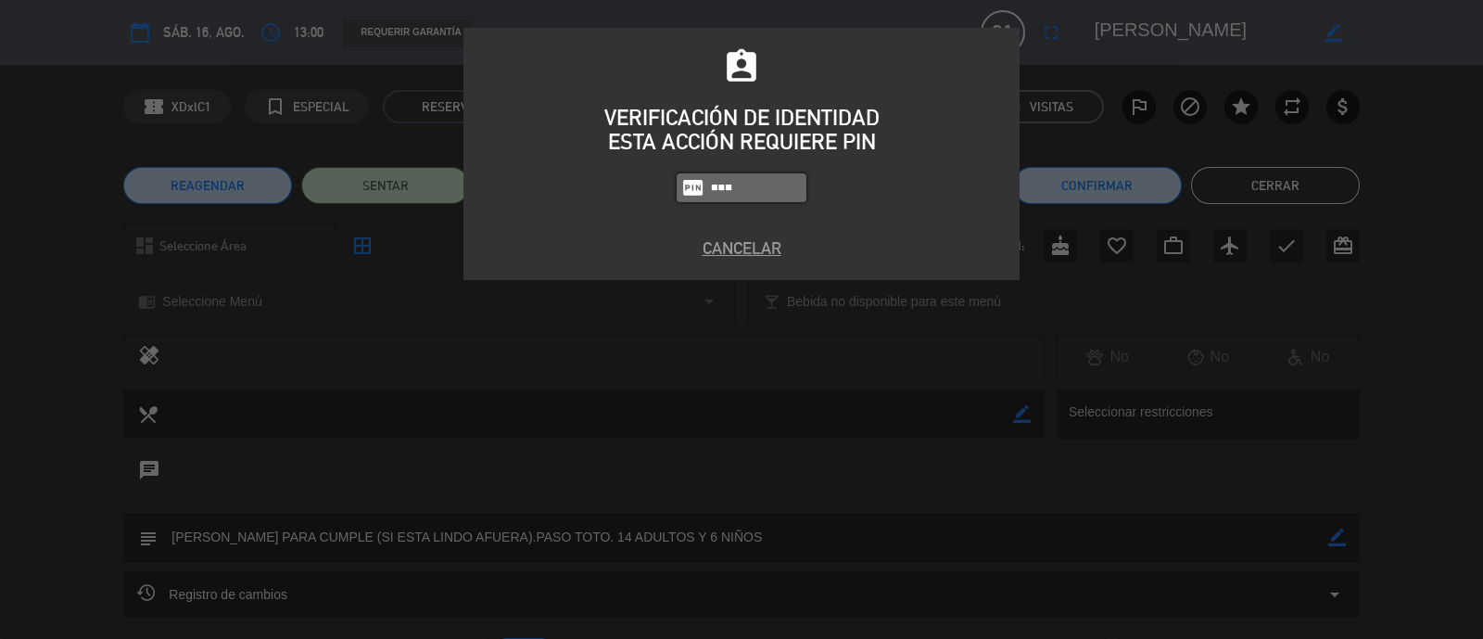
type input "4283"
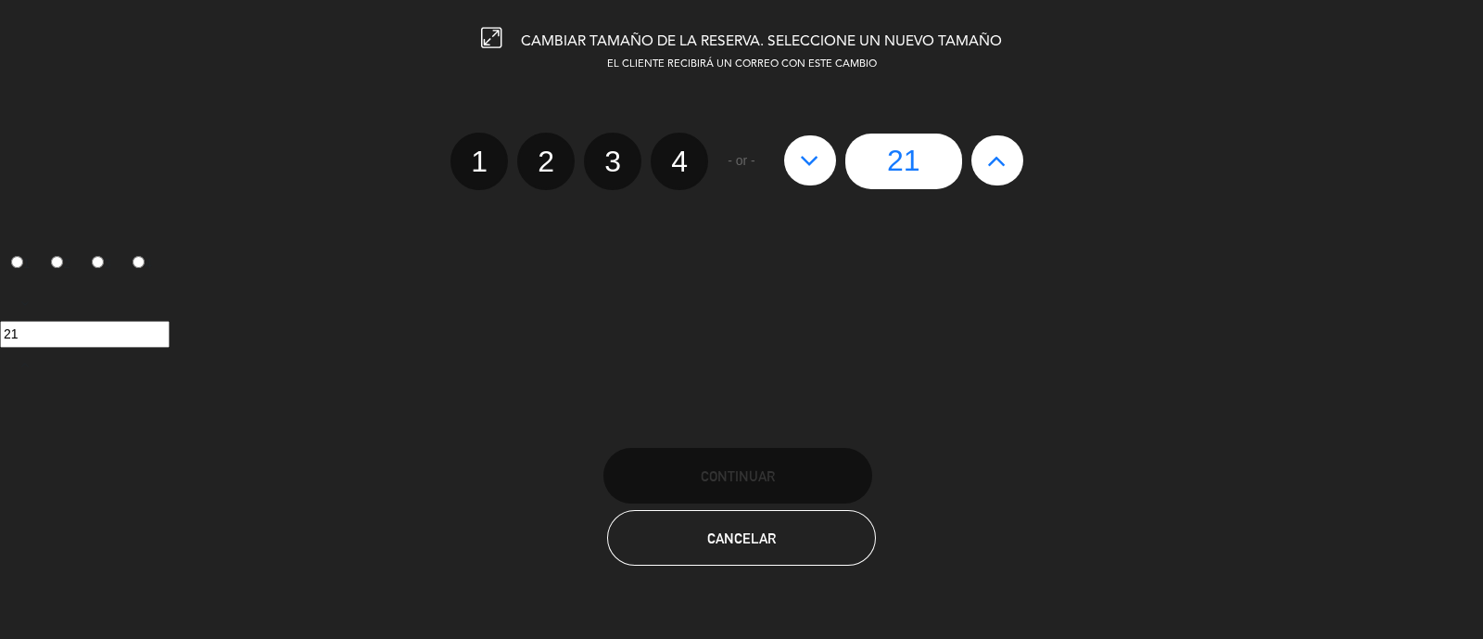
click at [988, 173] on icon at bounding box center [996, 161] width 19 height 30
type input "22"
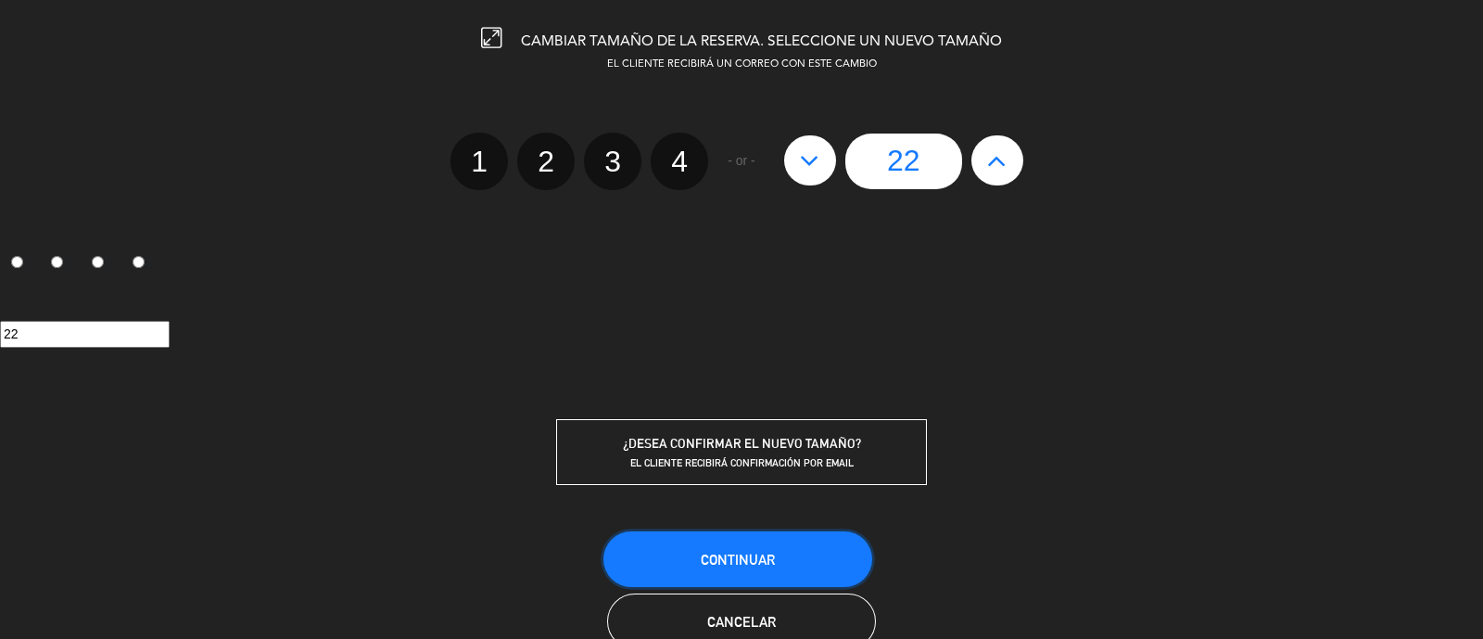
click at [777, 550] on button "Continuar" at bounding box center [737, 559] width 269 height 56
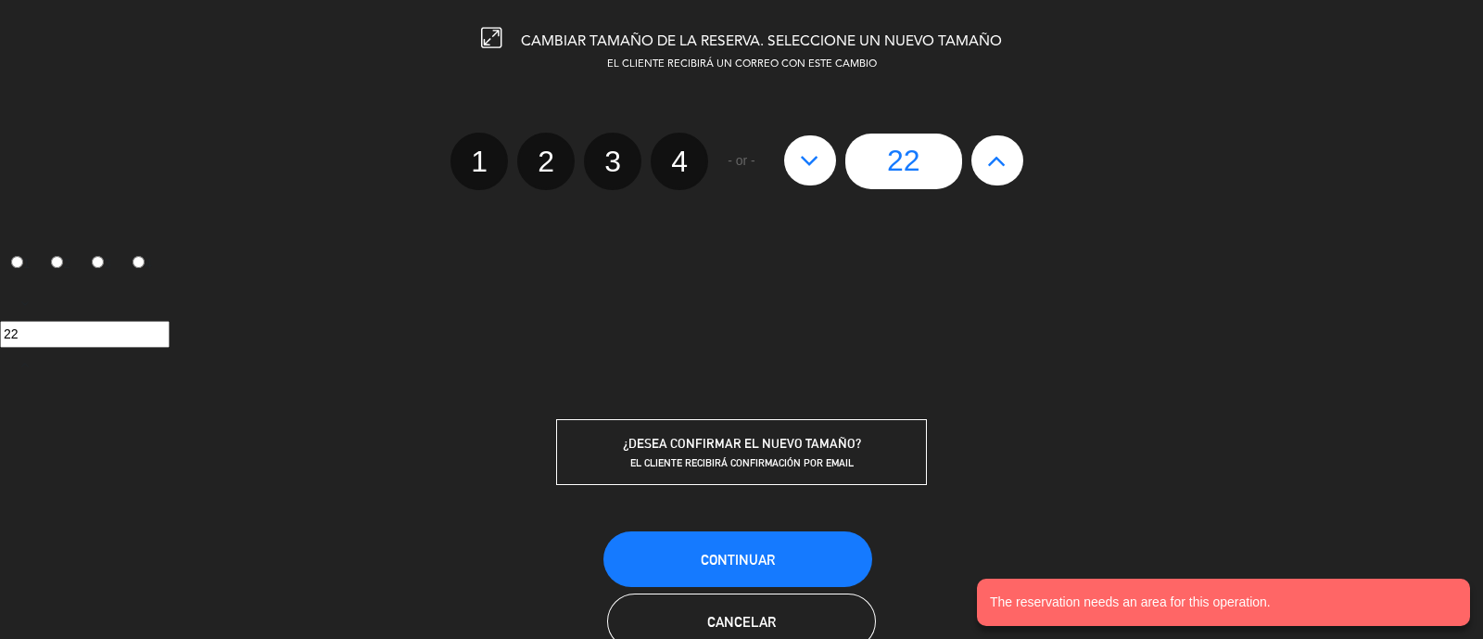
click at [1149, 497] on div "CAMBIAR TAMAÑO DE LA RESERVA. SELECCIONE UN NUEVO TAMAÑO EL CLIENTE RECIBIRÁ UN…" at bounding box center [741, 319] width 1483 height 639
click at [746, 601] on button "Cancelar" at bounding box center [741, 621] width 269 height 56
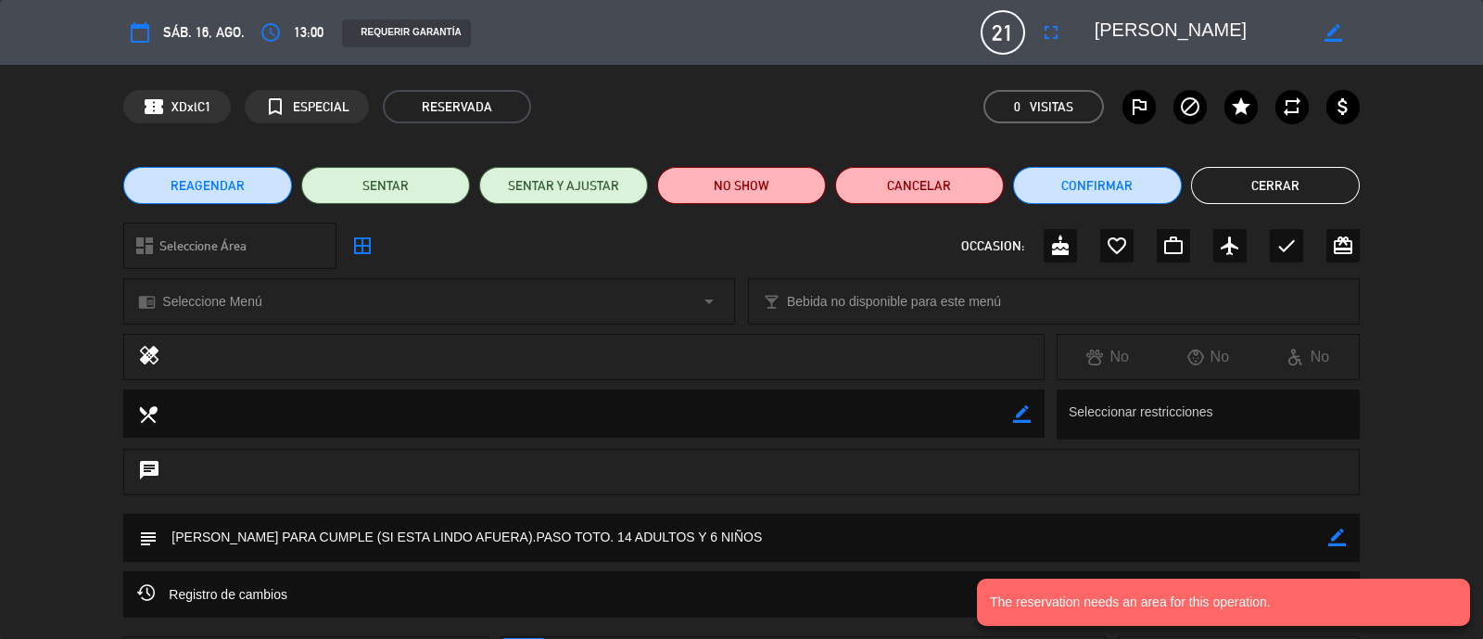
click at [1269, 187] on button "Cerrar" at bounding box center [1275, 185] width 169 height 37
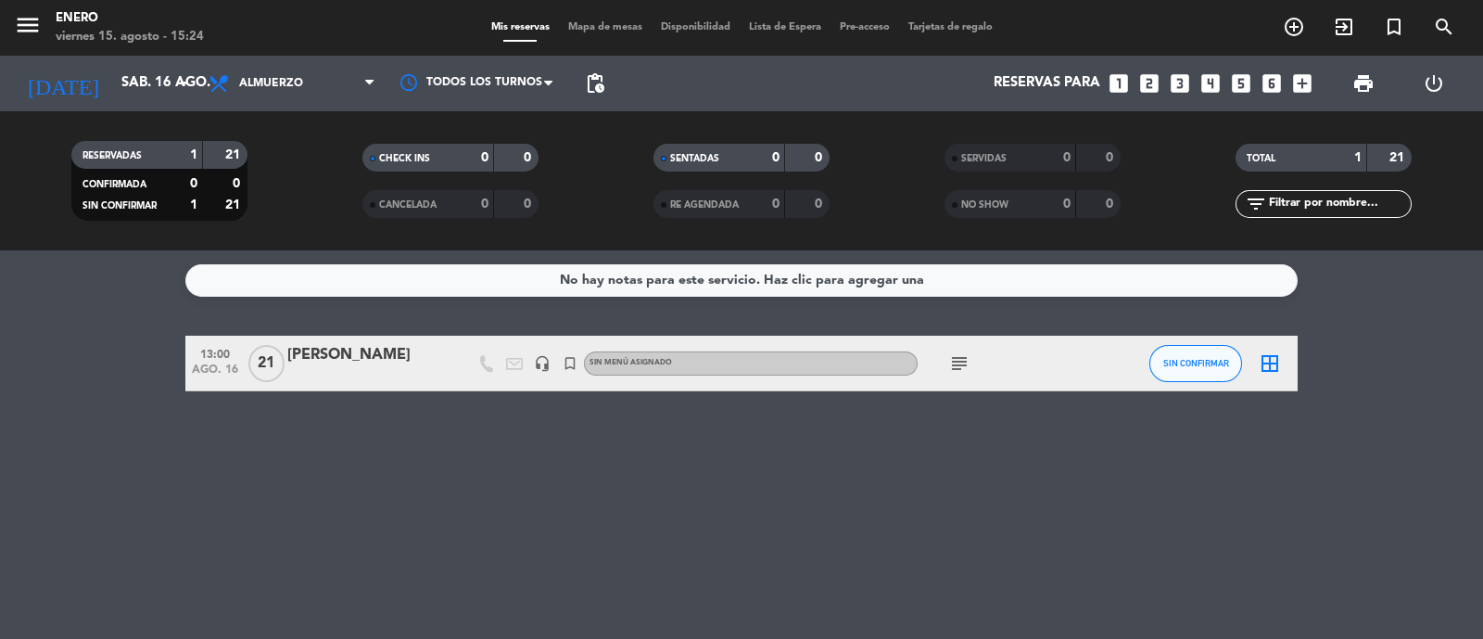
click at [391, 358] on div "[PERSON_NAME]" at bounding box center [366, 355] width 158 height 24
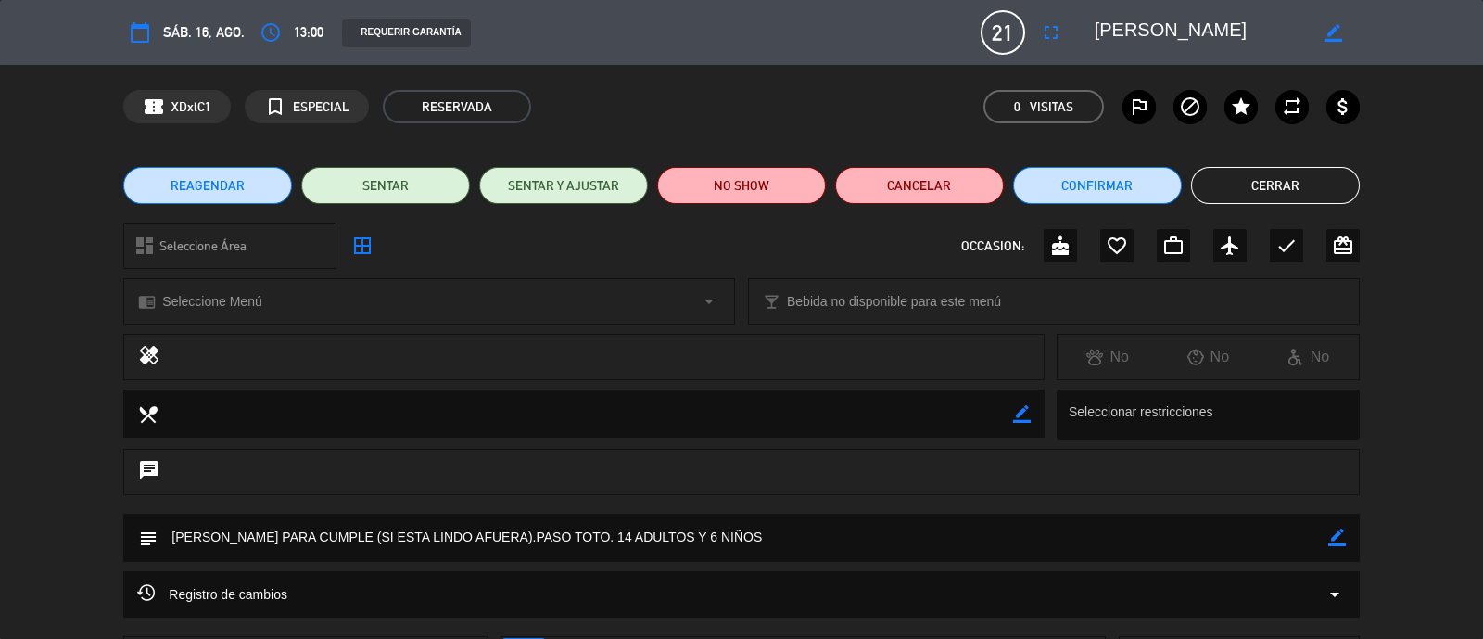
click at [1331, 192] on button "Cerrar" at bounding box center [1275, 185] width 169 height 37
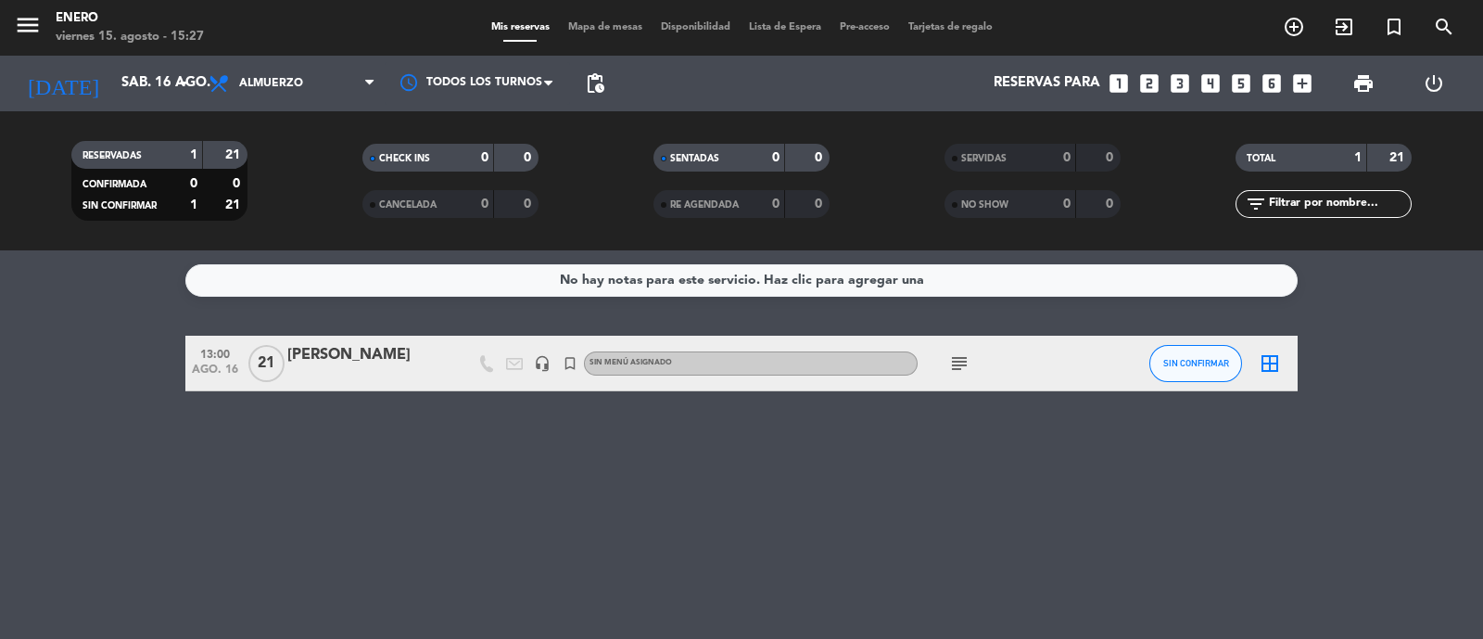
click at [963, 362] on icon "subject" at bounding box center [959, 363] width 22 height 22
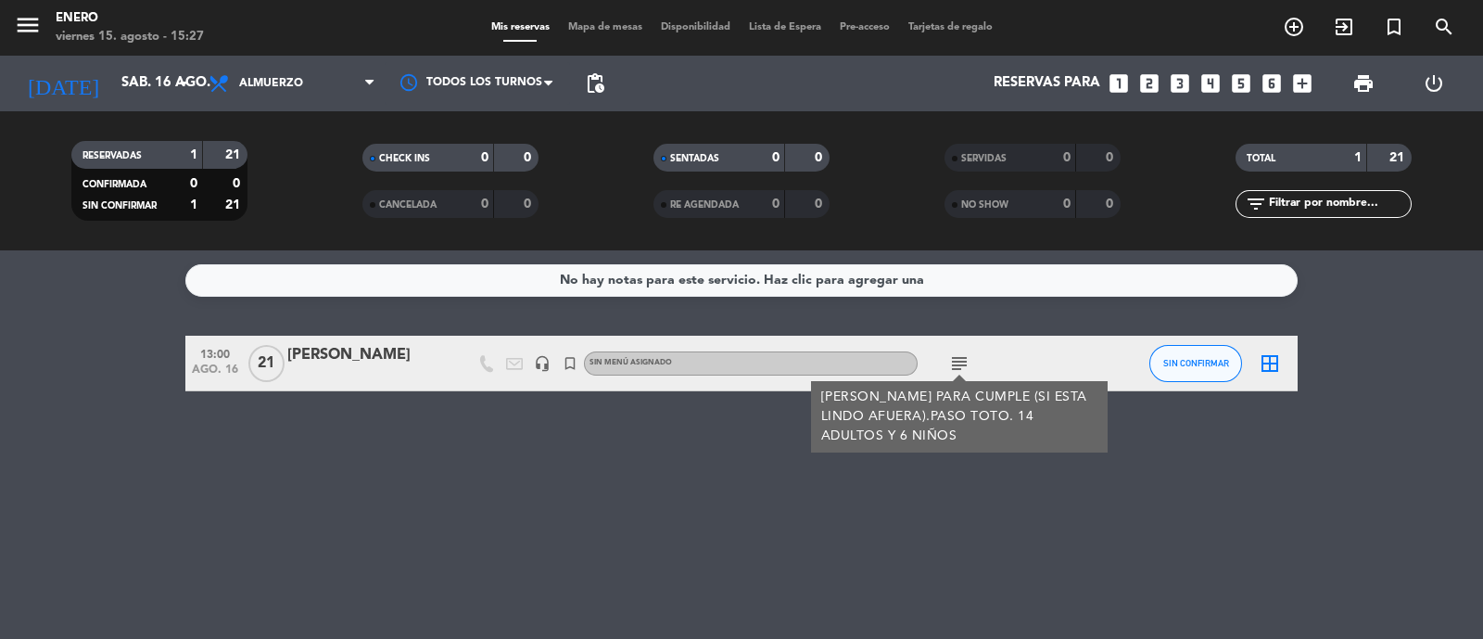
click at [388, 368] on div at bounding box center [366, 375] width 158 height 15
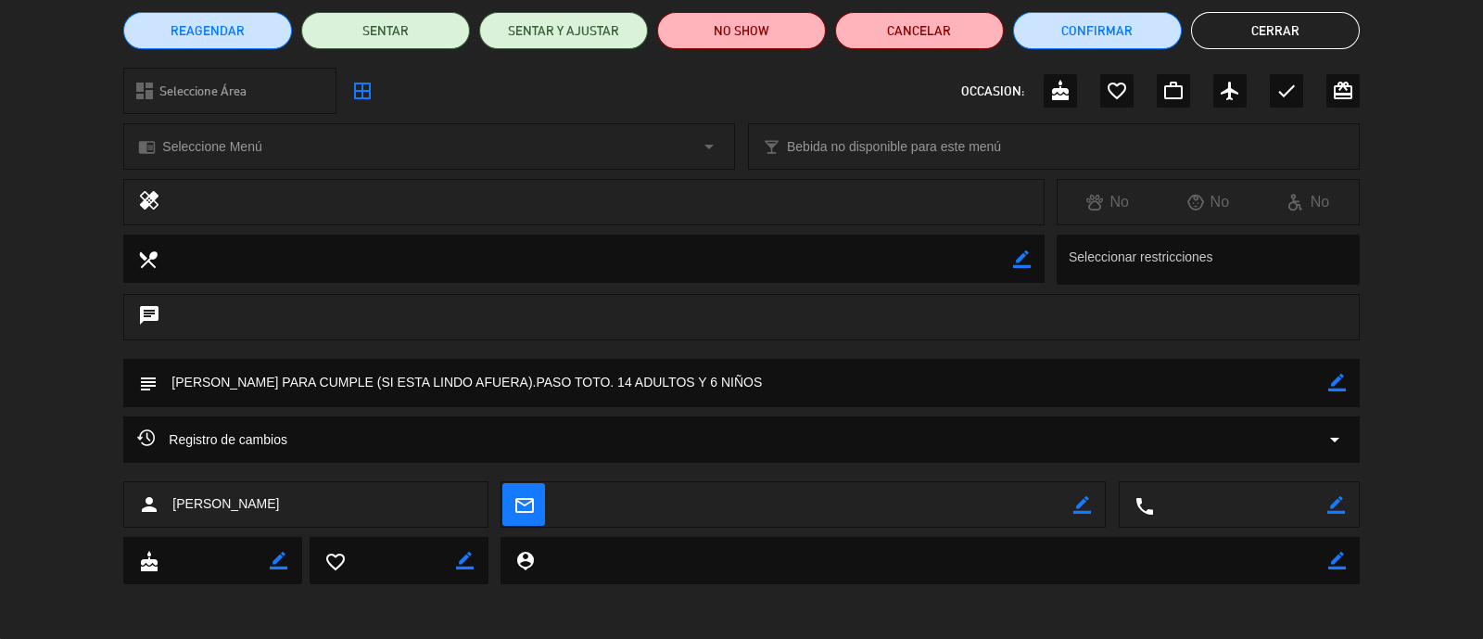
scroll to position [156, 0]
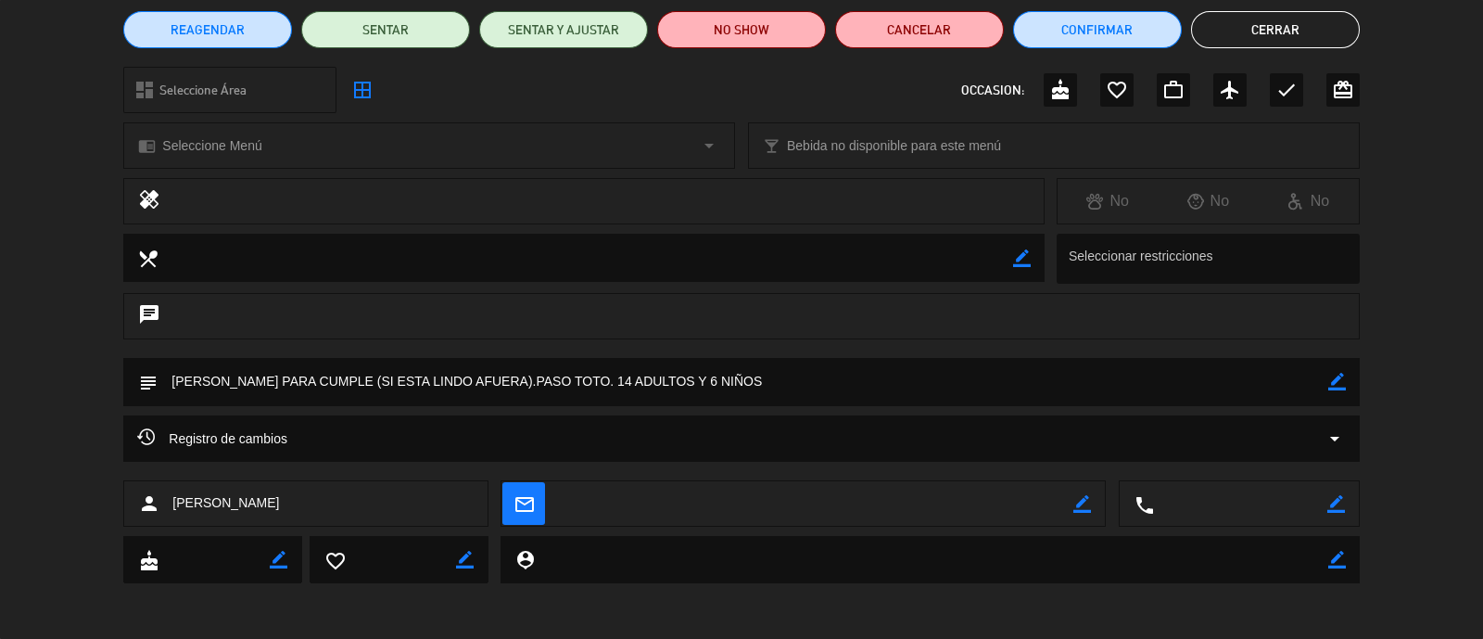
click at [1344, 386] on icon "border_color" at bounding box center [1337, 382] width 18 height 18
click at [600, 380] on textarea at bounding box center [743, 381] width 1170 height 47
type textarea "[PERSON_NAME] PARA CUMPLE (SI ESTA LINDO AFUERA).PASO TOTO. 15 ADULTOS Y 6 NIÑOS"
click at [1335, 377] on icon at bounding box center [1337, 382] width 18 height 18
click at [1324, 32] on button "Cerrar" at bounding box center [1275, 29] width 169 height 37
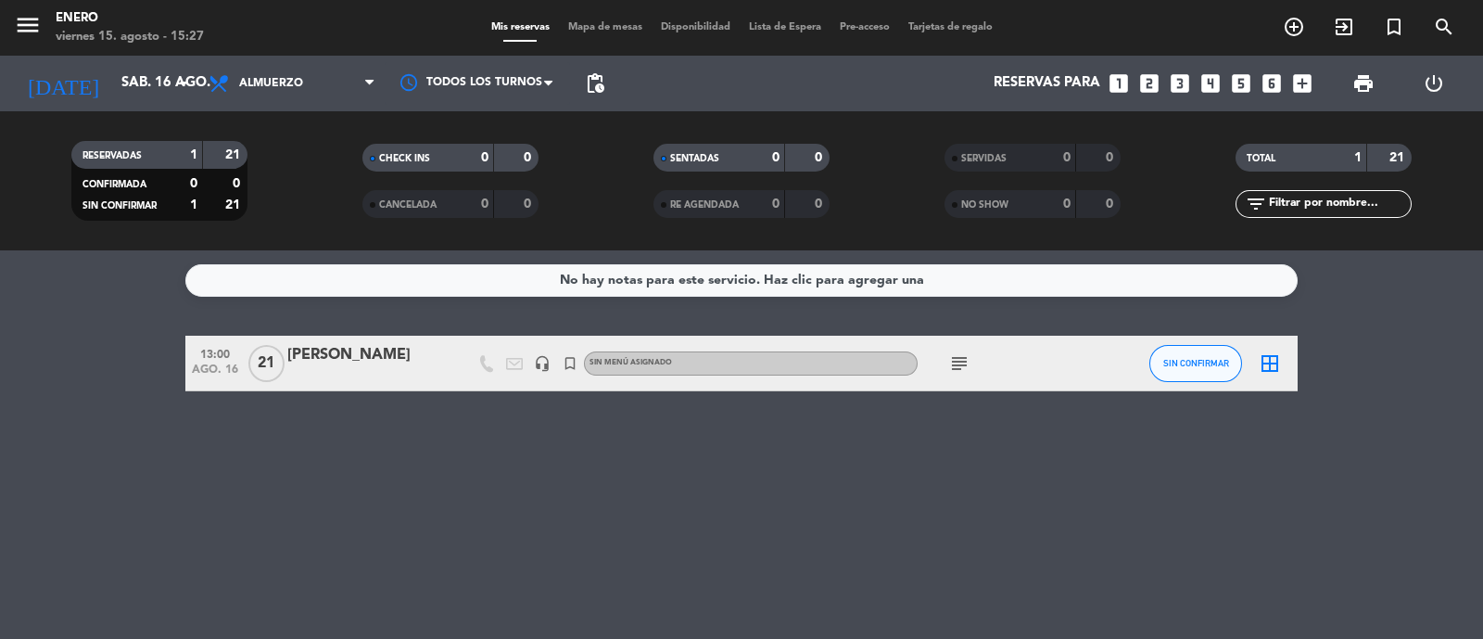
click at [366, 465] on div "No hay notas para este servicio. Haz clic para agregar una 13:00 [DATE] [PERSON…" at bounding box center [741, 444] width 1483 height 388
click at [1108, 443] on div "No hay notas para este servicio. Haz clic para agregar una 13:00 [DATE] [PERSON…" at bounding box center [741, 444] width 1483 height 388
click at [1033, 362] on div "subject" at bounding box center [1001, 363] width 167 height 55
click at [598, 23] on span "Mapa de mesas" at bounding box center [605, 27] width 93 height 10
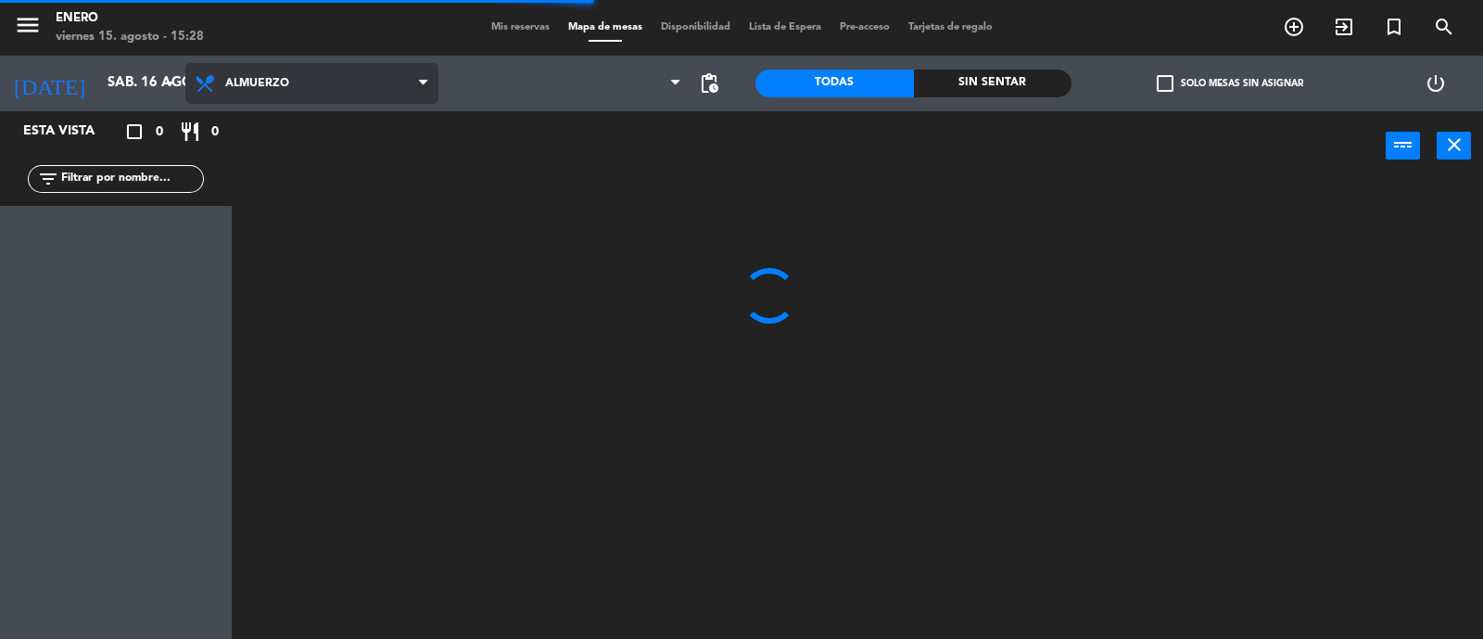
click at [310, 82] on span "Almuerzo" at bounding box center [311, 83] width 253 height 41
click at [296, 186] on ng-component "menu Enero [DATE] 15. agosto - 15:28 Mis reservas Mapa de mesas Disponibilidad …" at bounding box center [741, 320] width 1483 height 640
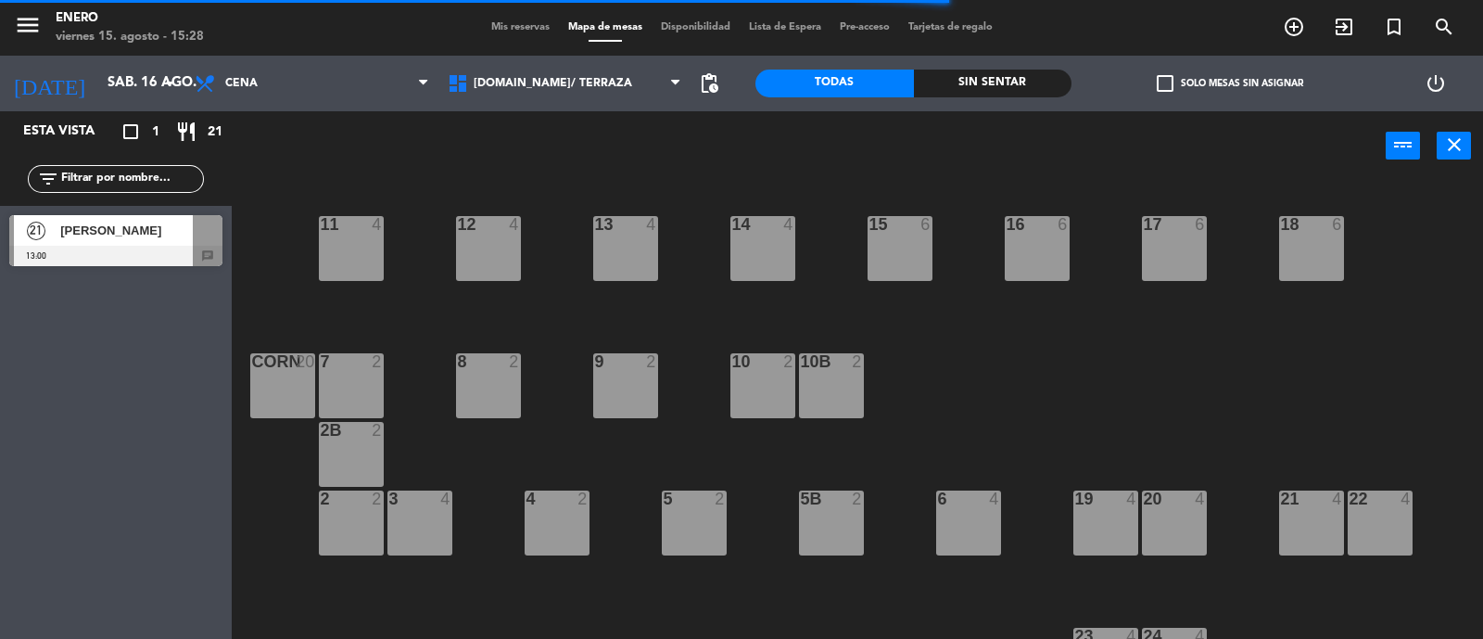
click at [1030, 388] on div "14 4 12 4 11 4 17 6 15 6 16 6 13 4 18 6 10 2 7 2 8 2 9 2 corn 20 10b 2 2B 2 3 4…" at bounding box center [865, 412] width 1236 height 458
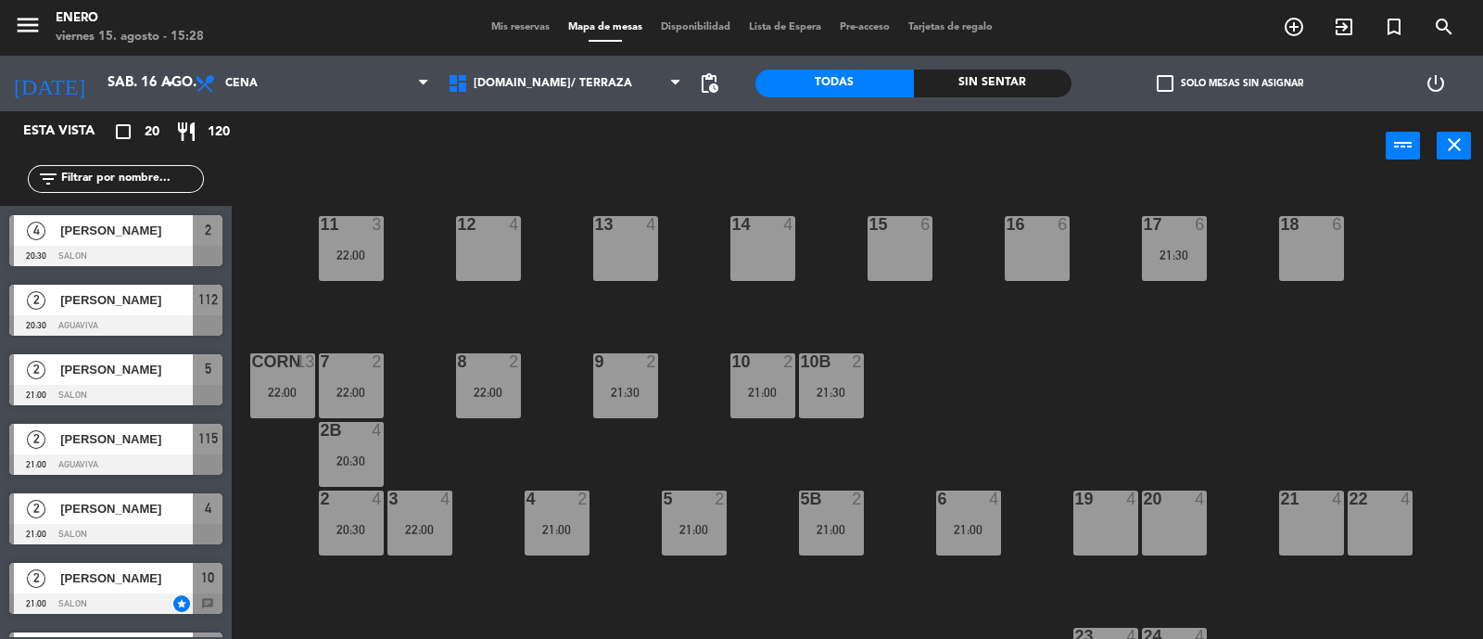
click at [500, 32] on span "Mis reservas" at bounding box center [520, 27] width 77 height 10
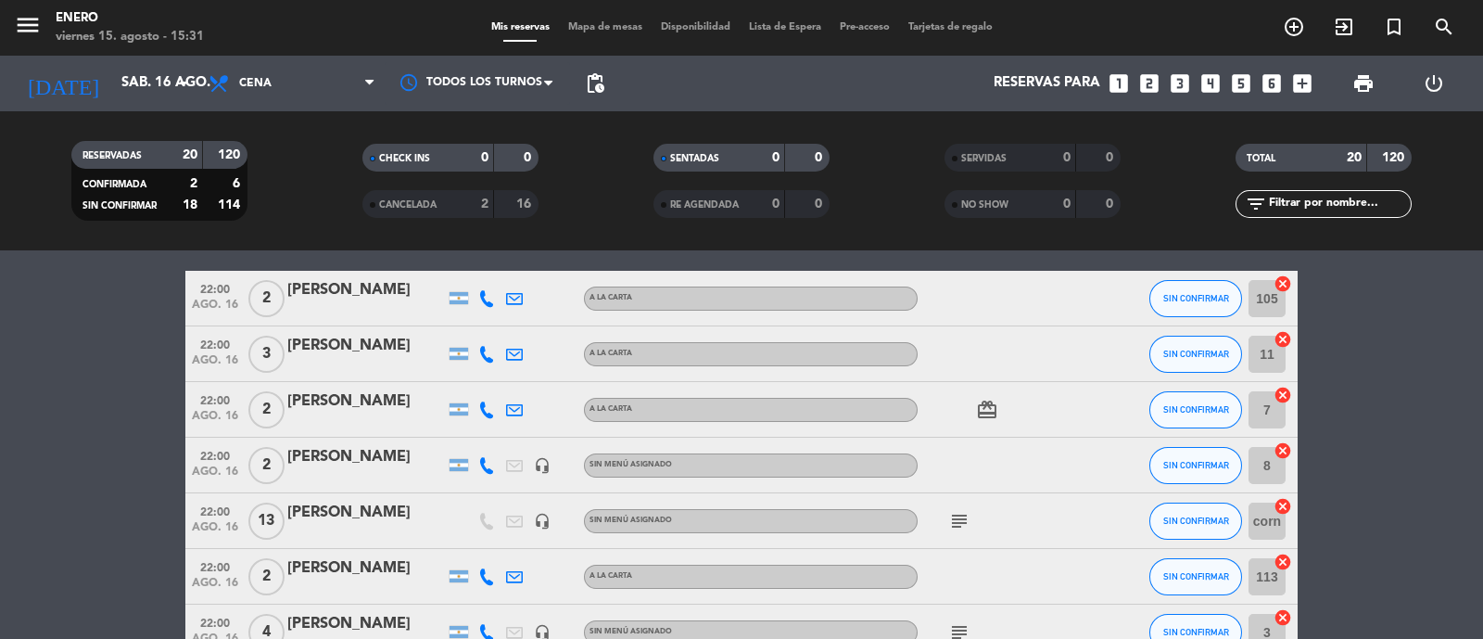
scroll to position [979, 0]
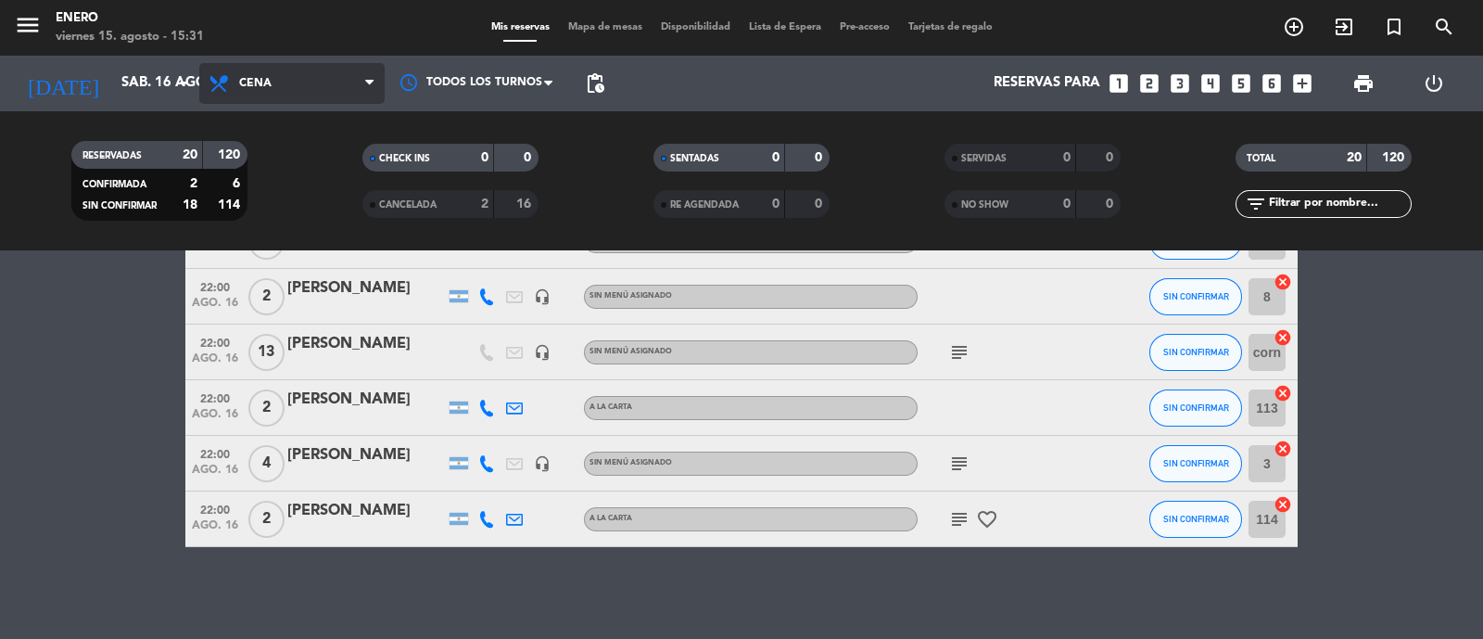
click at [295, 95] on span "Cena" at bounding box center [291, 83] width 185 height 41
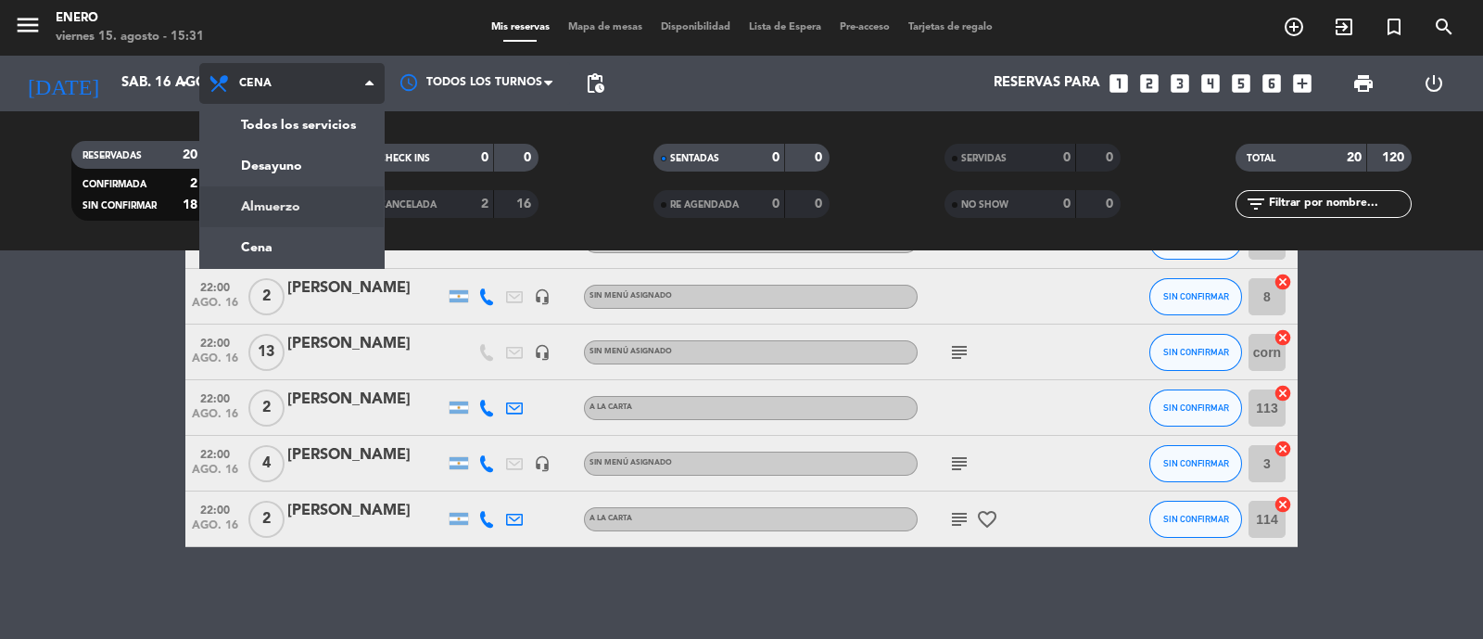
click at [273, 208] on div "menu Enero [DATE] 15. agosto - 15:31 Mis reservas Mapa de mesas Disponibilidad …" at bounding box center [741, 125] width 1483 height 250
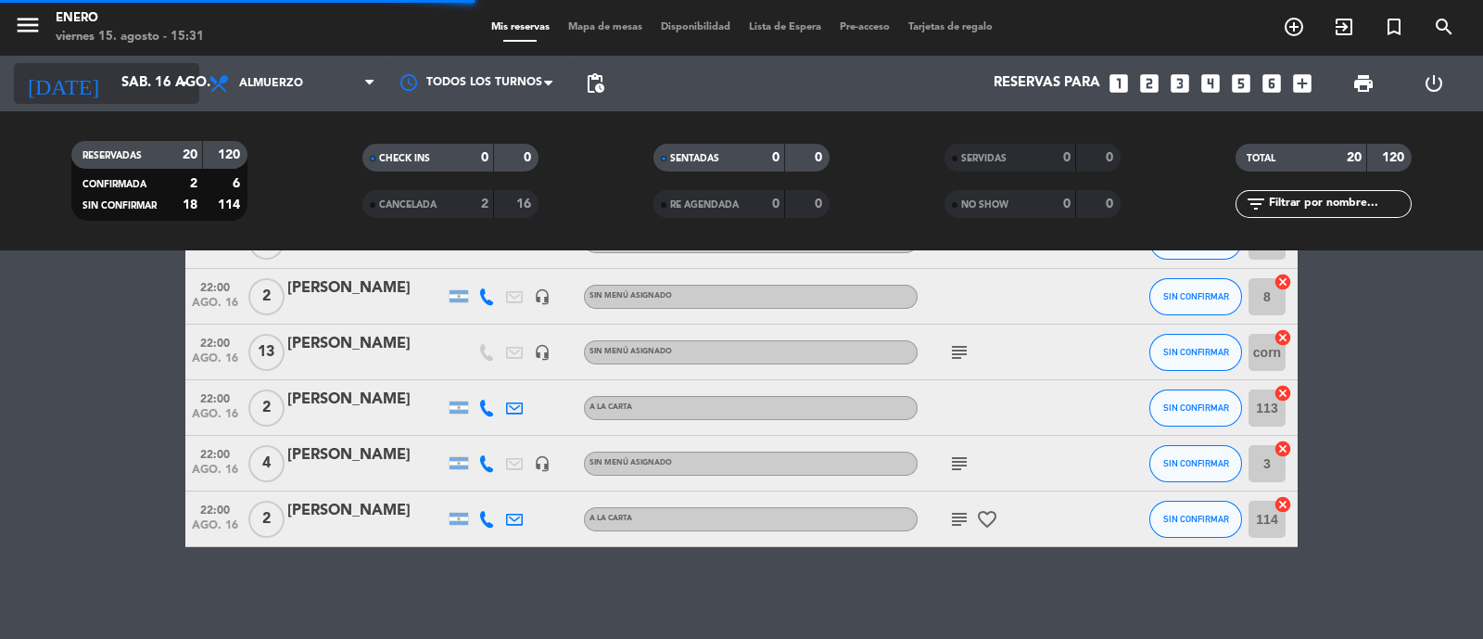
click at [164, 85] on input "sáb. 16 ago." at bounding box center [201, 83] width 179 height 35
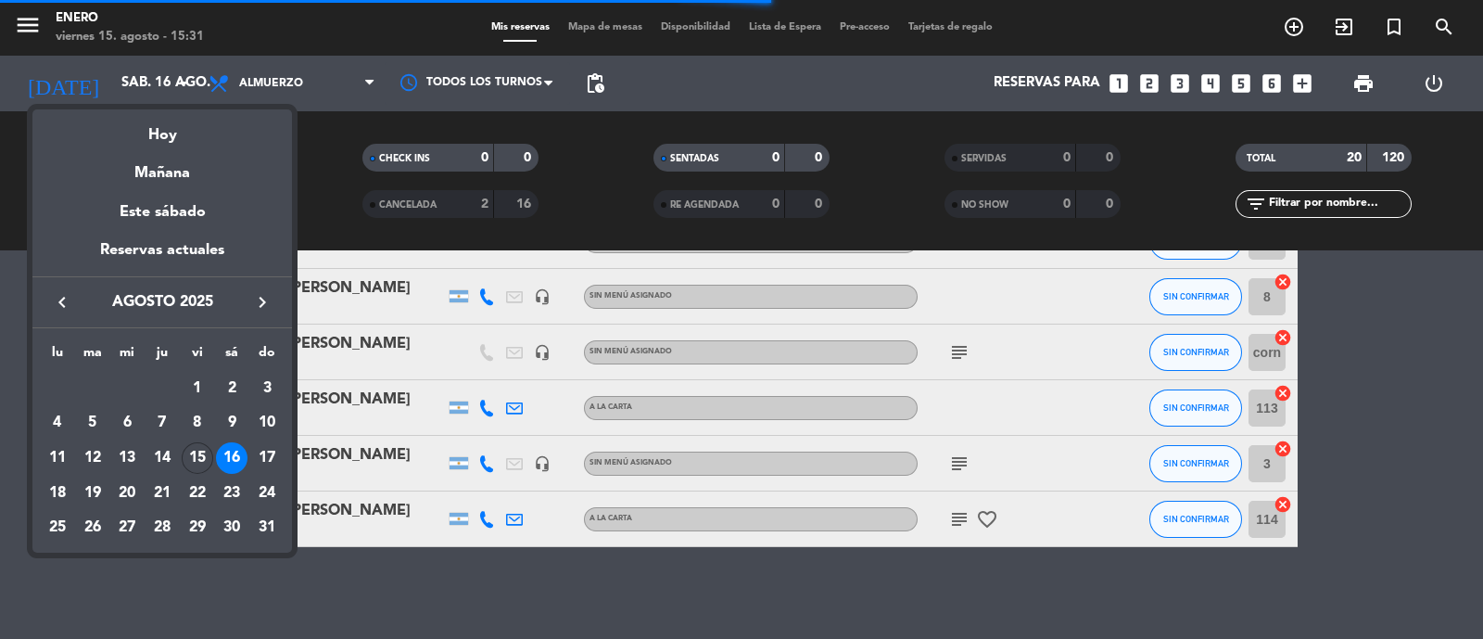
click at [158, 79] on div at bounding box center [741, 319] width 1483 height 639
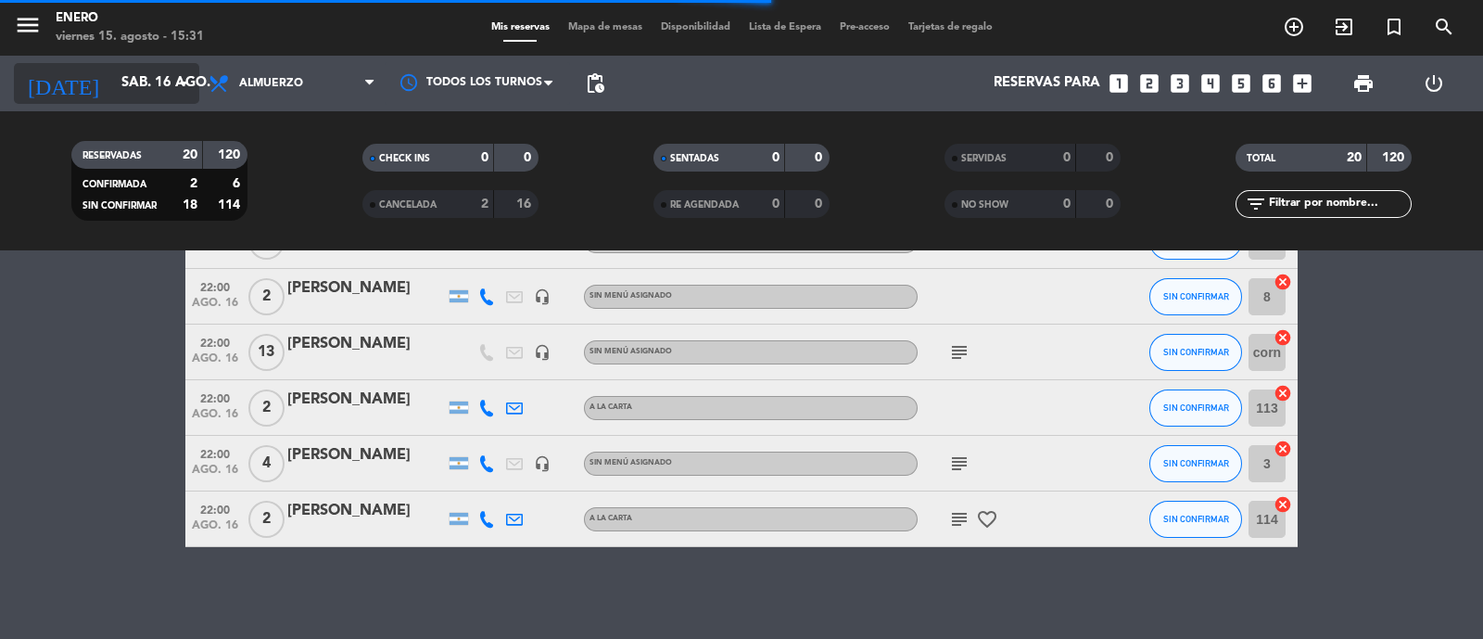
scroll to position [0, 0]
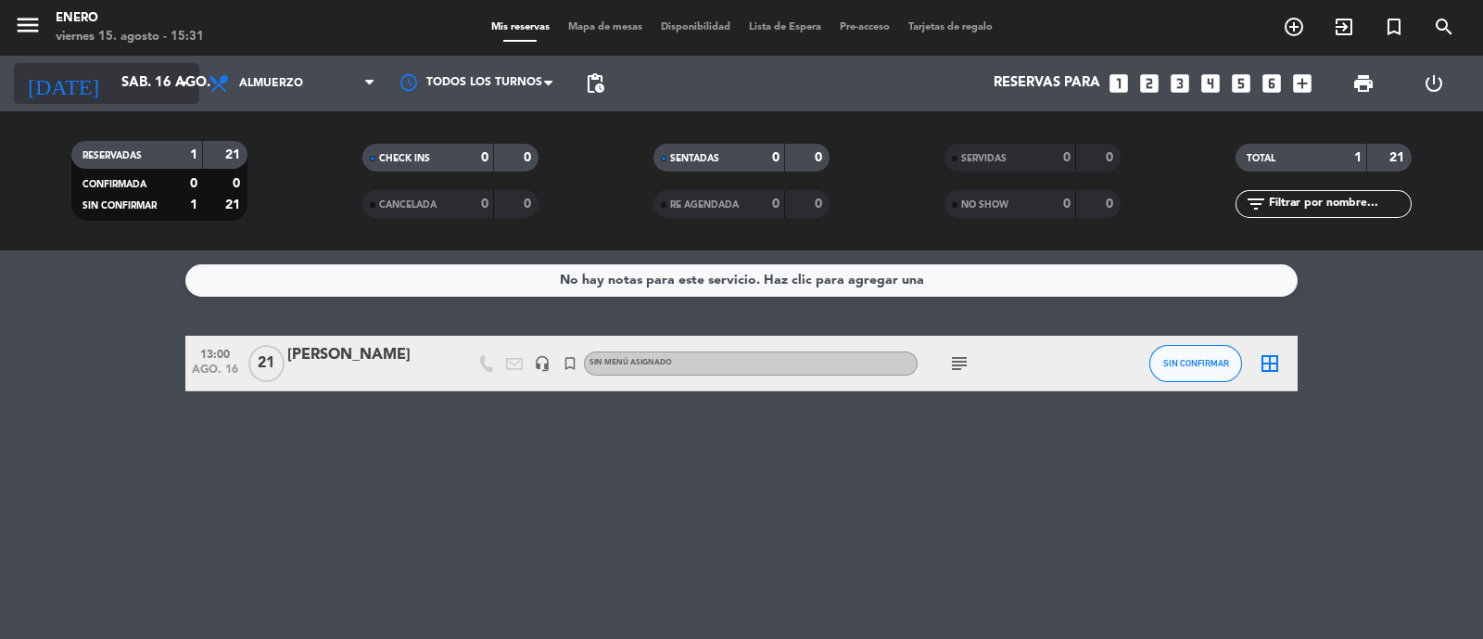
click at [154, 85] on input "sáb. 16 ago." at bounding box center [201, 83] width 179 height 35
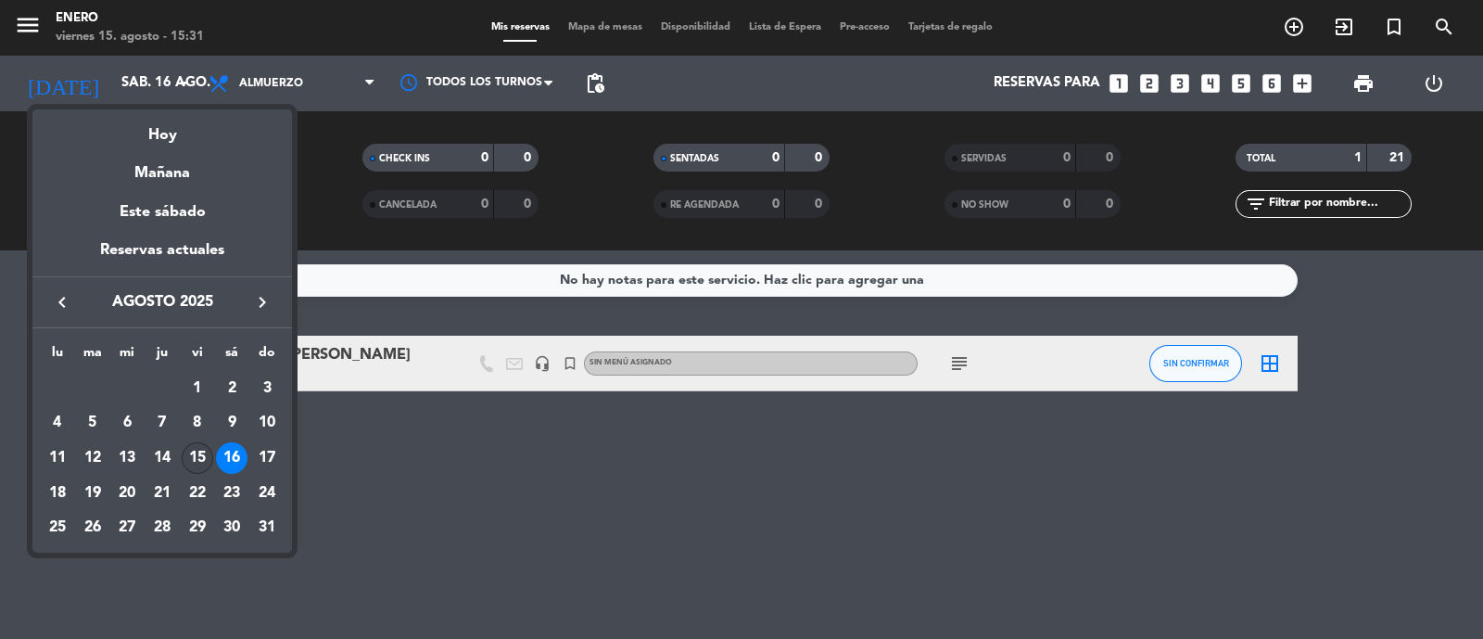
click at [210, 454] on div "15" at bounding box center [198, 458] width 32 height 32
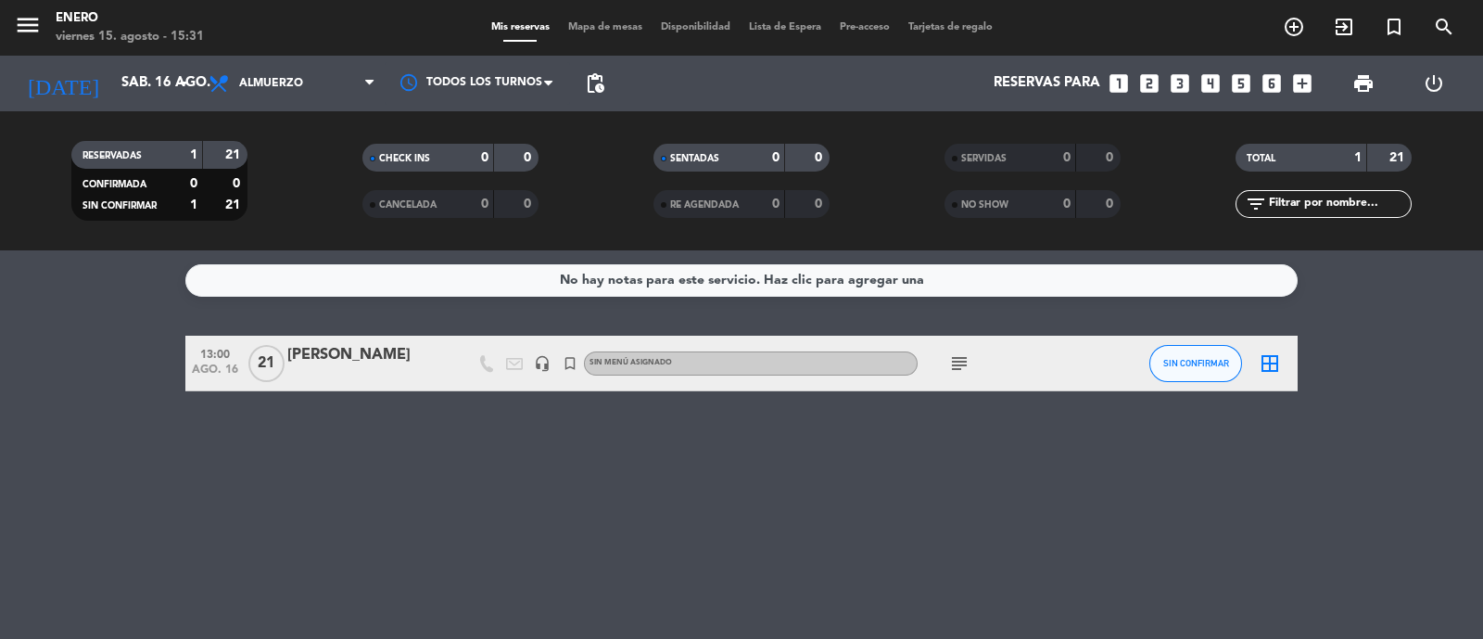
type input "vie. 15 ago."
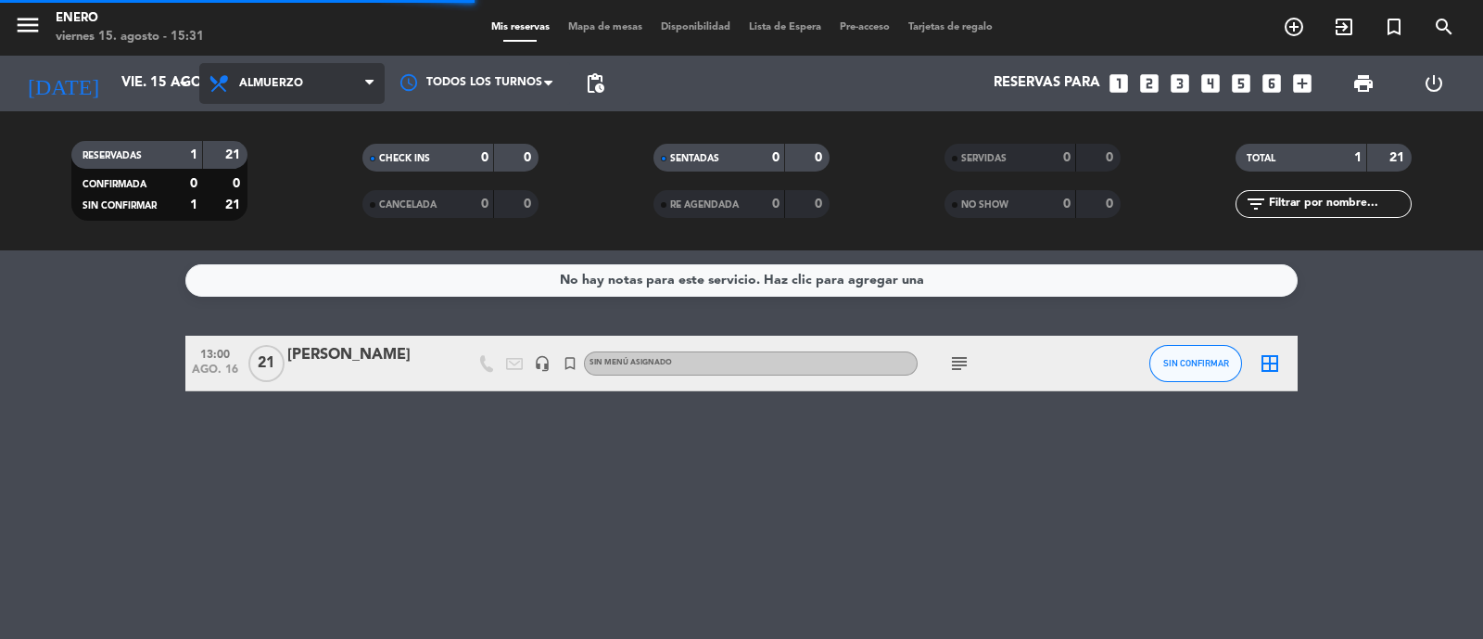
click at [297, 94] on span "Almuerzo" at bounding box center [291, 83] width 185 height 41
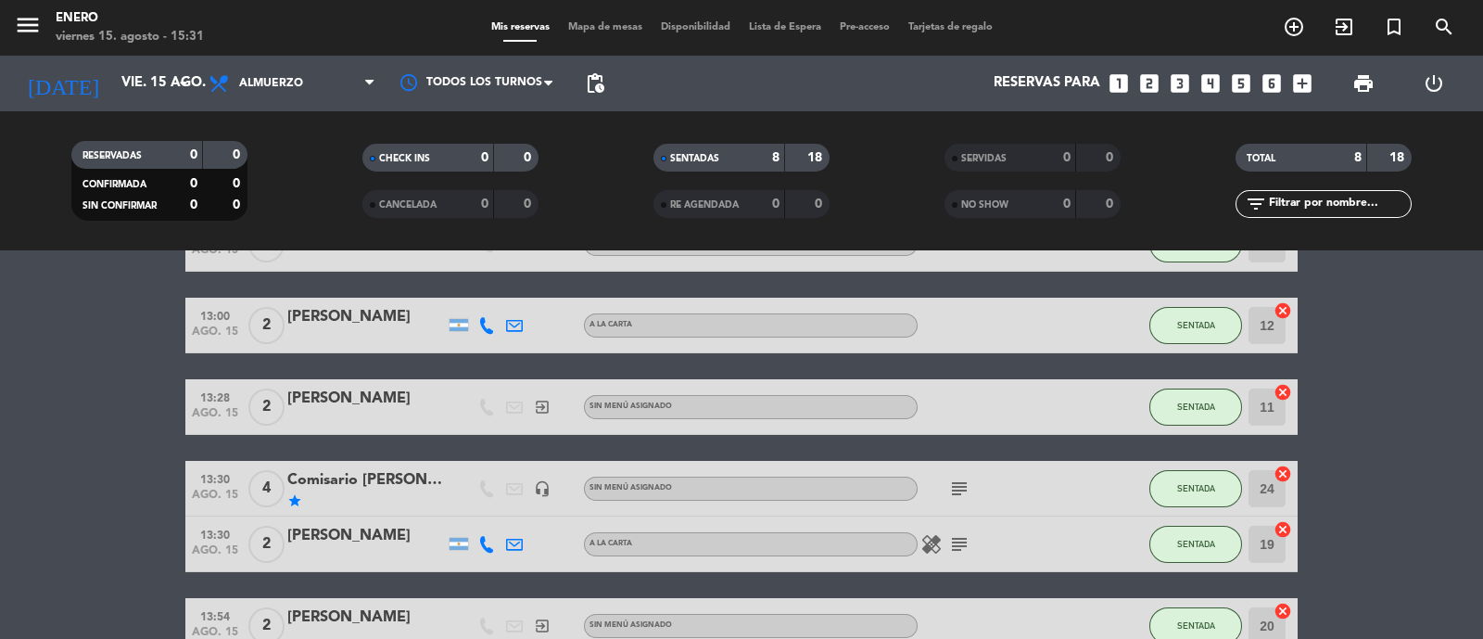
scroll to position [348, 0]
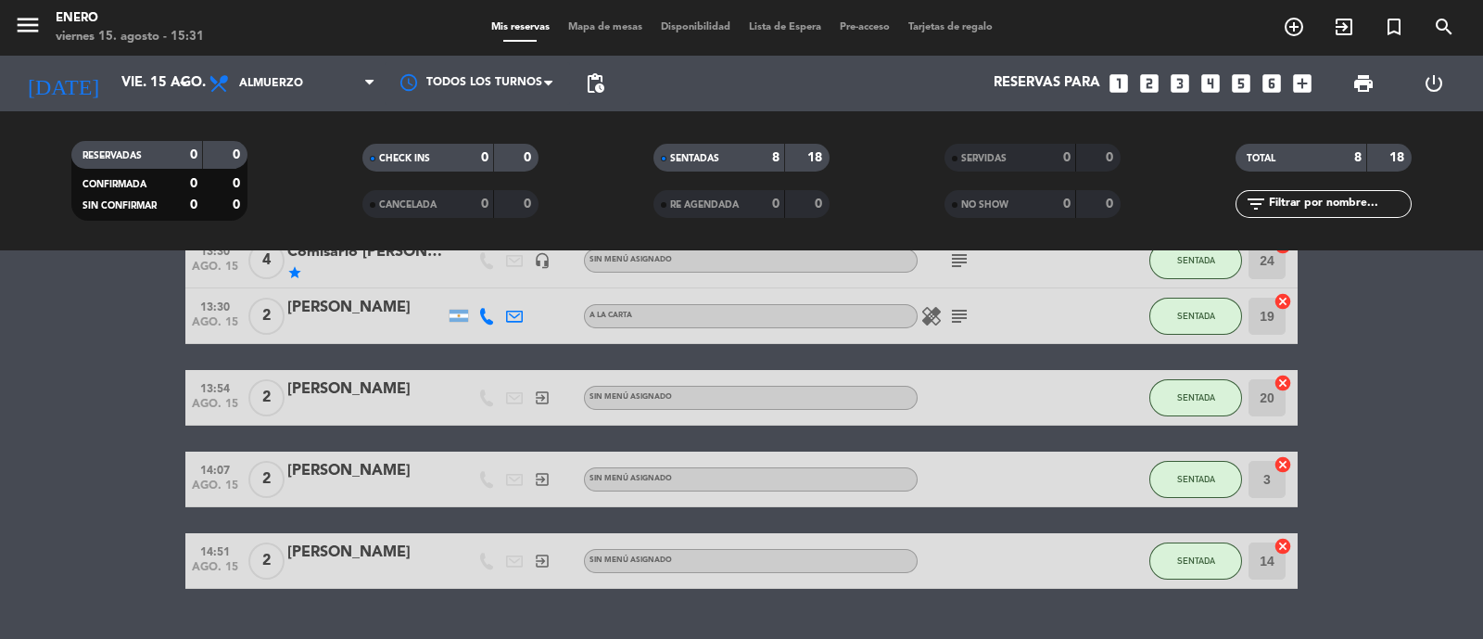
drag, startPoint x: 23, startPoint y: 443, endPoint x: 303, endPoint y: 445, distance: 279.9
click at [23, 445] on bookings-row "12:46 [DATE] 2 [PERSON_NAME] exit_to_app Sin menú asignado SENTADA 13 cancel 13…" at bounding box center [741, 288] width 1483 height 601
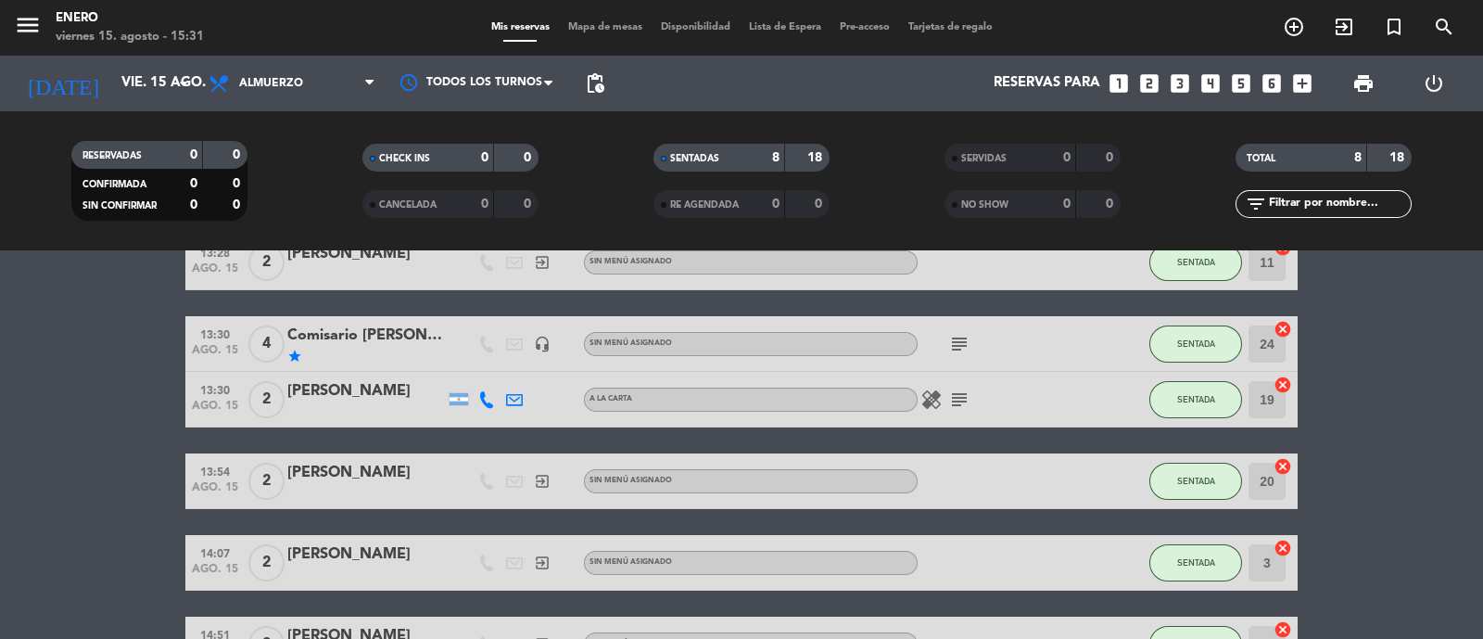
scroll to position [115, 0]
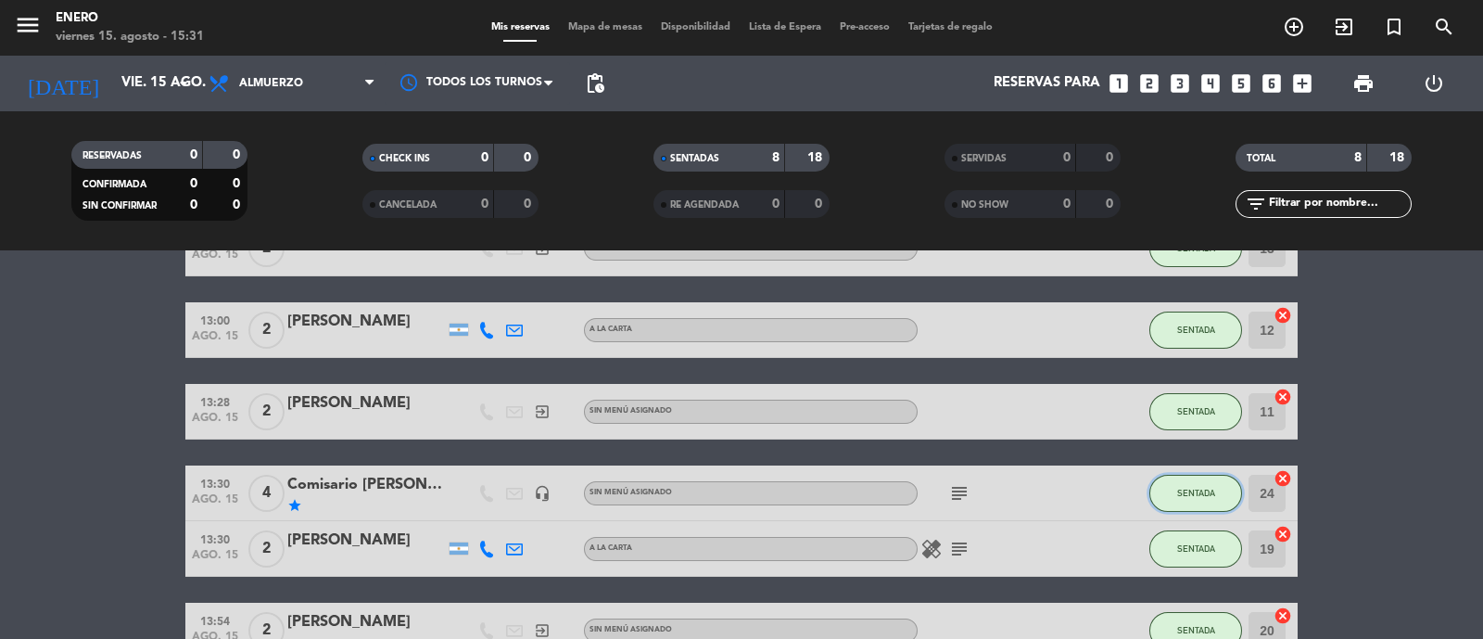
click at [1183, 498] on button "SENTADA" at bounding box center [1195, 493] width 93 height 37
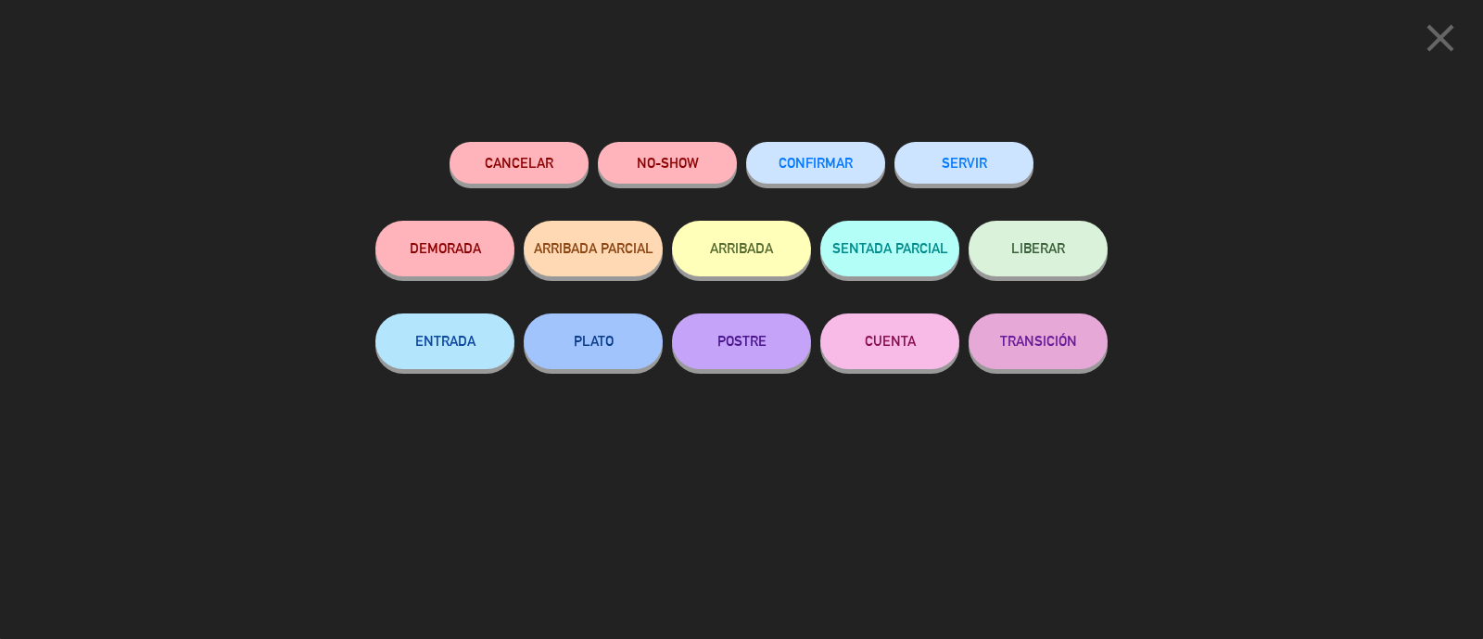
click at [976, 159] on button "SERVIR" at bounding box center [963, 163] width 139 height 42
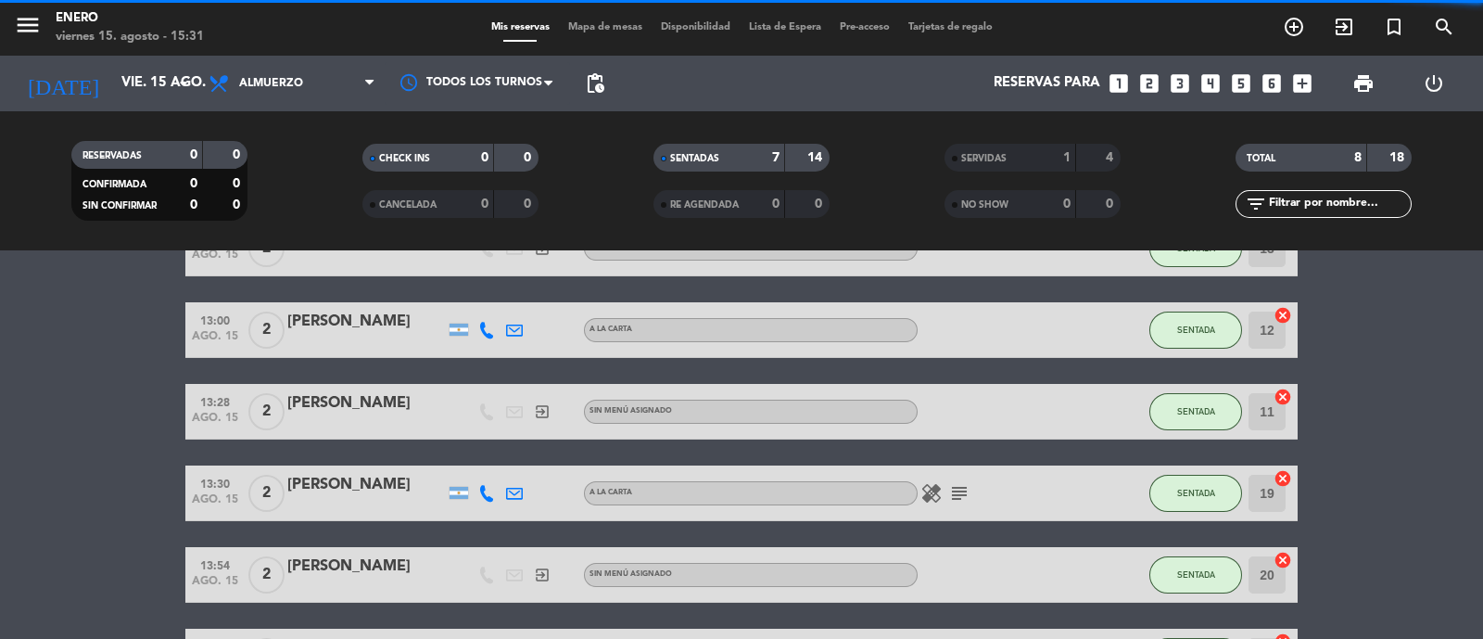
scroll to position [231, 0]
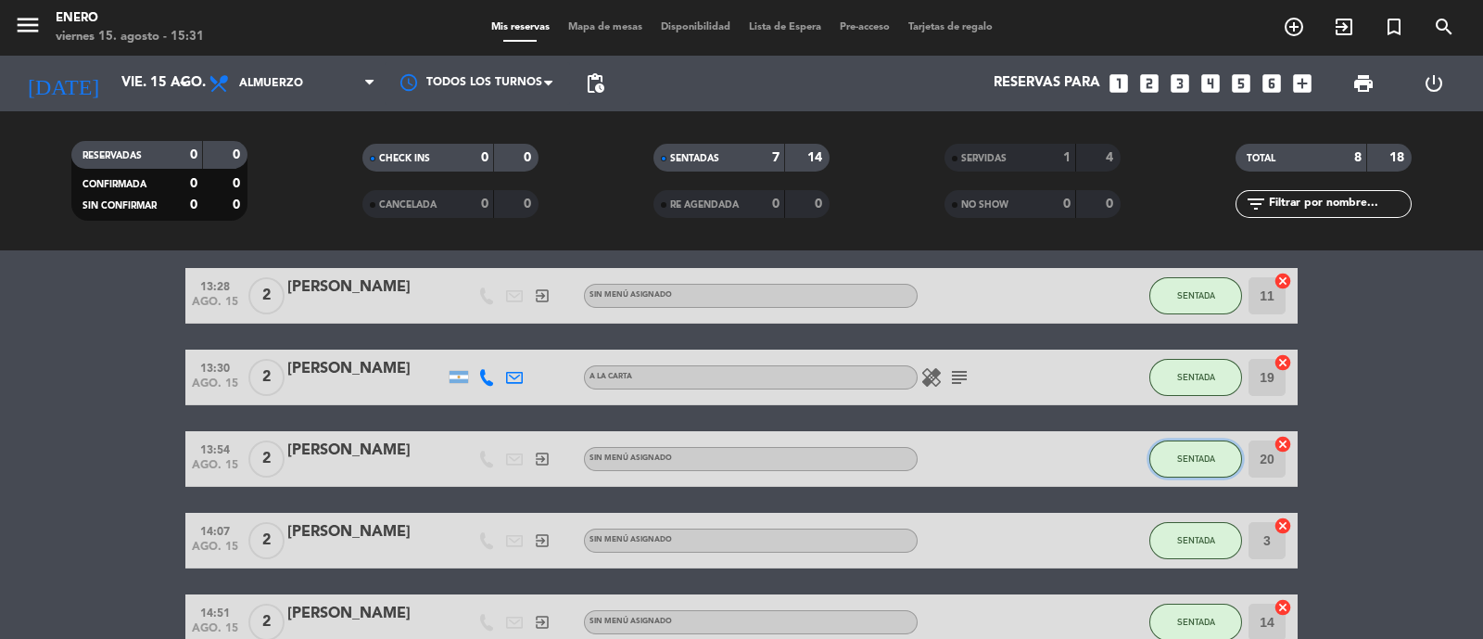
click at [1220, 456] on button "SENTADA" at bounding box center [1195, 458] width 93 height 37
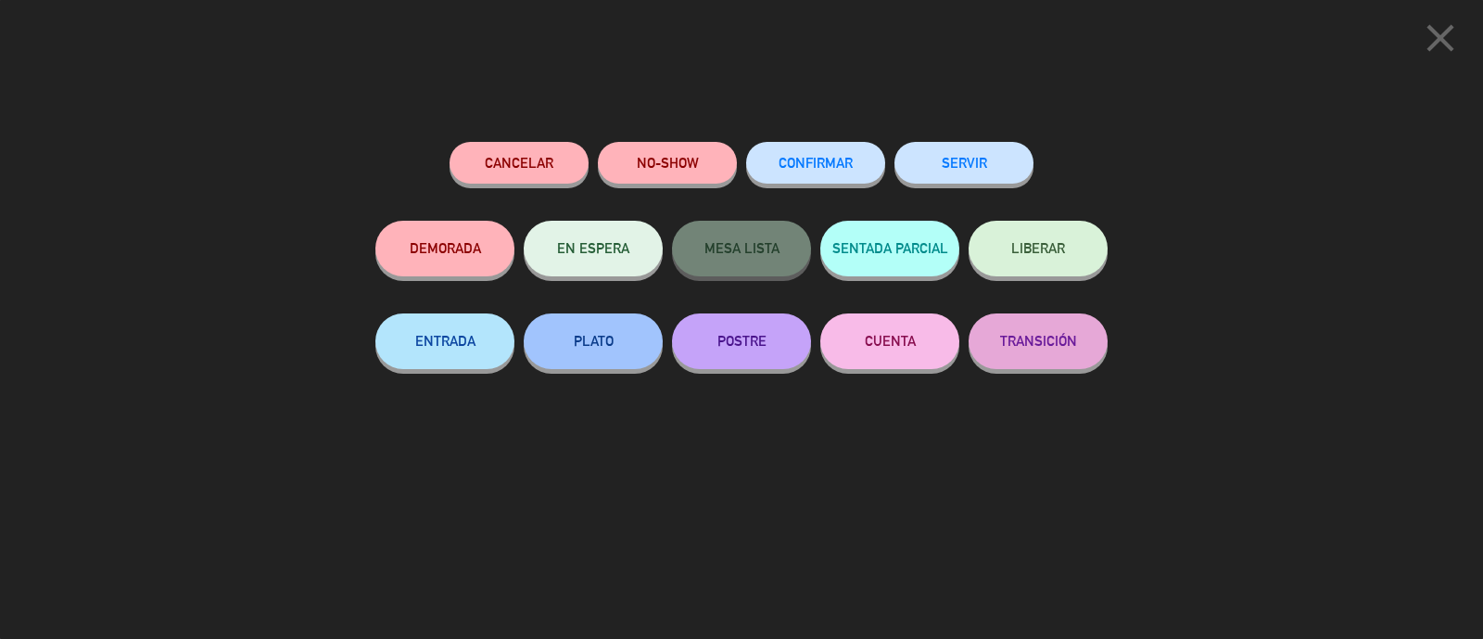
click at [963, 146] on button "SERVIR" at bounding box center [963, 163] width 139 height 42
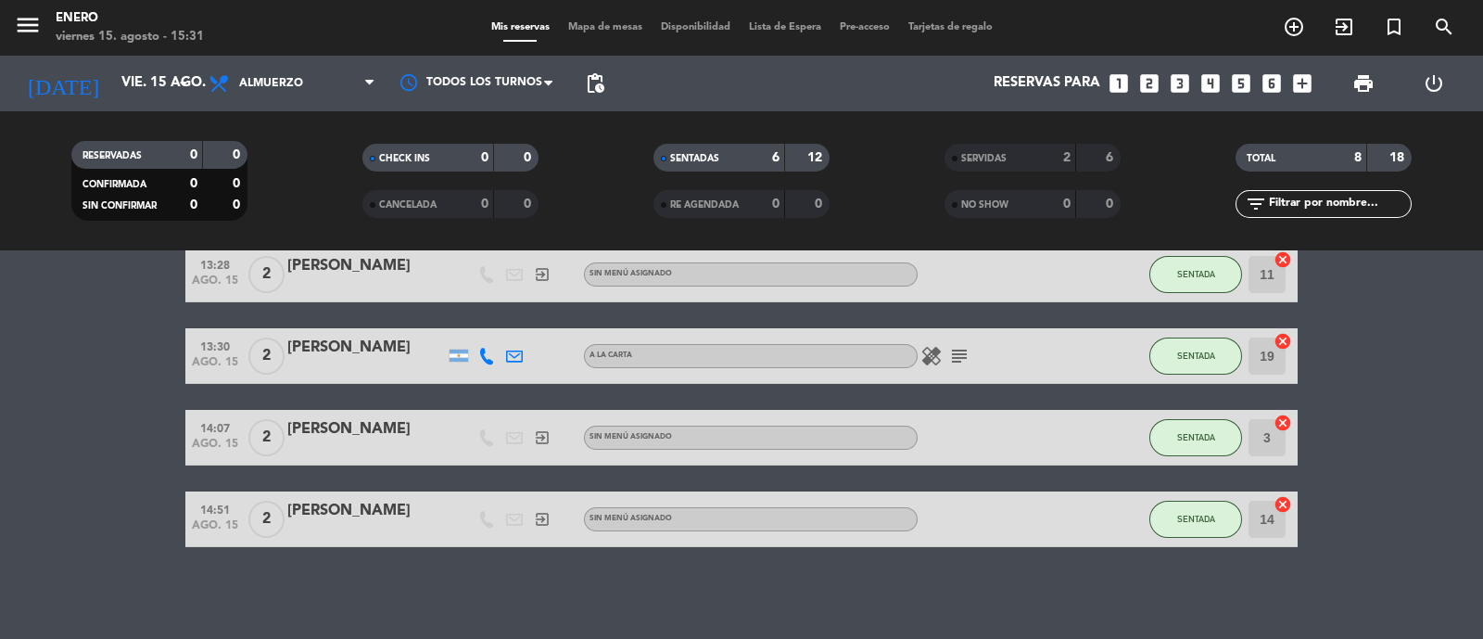
scroll to position [136, 0]
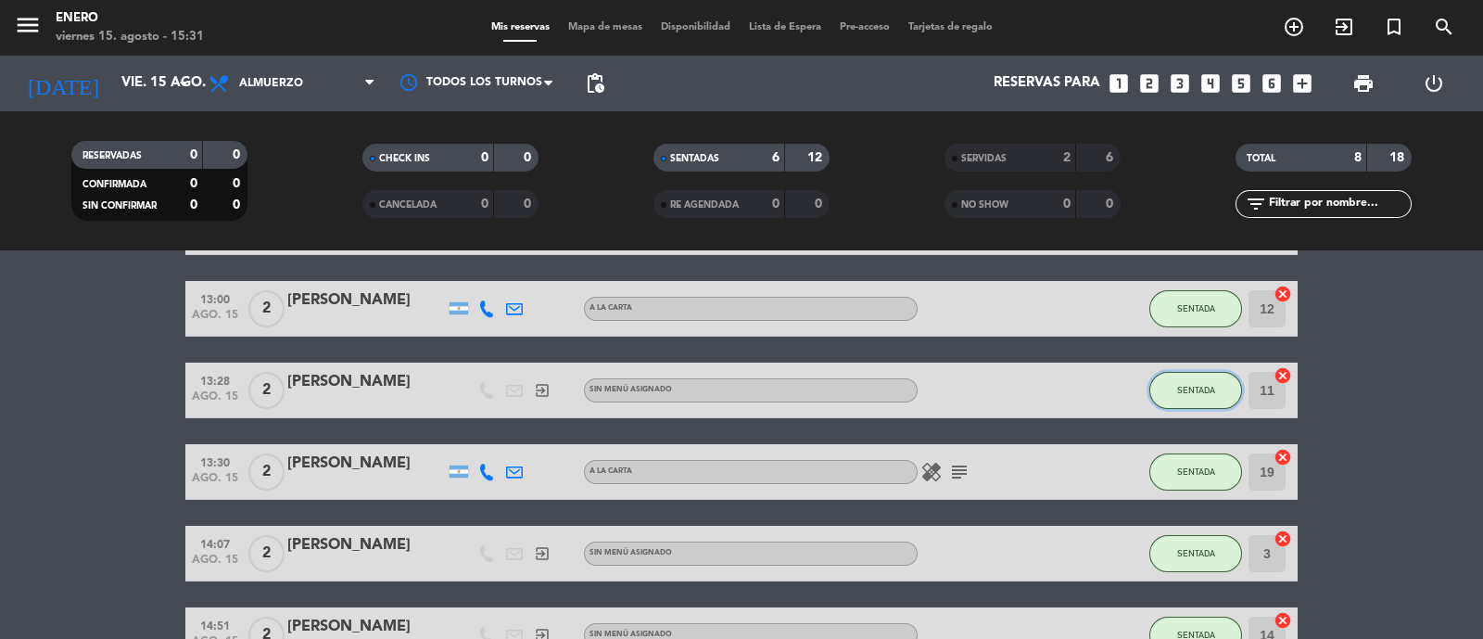
click at [1204, 390] on span "SENTADA" at bounding box center [1196, 390] width 38 height 10
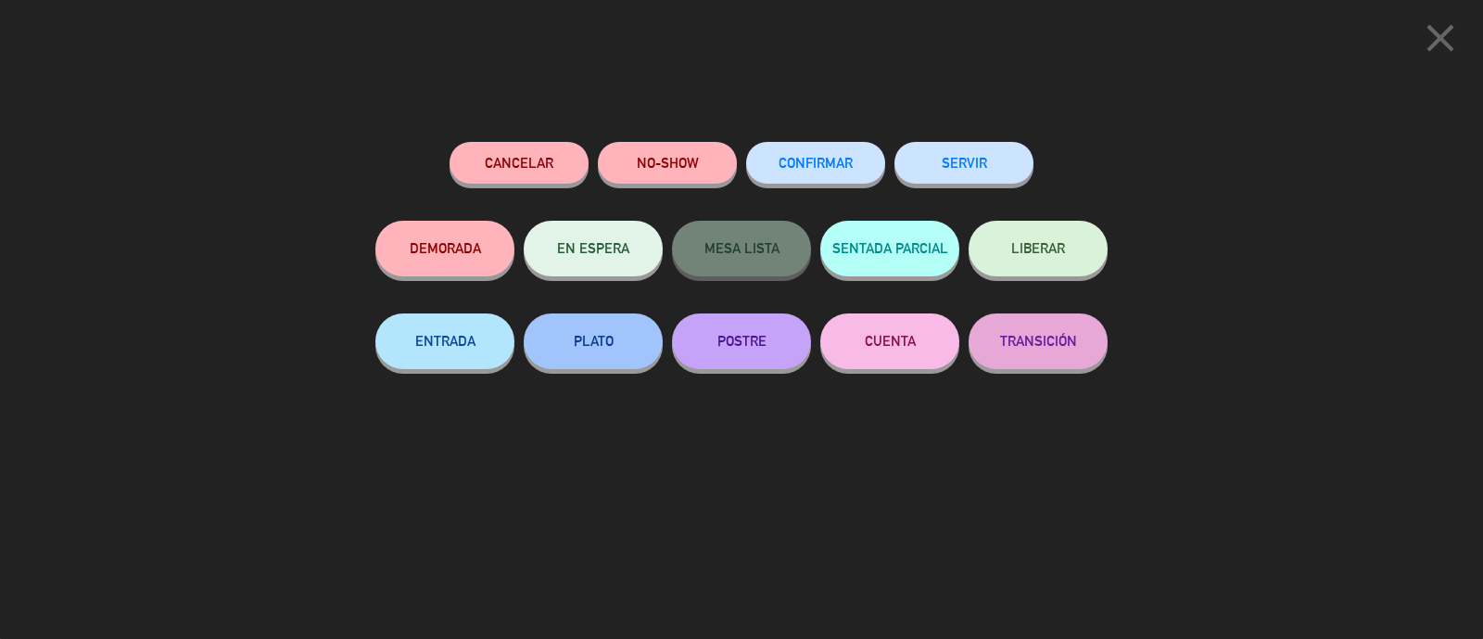
click at [935, 165] on button "SERVIR" at bounding box center [963, 163] width 139 height 42
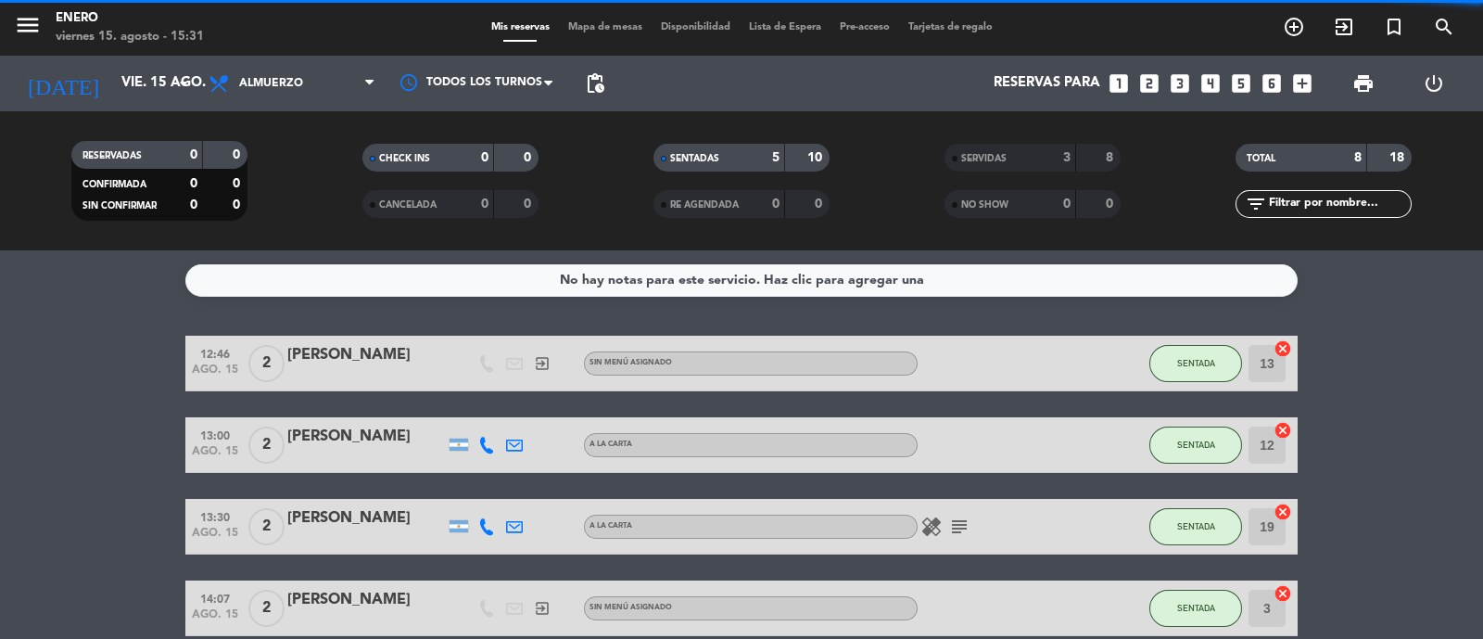
scroll to position [0, 0]
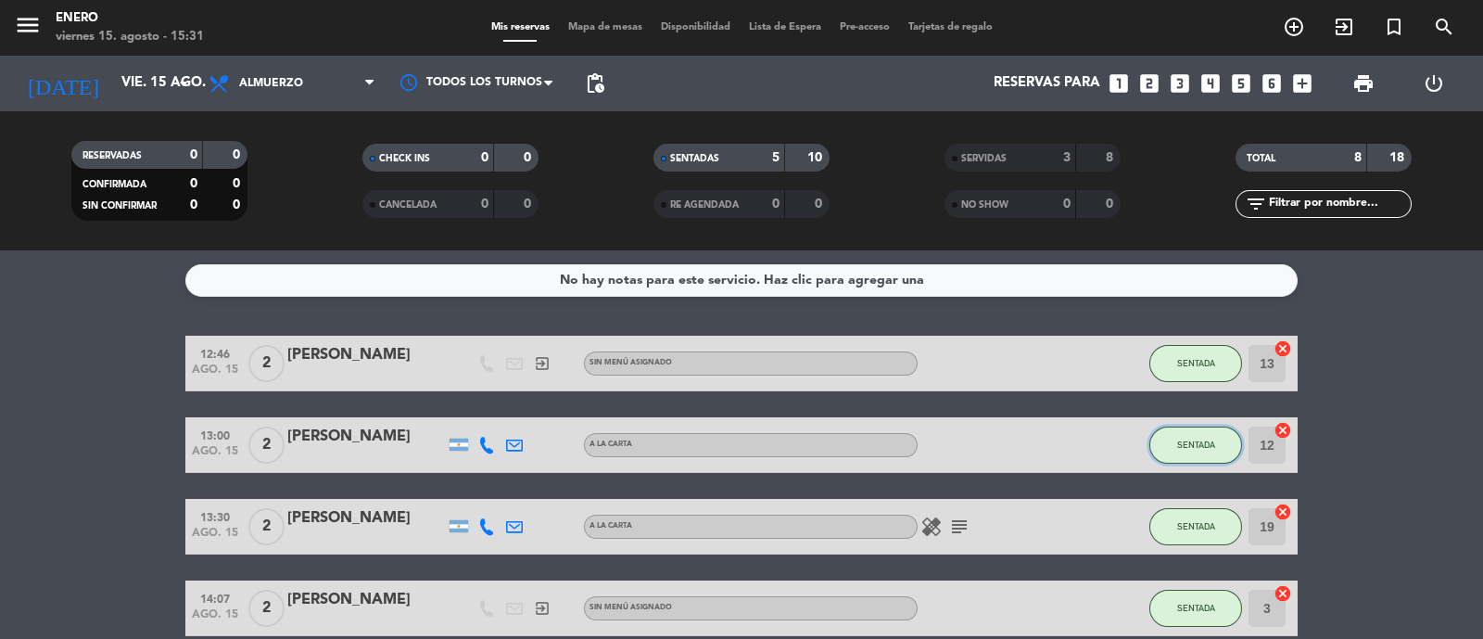
click at [1187, 434] on button "SENTADA" at bounding box center [1195, 444] width 93 height 37
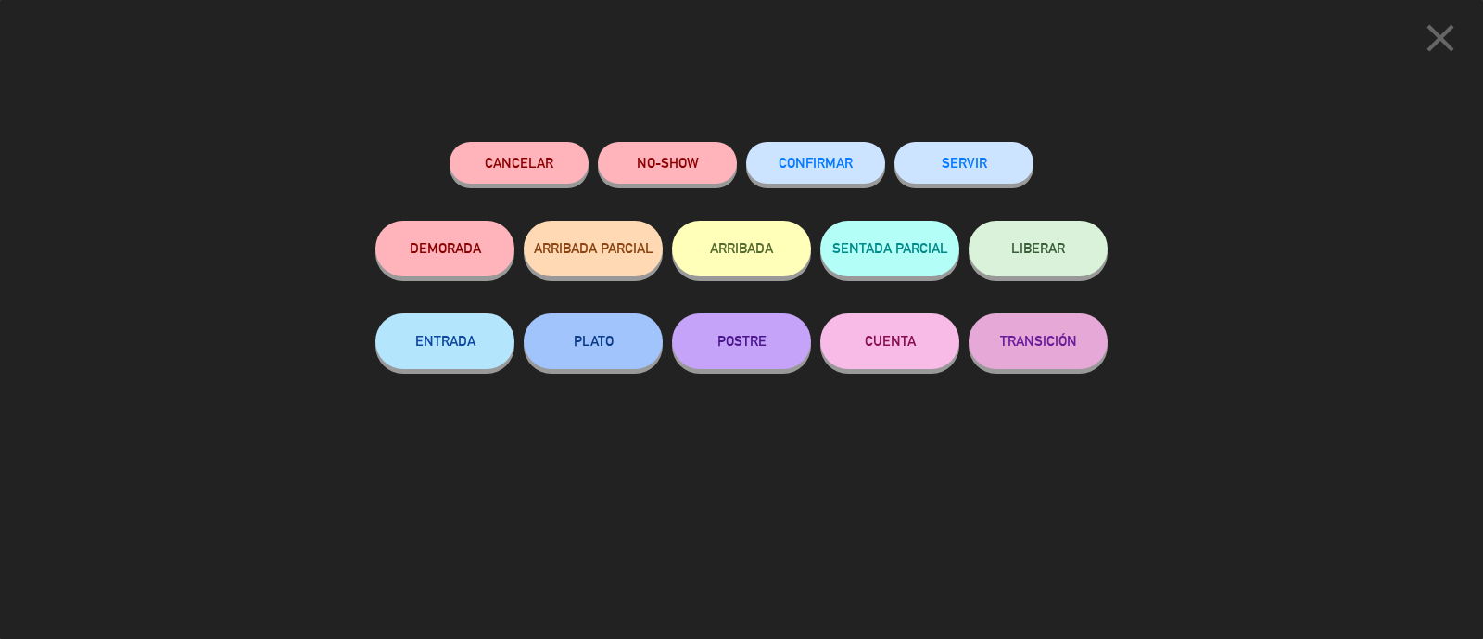
click at [994, 164] on button "SERVIR" at bounding box center [963, 163] width 139 height 42
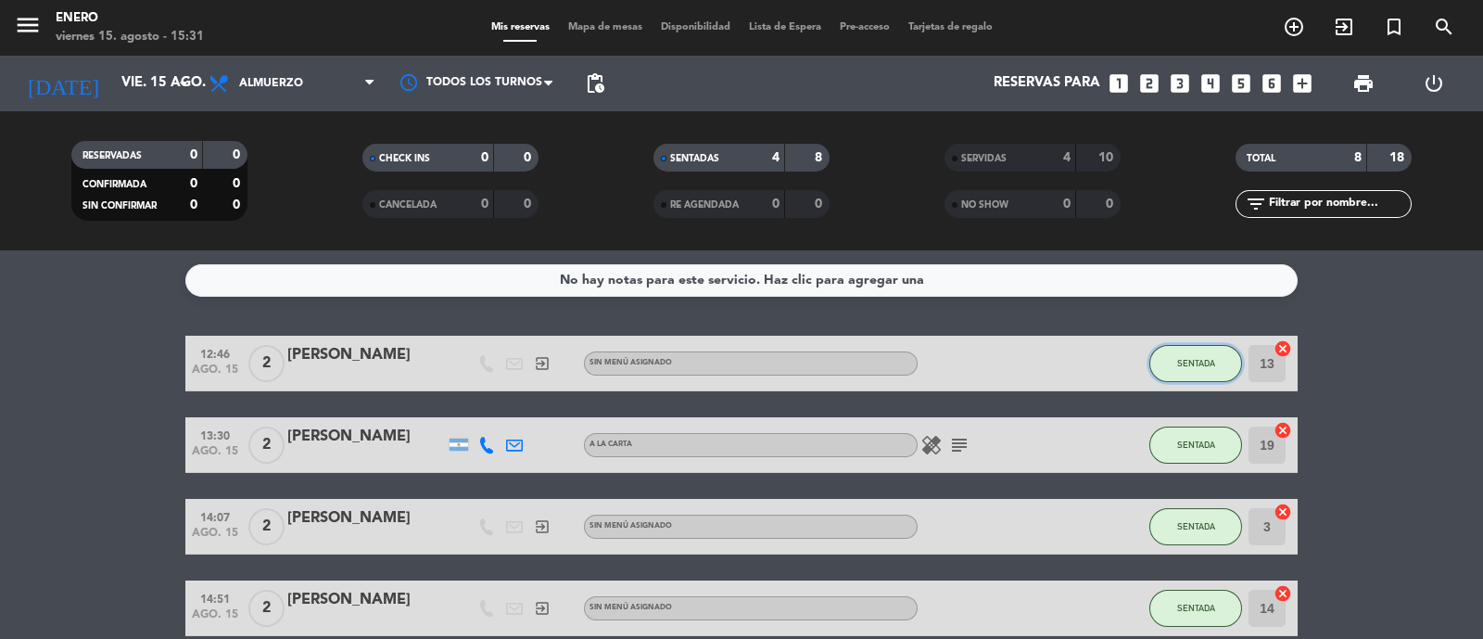
click at [1178, 373] on button "SENTADA" at bounding box center [1195, 363] width 93 height 37
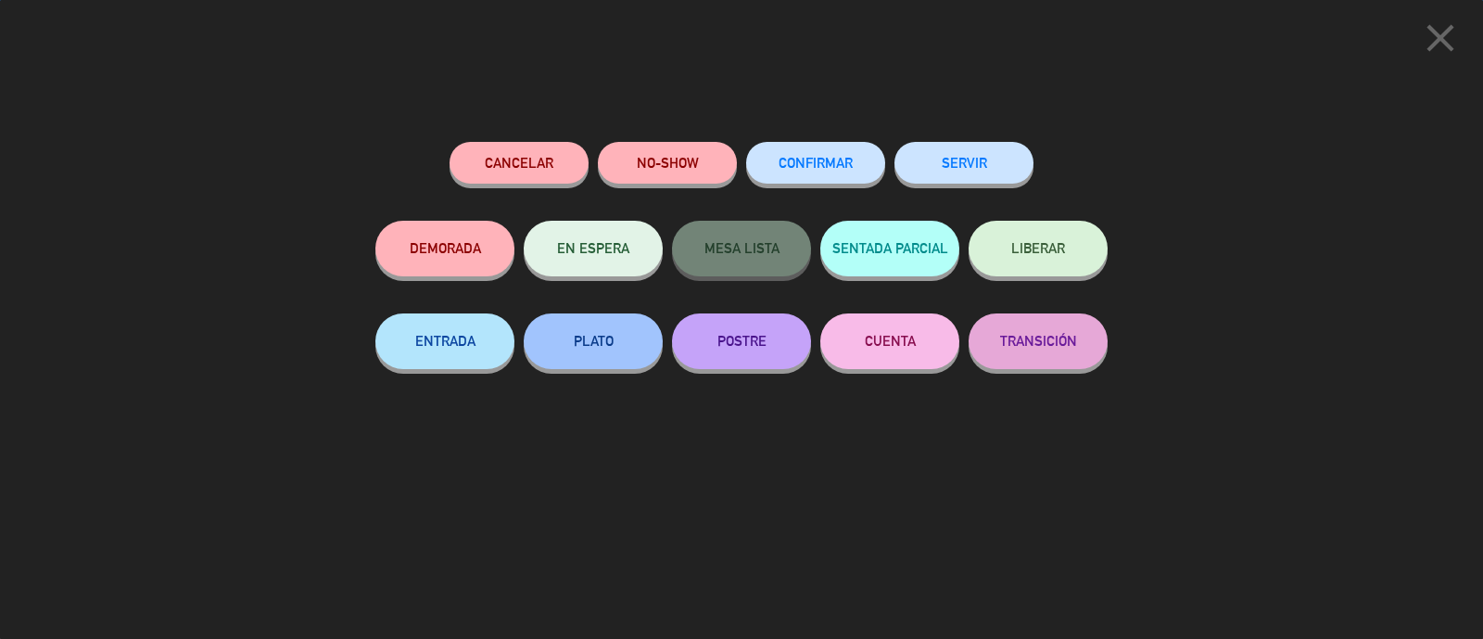
click at [989, 170] on button "SERVIR" at bounding box center [963, 163] width 139 height 42
